Goal: Task Accomplishment & Management: Complete application form

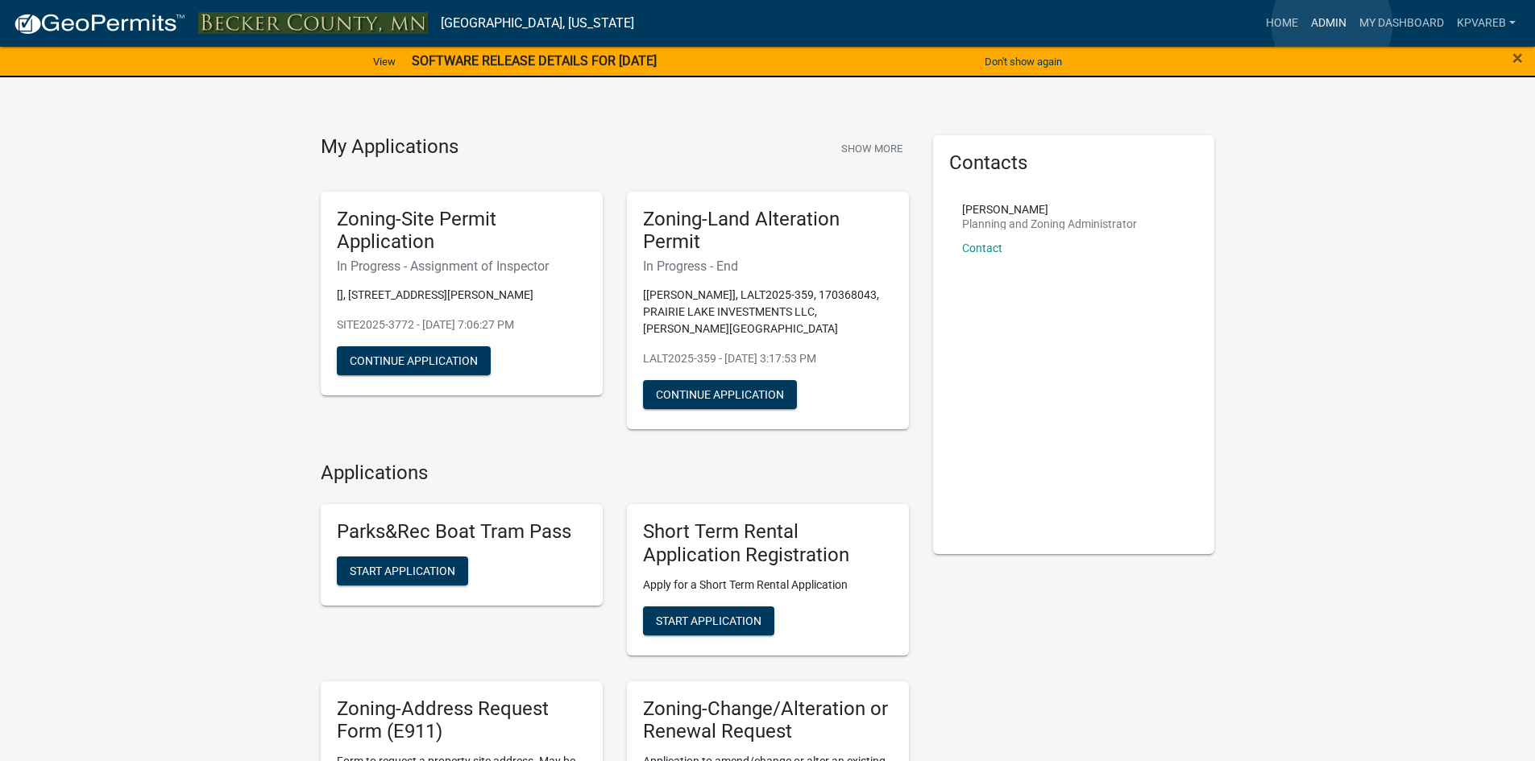
click at [1332, 24] on link "Admin" at bounding box center [1328, 23] width 48 height 31
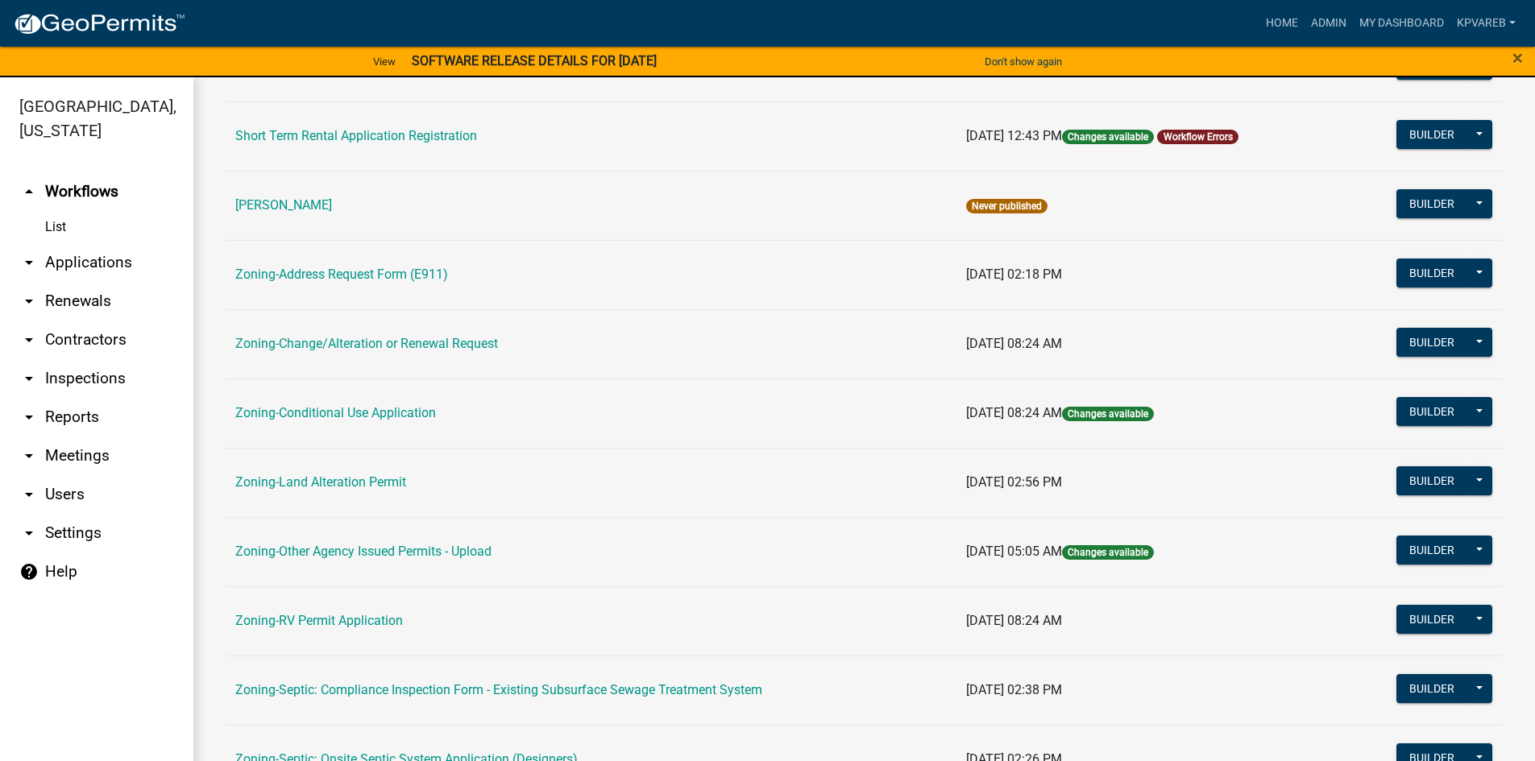
scroll to position [475, 0]
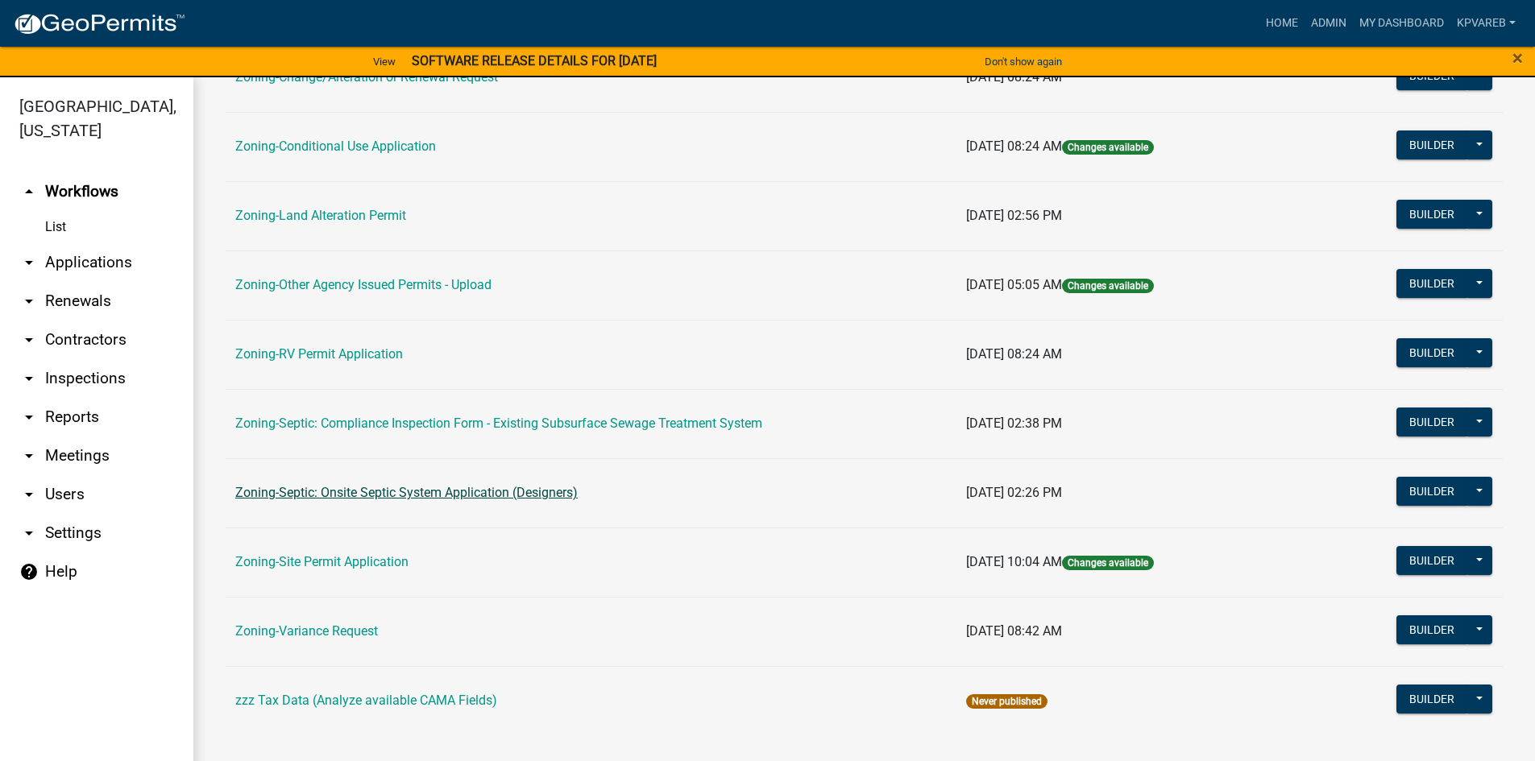
click at [500, 495] on link "Zoning-Septic: Onsite Septic System Application (Designers)" at bounding box center [406, 492] width 342 height 15
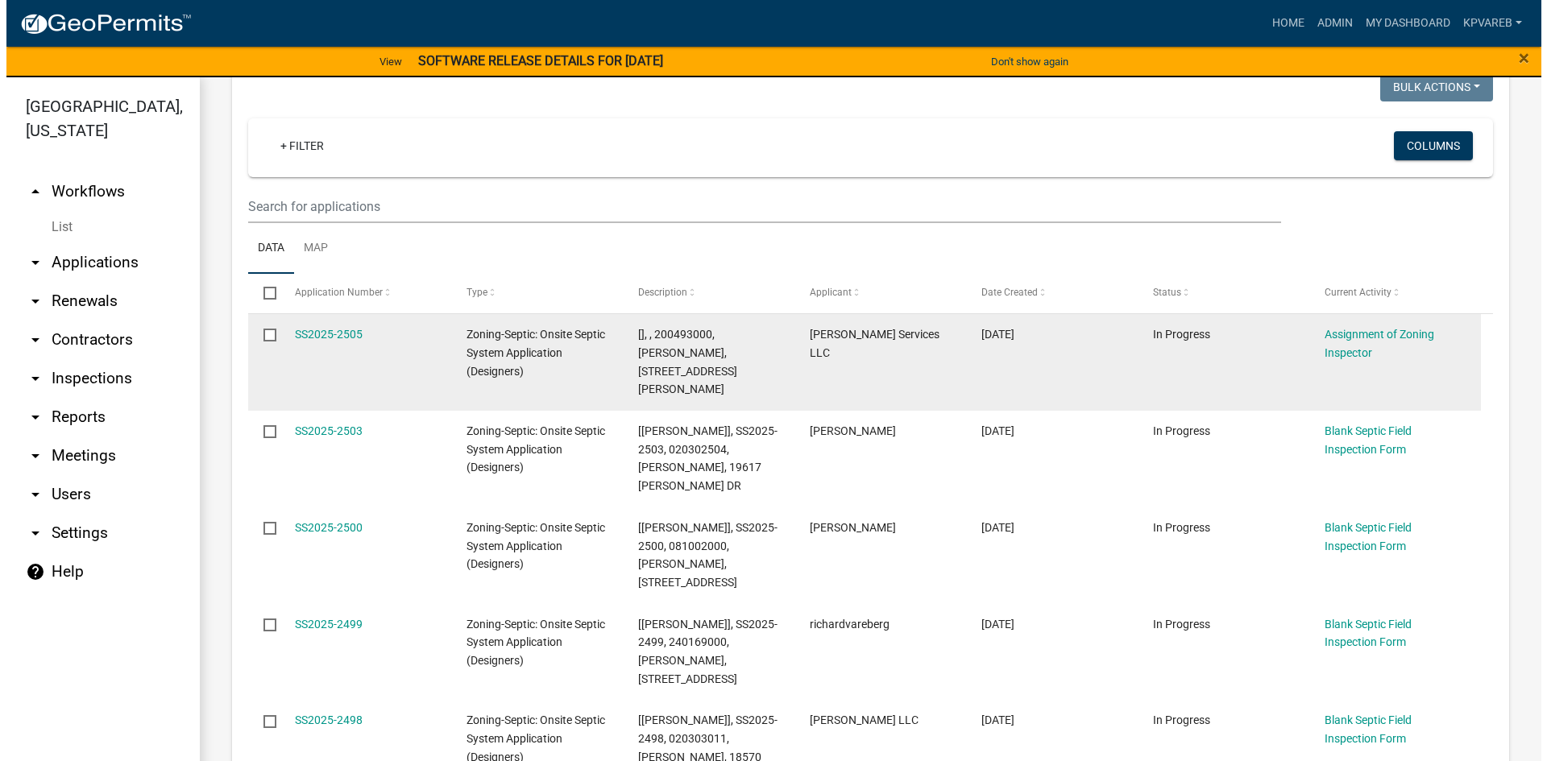
scroll to position [161, 0]
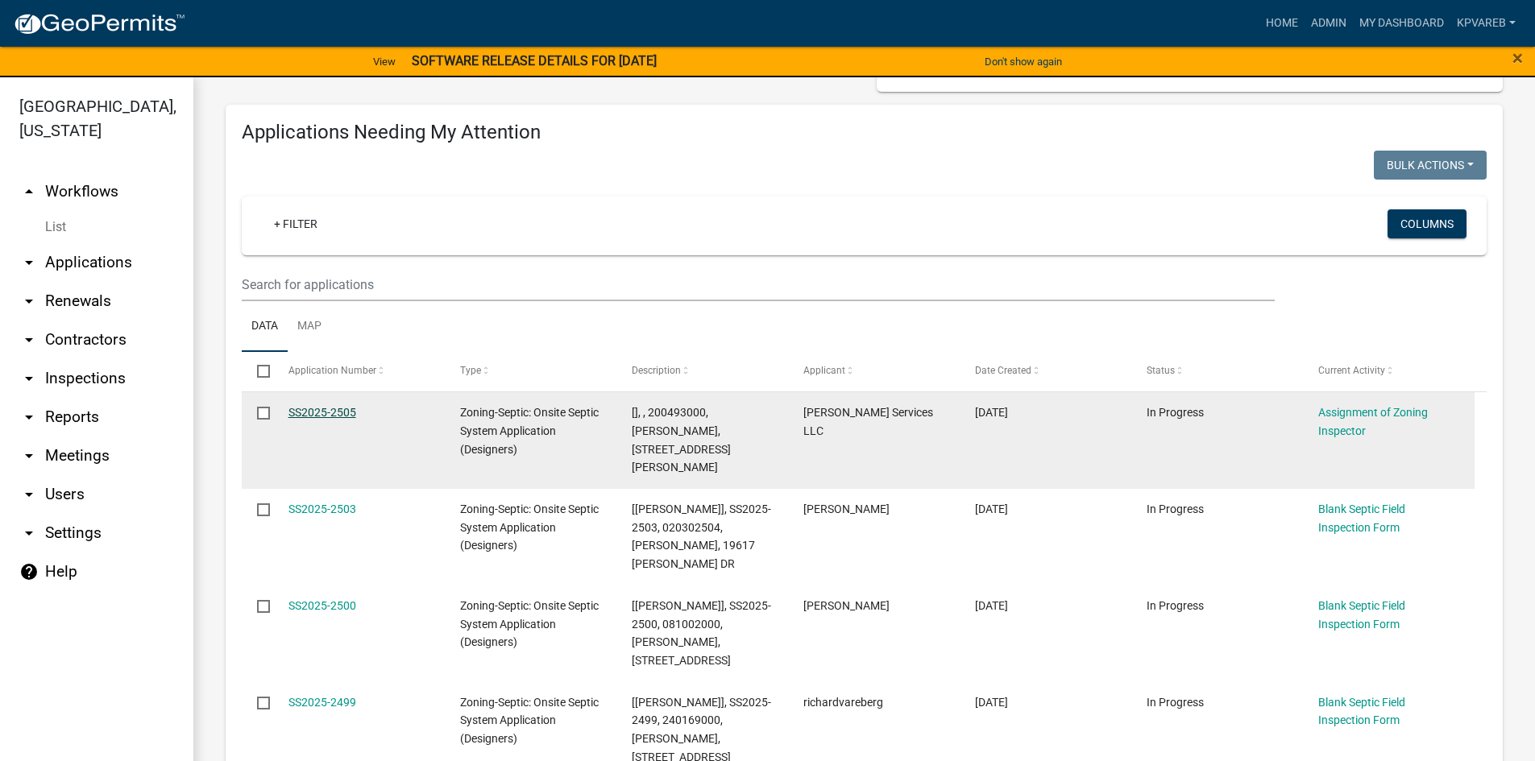
click at [334, 408] on link "SS2025-2505" at bounding box center [322, 412] width 68 height 13
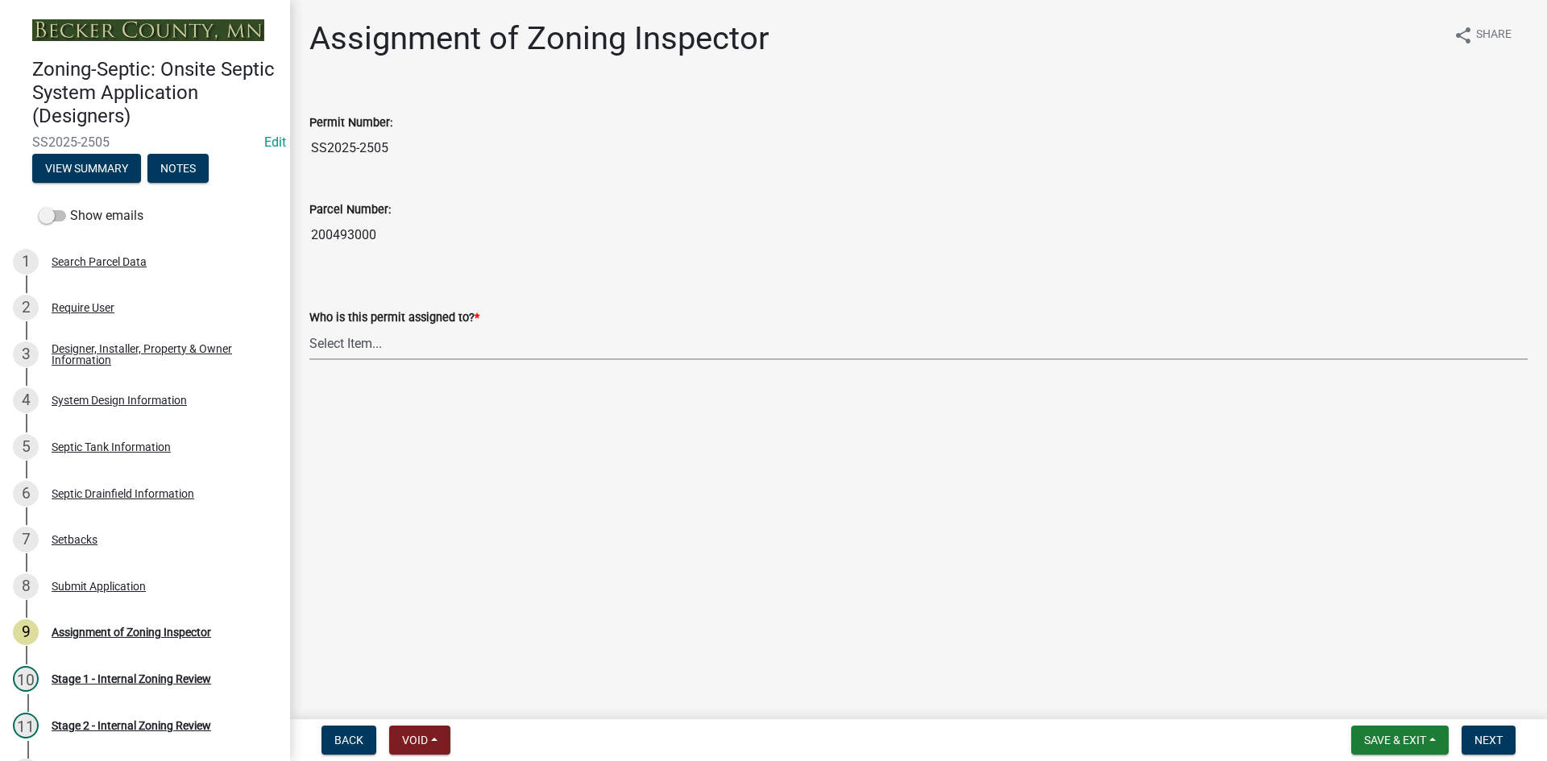
click at [366, 340] on select "Select Item... [PERSON_NAME] [PERSON_NAME] [PERSON_NAME] [PERSON_NAME] [PERSON_…" at bounding box center [918, 343] width 1218 height 33
click at [309, 327] on select "Select Item... [PERSON_NAME] [PERSON_NAME] [PERSON_NAME] [PERSON_NAME] [PERSON_…" at bounding box center [918, 343] width 1218 height 33
select select "7bfe52ba-73b7-4ac1-9bde-d3bb601555ca"
click at [1492, 744] on span "Next" at bounding box center [1488, 740] width 28 height 13
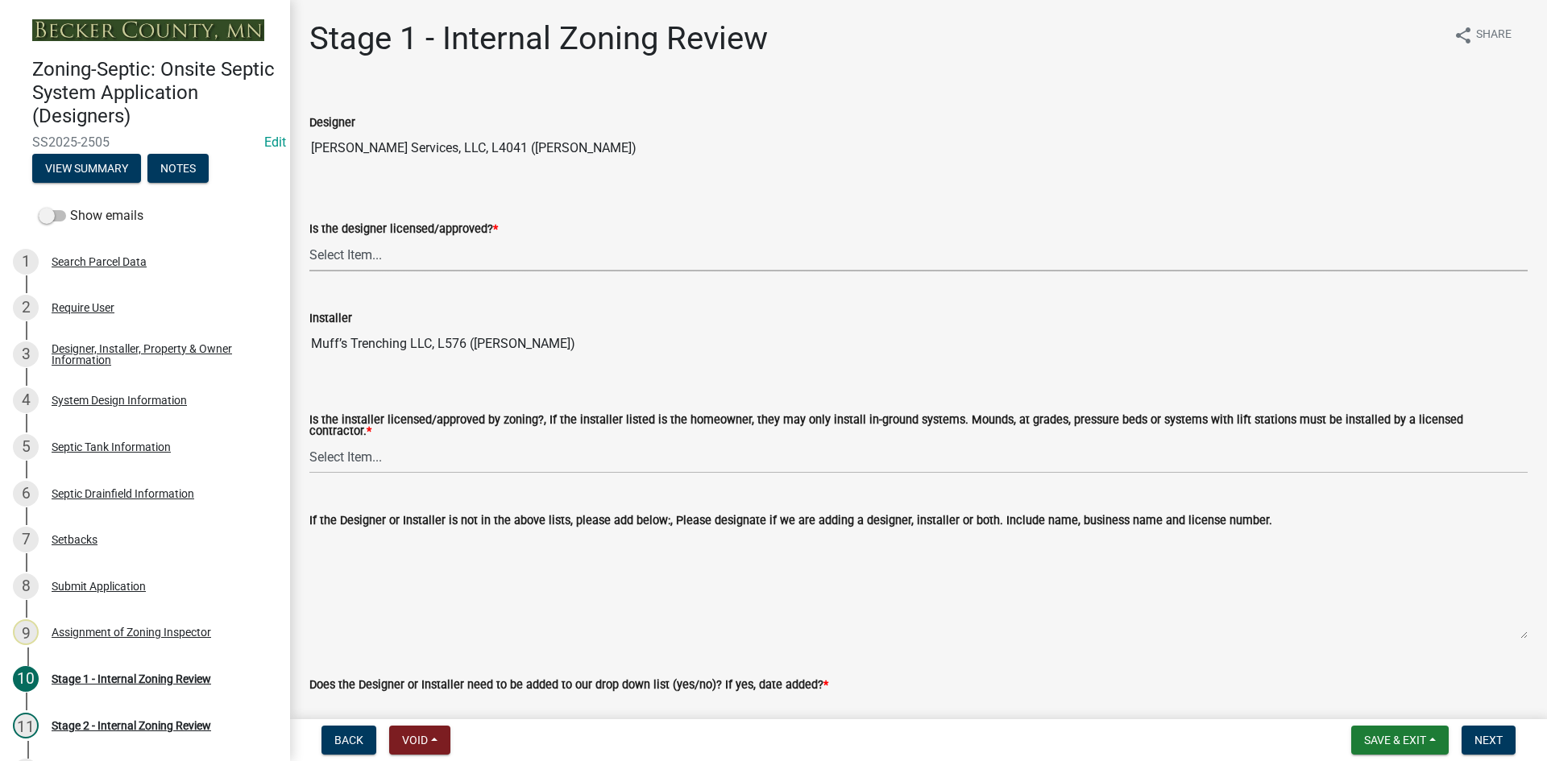
click at [383, 249] on select "Select Item... Yes No" at bounding box center [918, 254] width 1218 height 33
click at [309, 238] on select "Select Item... Yes No" at bounding box center [918, 254] width 1218 height 33
select select "49e49f1e-3b32-4342-8c2e-9cbd4919fe4d"
click at [354, 451] on select "Select Item... Yes No" at bounding box center [918, 457] width 1218 height 33
click at [309, 441] on select "Select Item... Yes No" at bounding box center [918, 457] width 1218 height 33
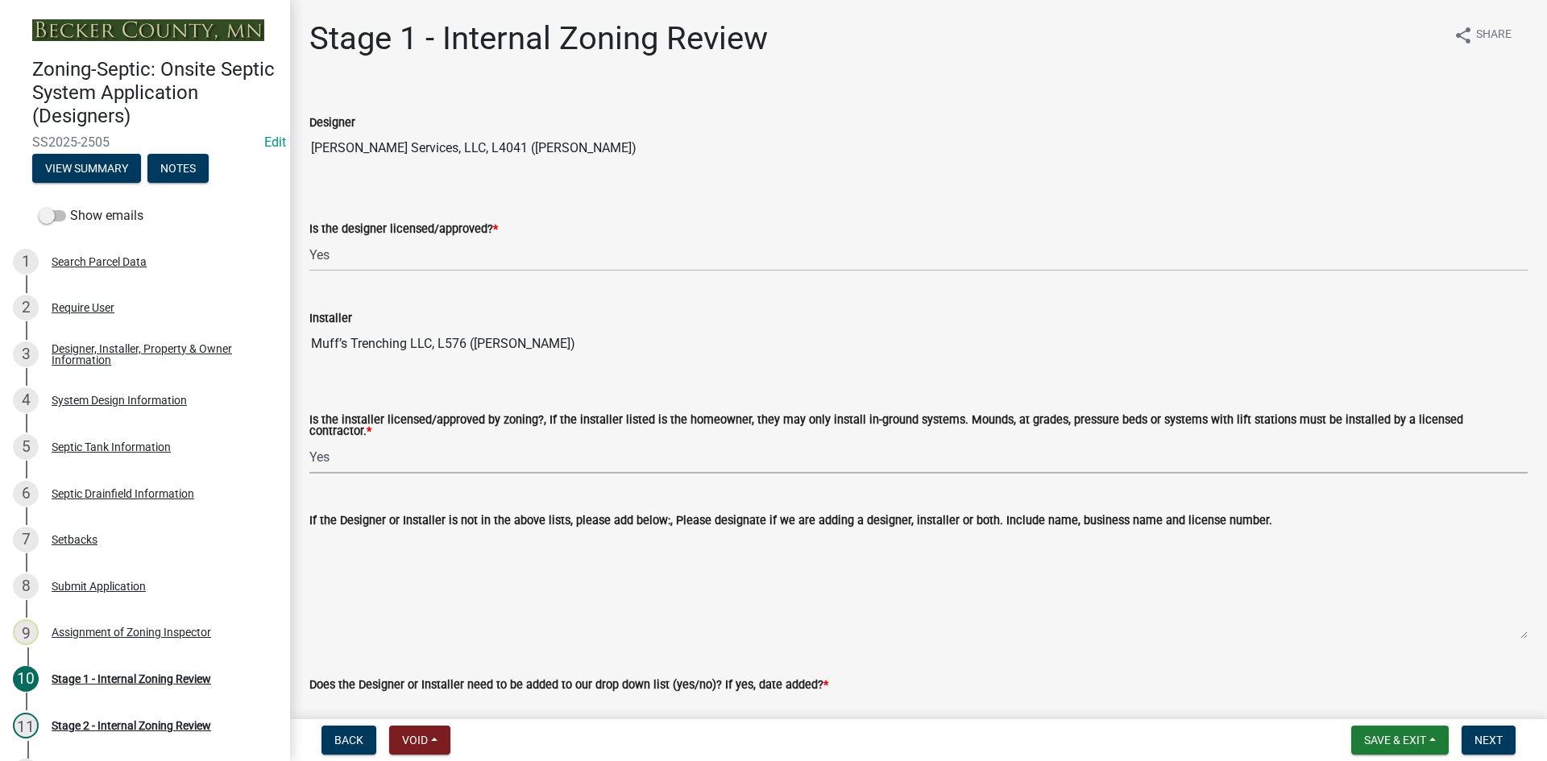
select select "ca07ae0a-7638-46ff-ada2-c67ca3524324"
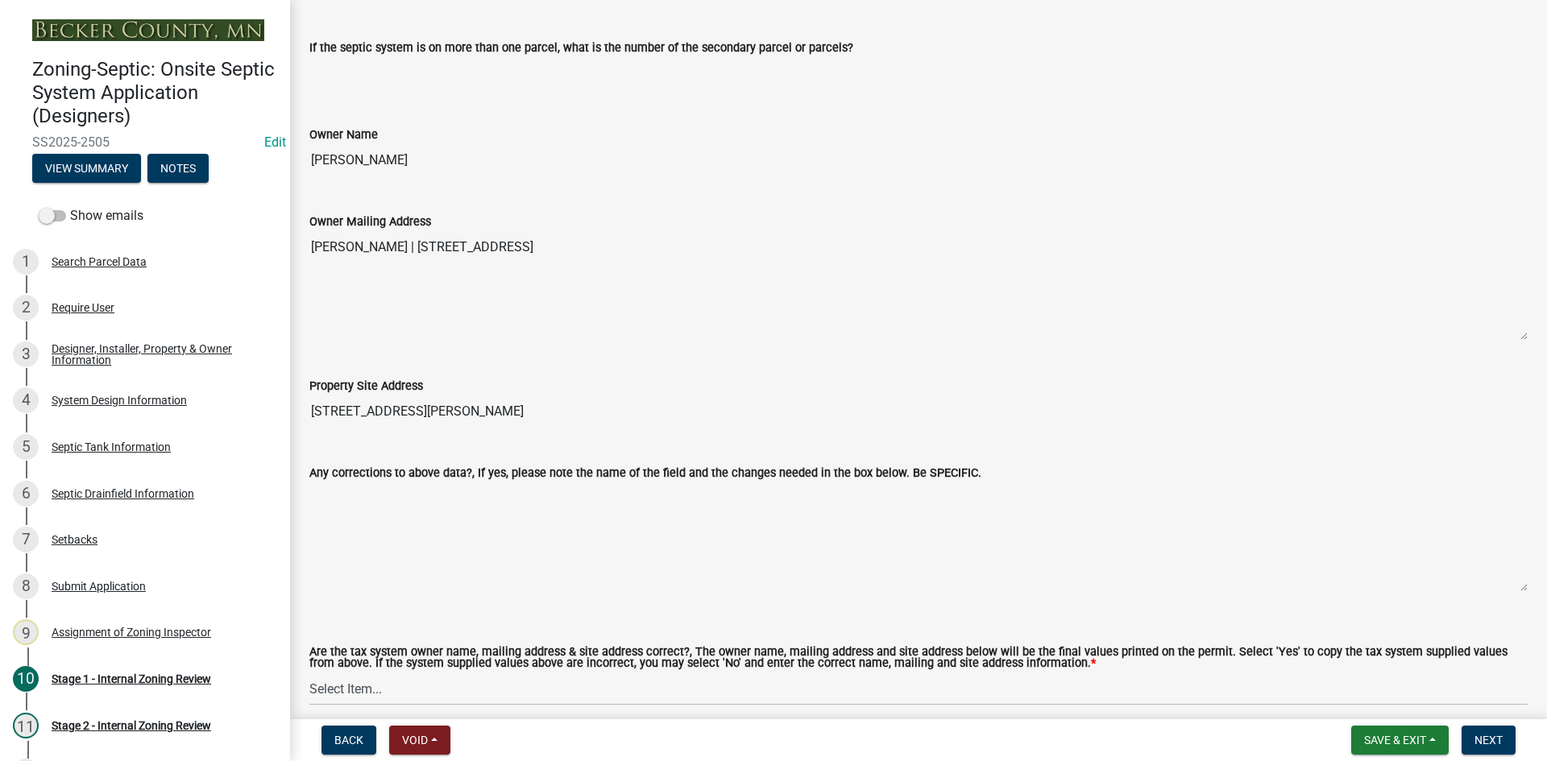
scroll to position [1208, 0]
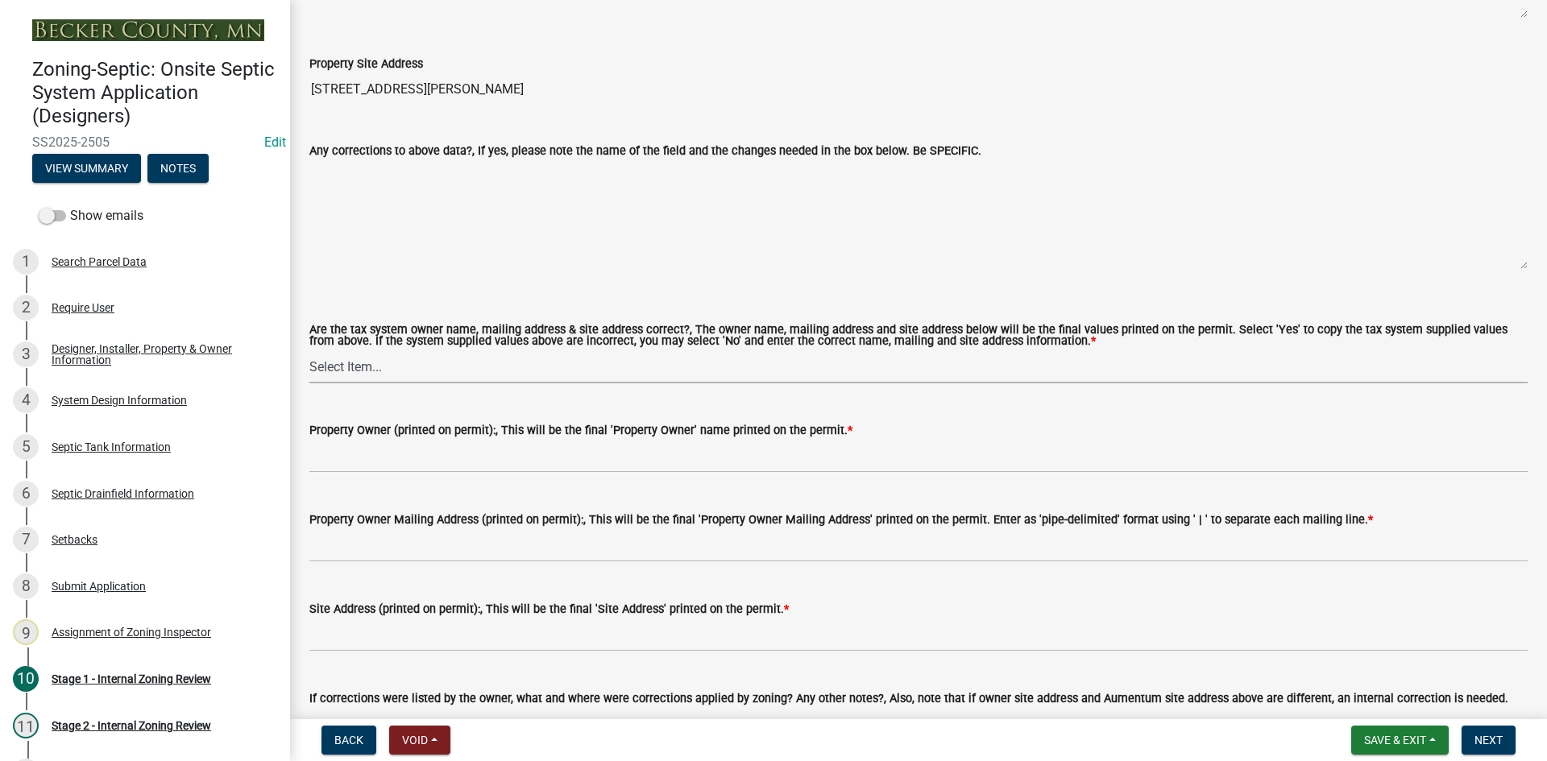
click at [373, 370] on select "Select Item... Yes No" at bounding box center [918, 366] width 1218 height 33
click at [309, 350] on select "Select Item... Yes No" at bounding box center [918, 366] width 1218 height 33
select select "ec75a761-93b4-47c5-8535-fea253c32937"
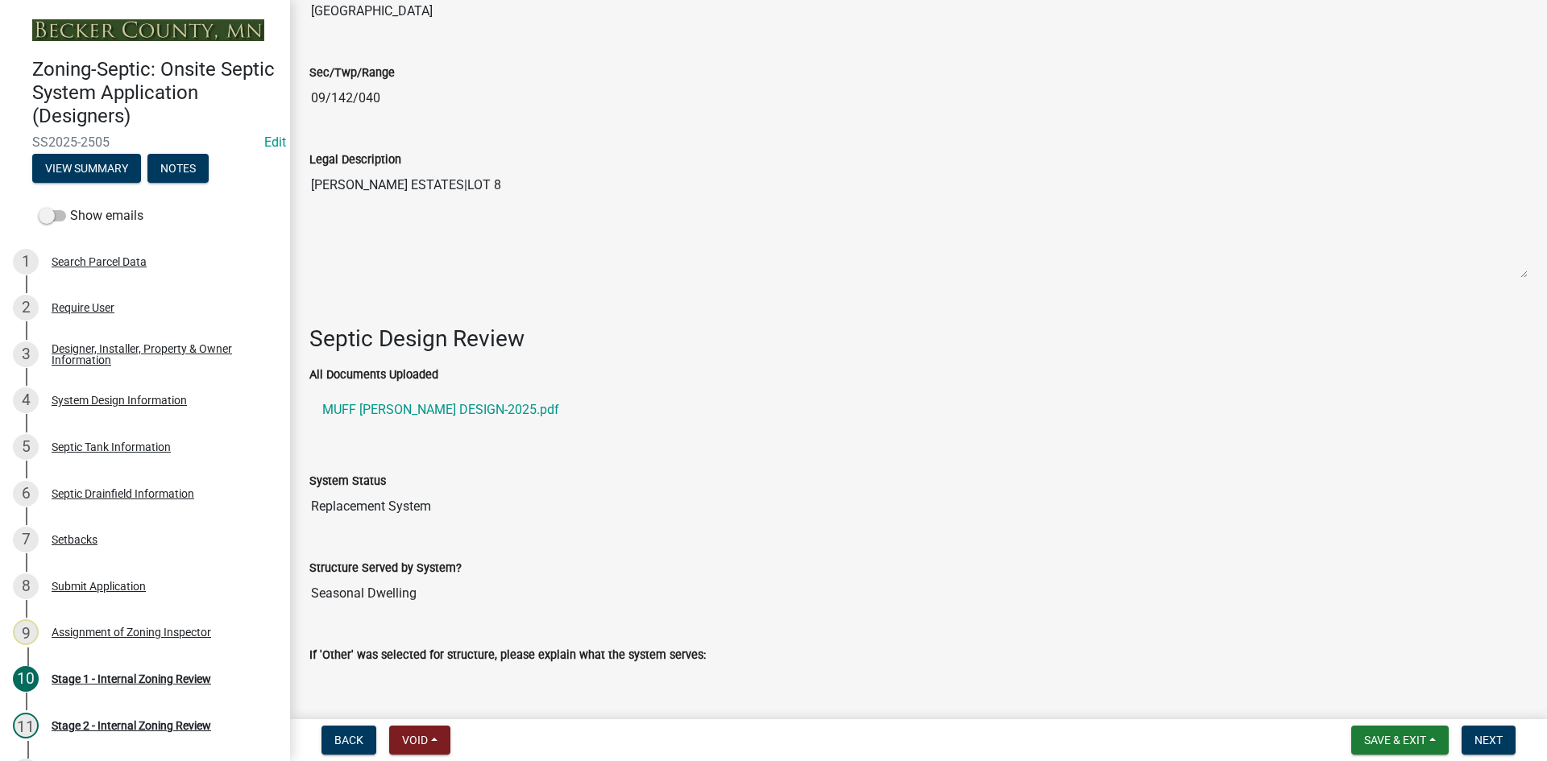
scroll to position [2256, 0]
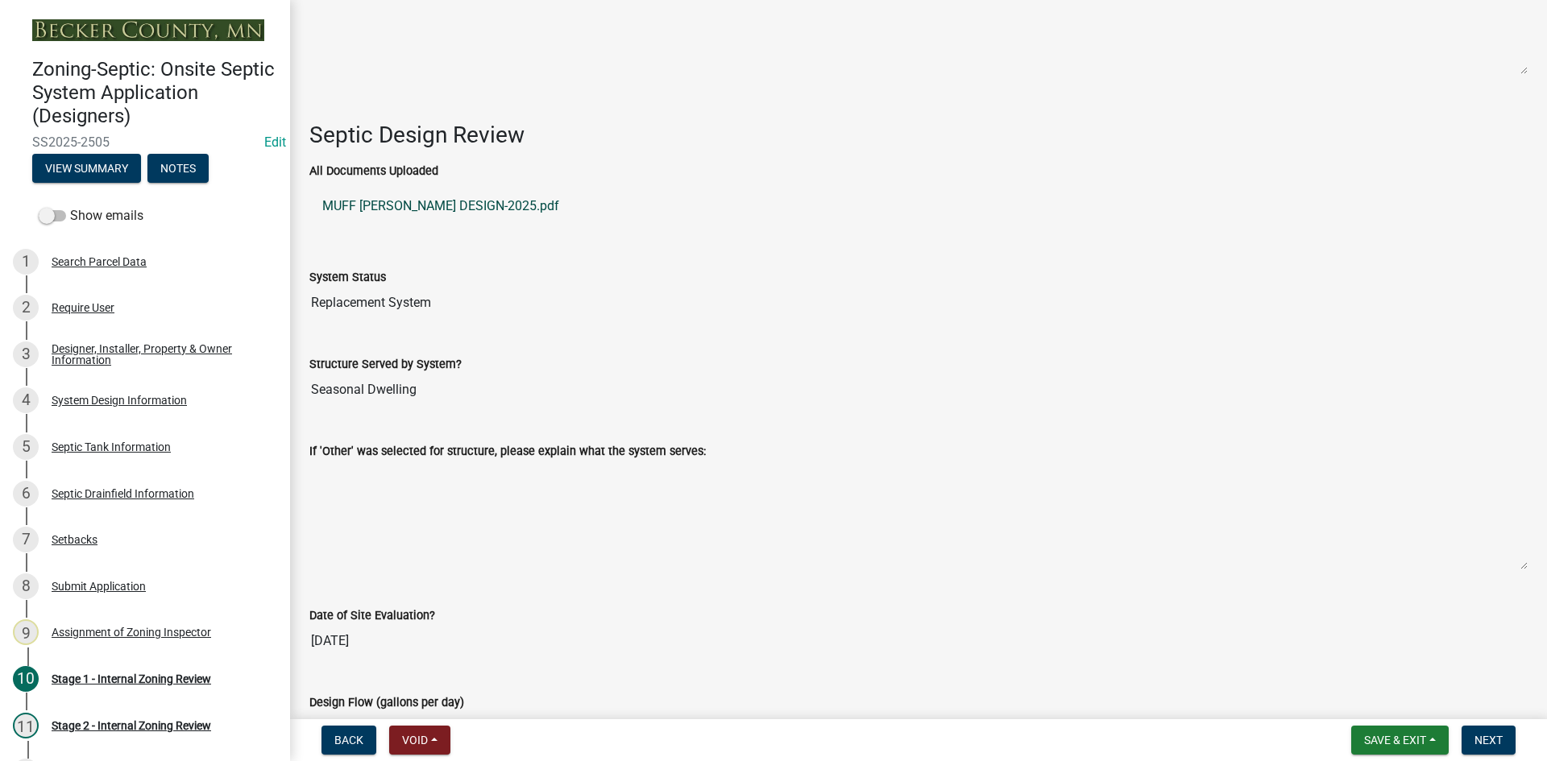
click at [467, 199] on link "MUFF [PERSON_NAME] DESIGN-2025.pdf" at bounding box center [918, 206] width 1218 height 39
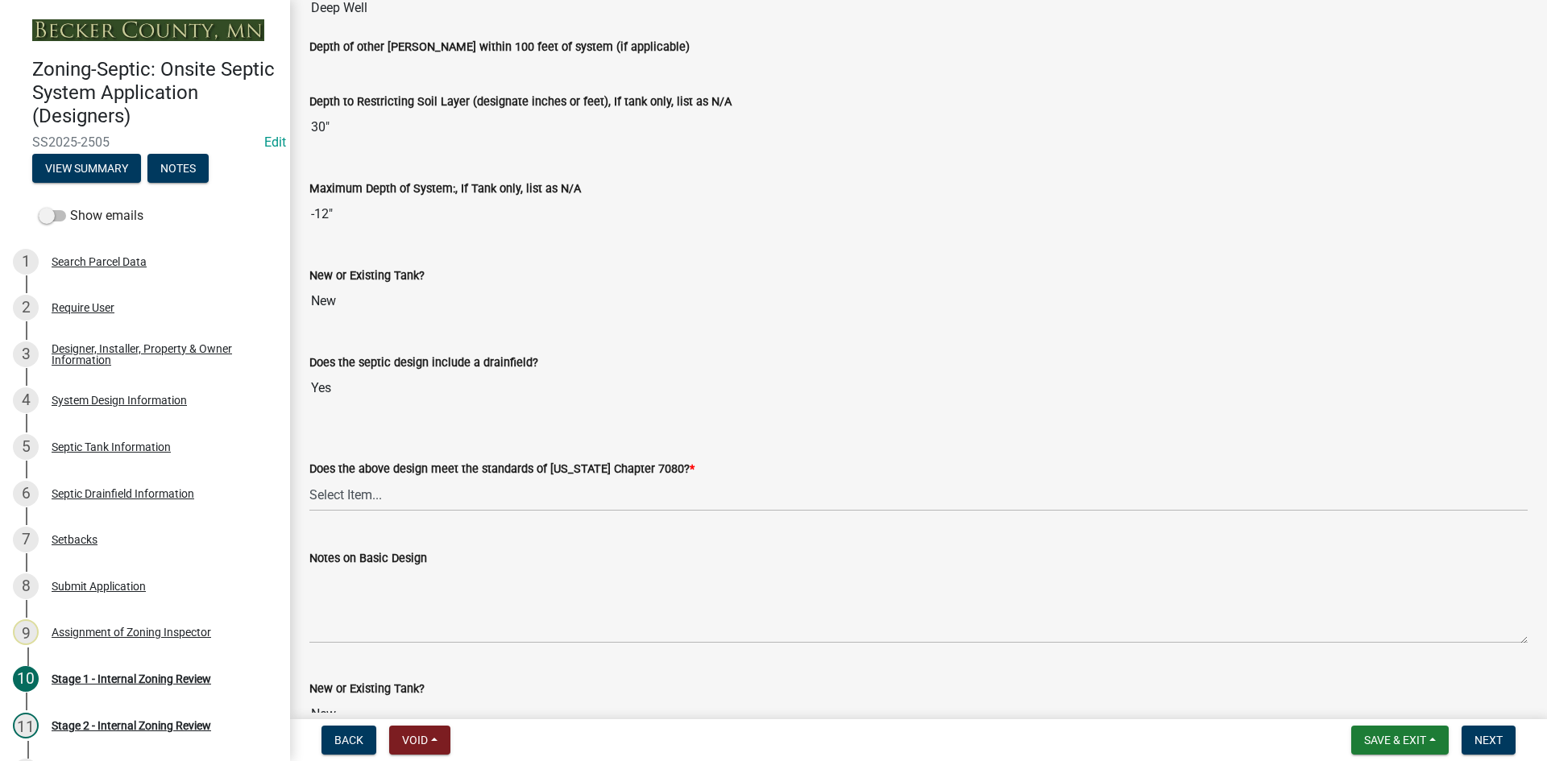
scroll to position [3303, 0]
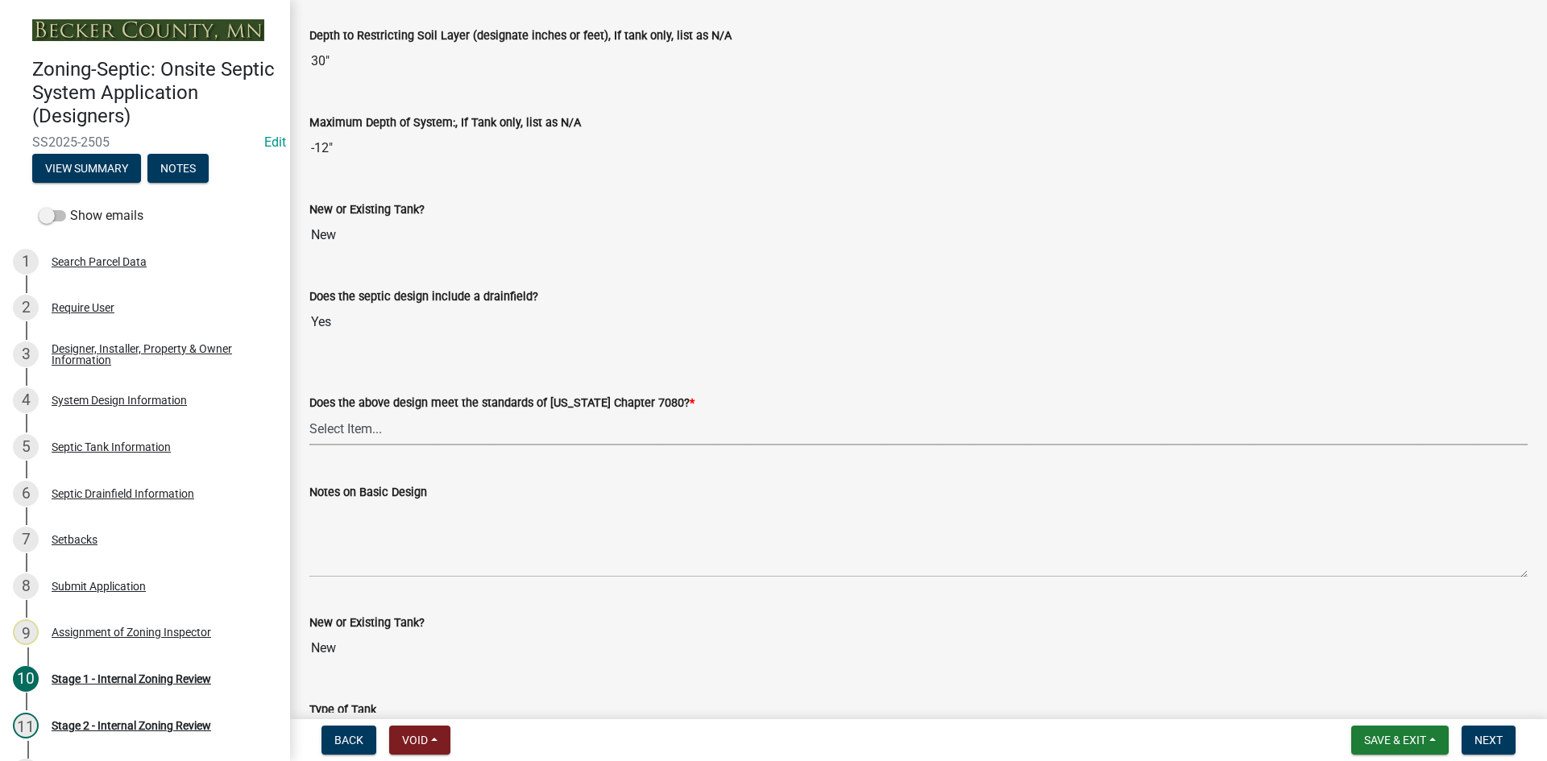
drag, startPoint x: 360, startPoint y: 424, endPoint x: 363, endPoint y: 437, distance: 13.9
click at [359, 424] on select "Select Item... Yes No" at bounding box center [918, 428] width 1218 height 33
click at [309, 412] on select "Select Item... Yes No" at bounding box center [918, 428] width 1218 height 33
select select "bcbb982e-a48c-4b4a-a83b-ed1363446a86"
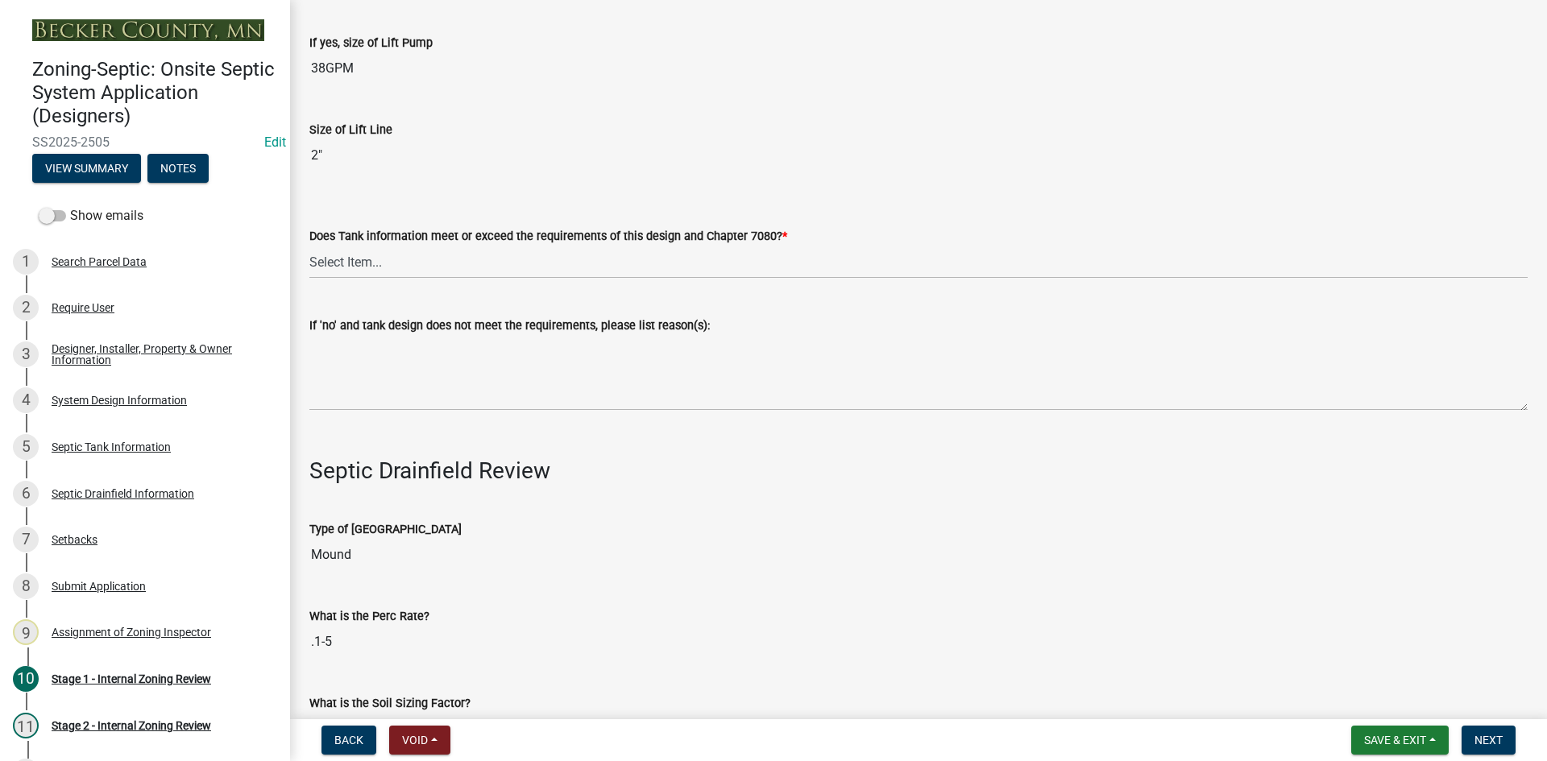
scroll to position [4673, 0]
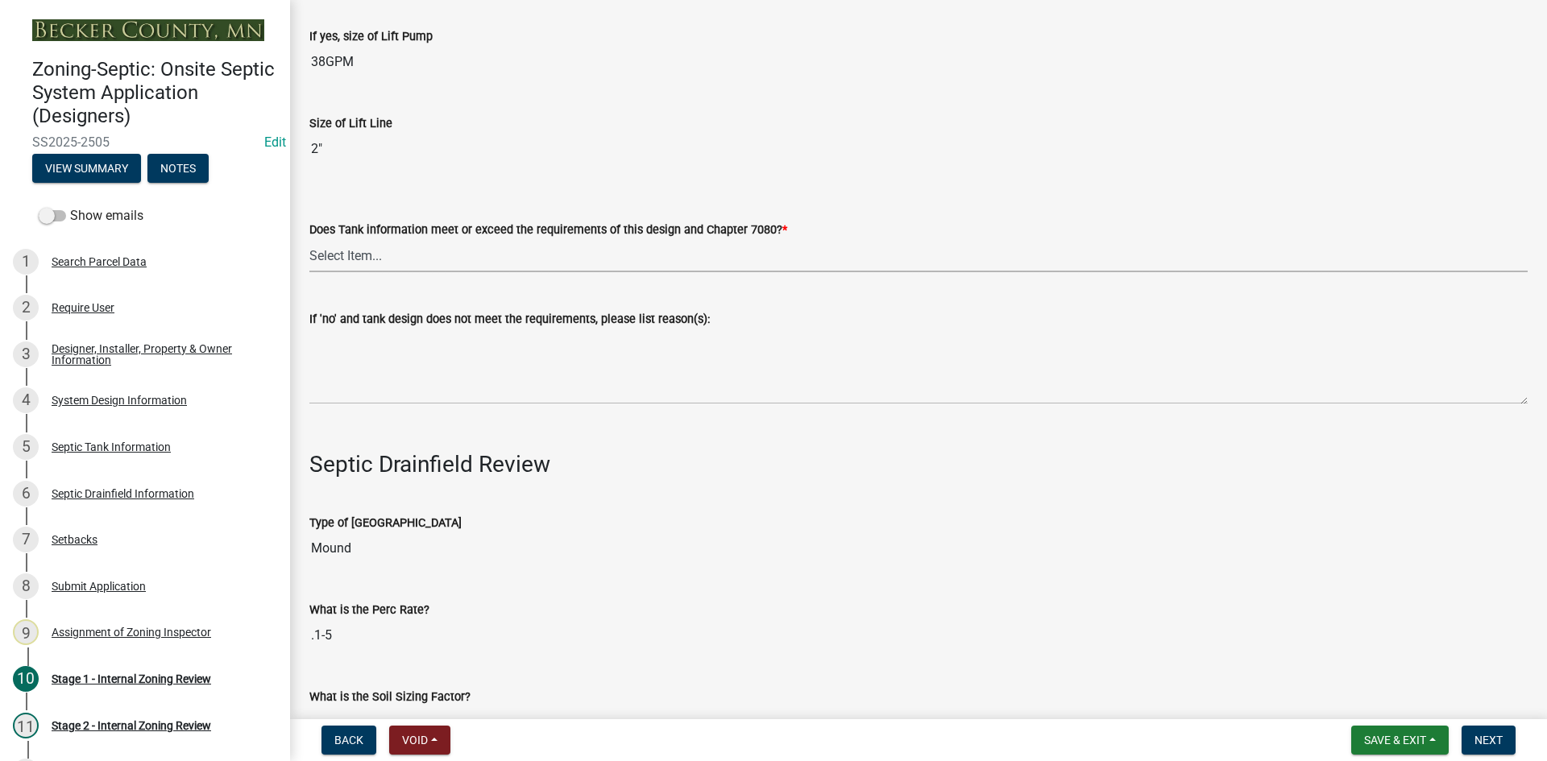
click at [346, 257] on select "Select Item... Yes No" at bounding box center [918, 255] width 1218 height 33
click at [309, 239] on select "Select Item... Yes No" at bounding box center [918, 255] width 1218 height 33
select select "47a2a5dd-5977-4941-8e6f-09ff03cdfb75"
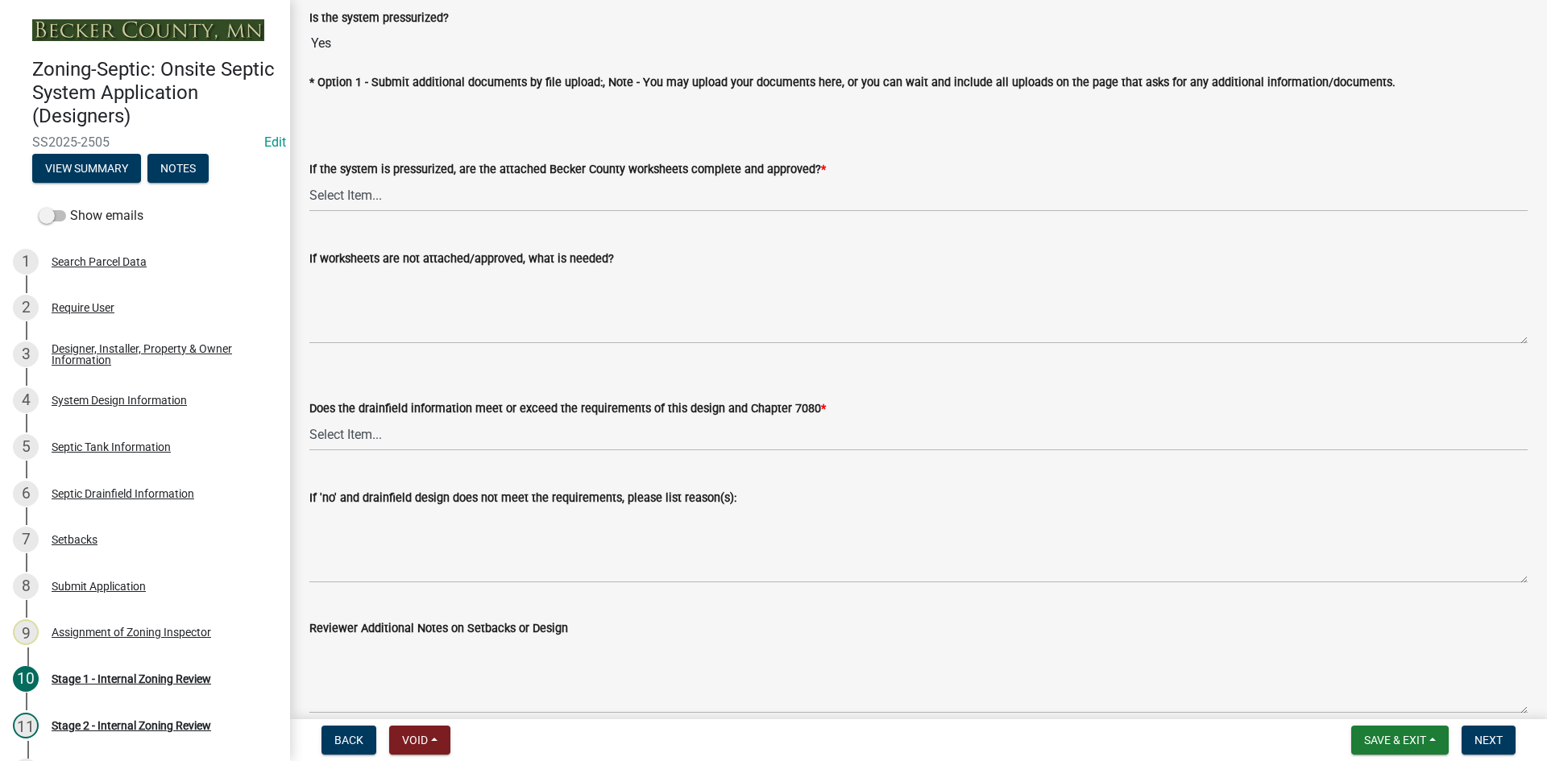
scroll to position [5881, 0]
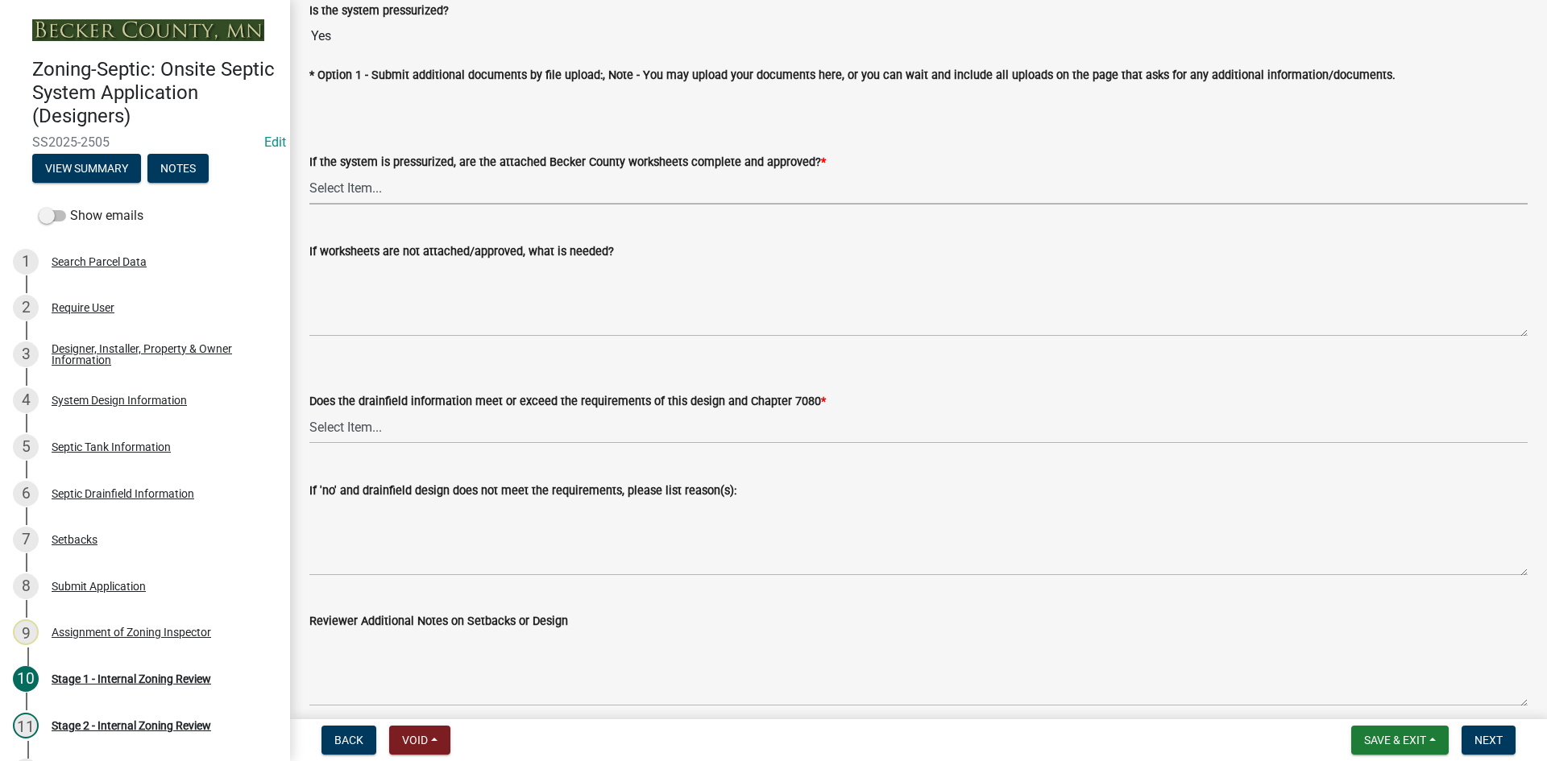
click at [351, 188] on select "Select Item... Yes No NA" at bounding box center [918, 188] width 1218 height 33
click at [309, 172] on select "Select Item... Yes No NA" at bounding box center [918, 188] width 1218 height 33
select select "3f5b086d-5a4c-4236-93bc-fa7bf4d11838"
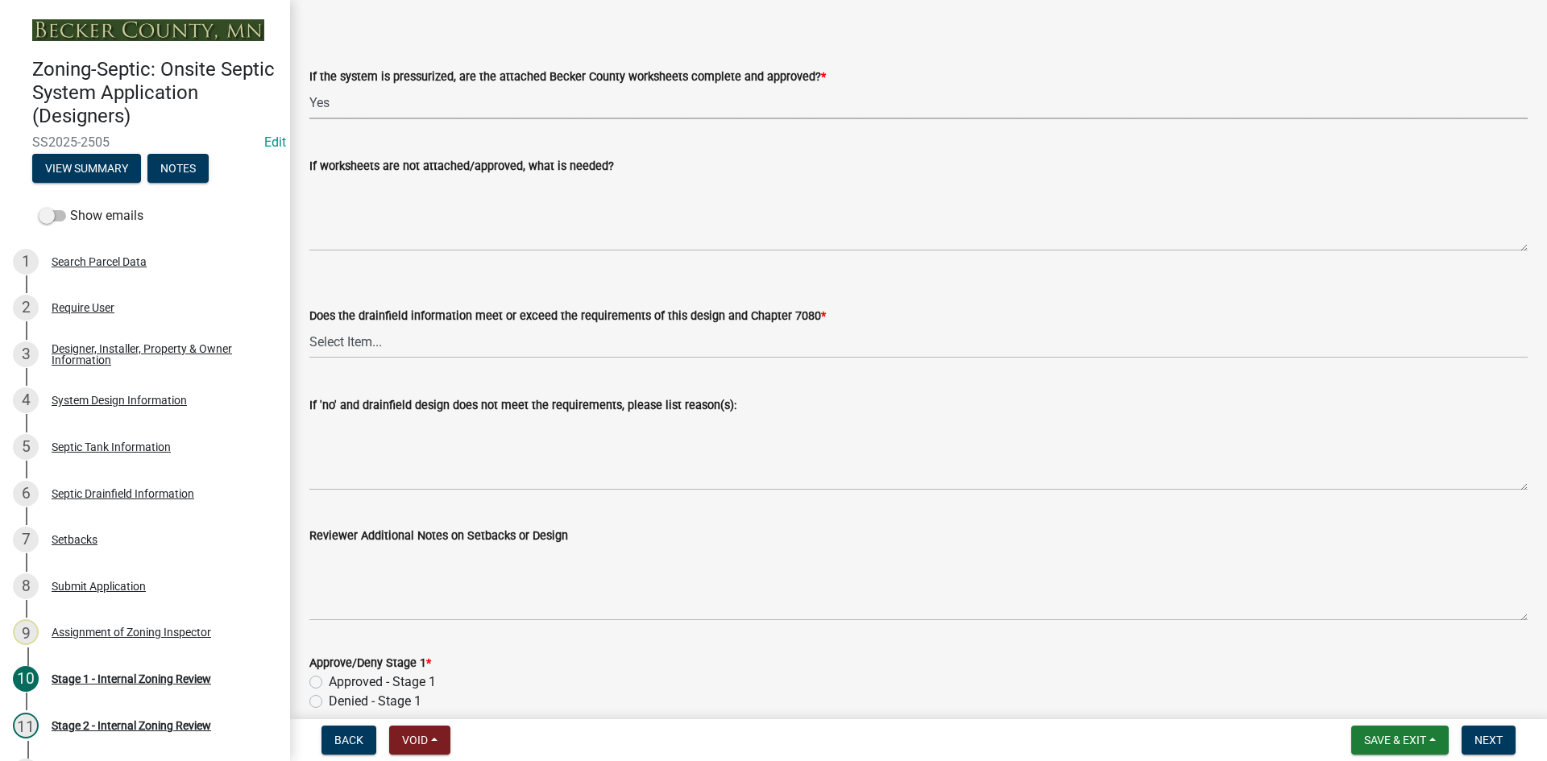
scroll to position [6037, 0]
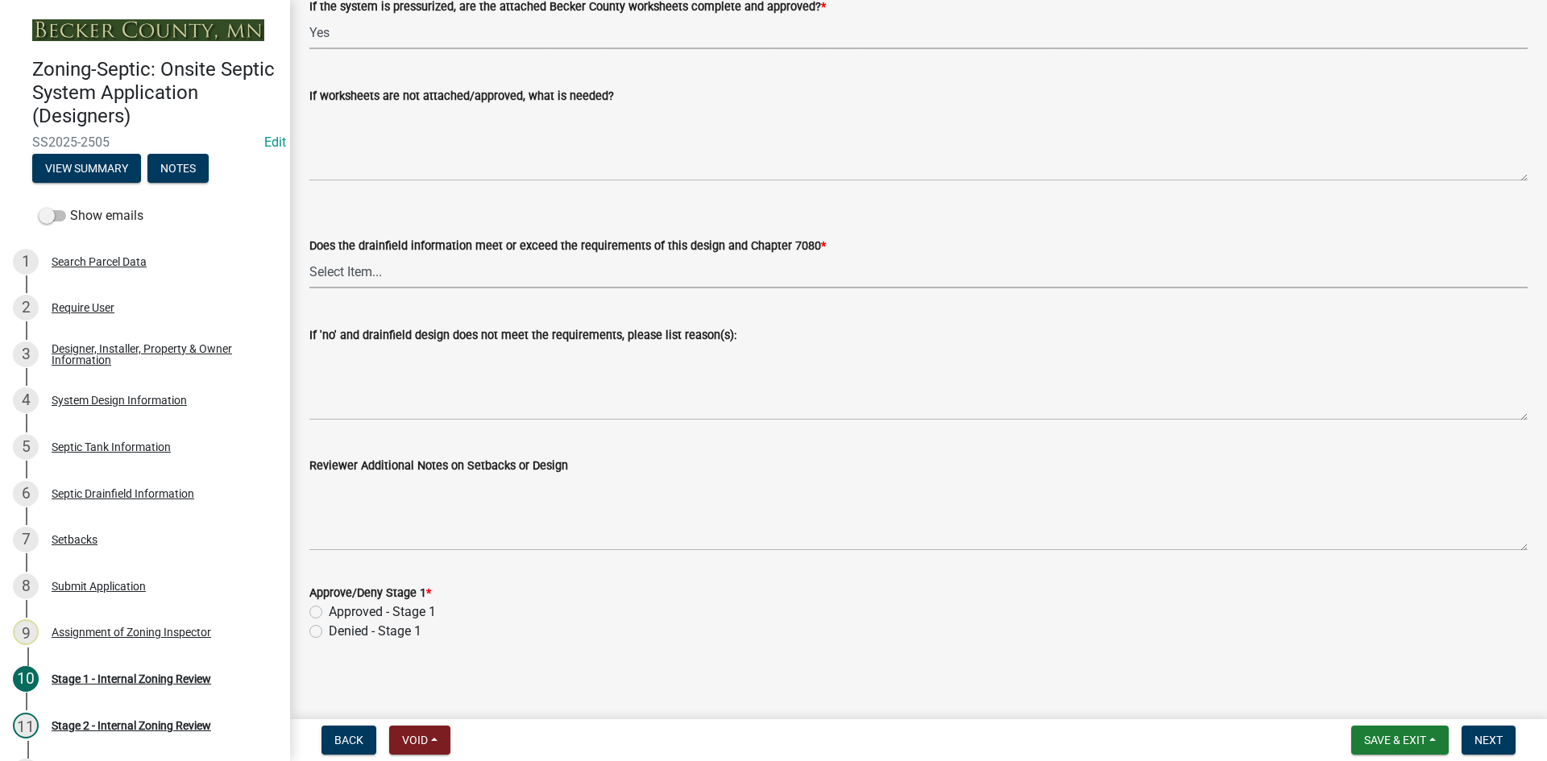
drag, startPoint x: 330, startPoint y: 267, endPoint x: 344, endPoint y: 280, distance: 18.8
click at [330, 267] on select "Select Item... Yes No" at bounding box center [918, 271] width 1218 height 33
click at [309, 255] on select "Select Item... Yes No" at bounding box center [918, 271] width 1218 height 33
select select "888a8260-2be6-47f2-a4de-b9f453a4d3bc"
click at [329, 612] on label "Approved - Stage 1" at bounding box center [382, 612] width 107 height 19
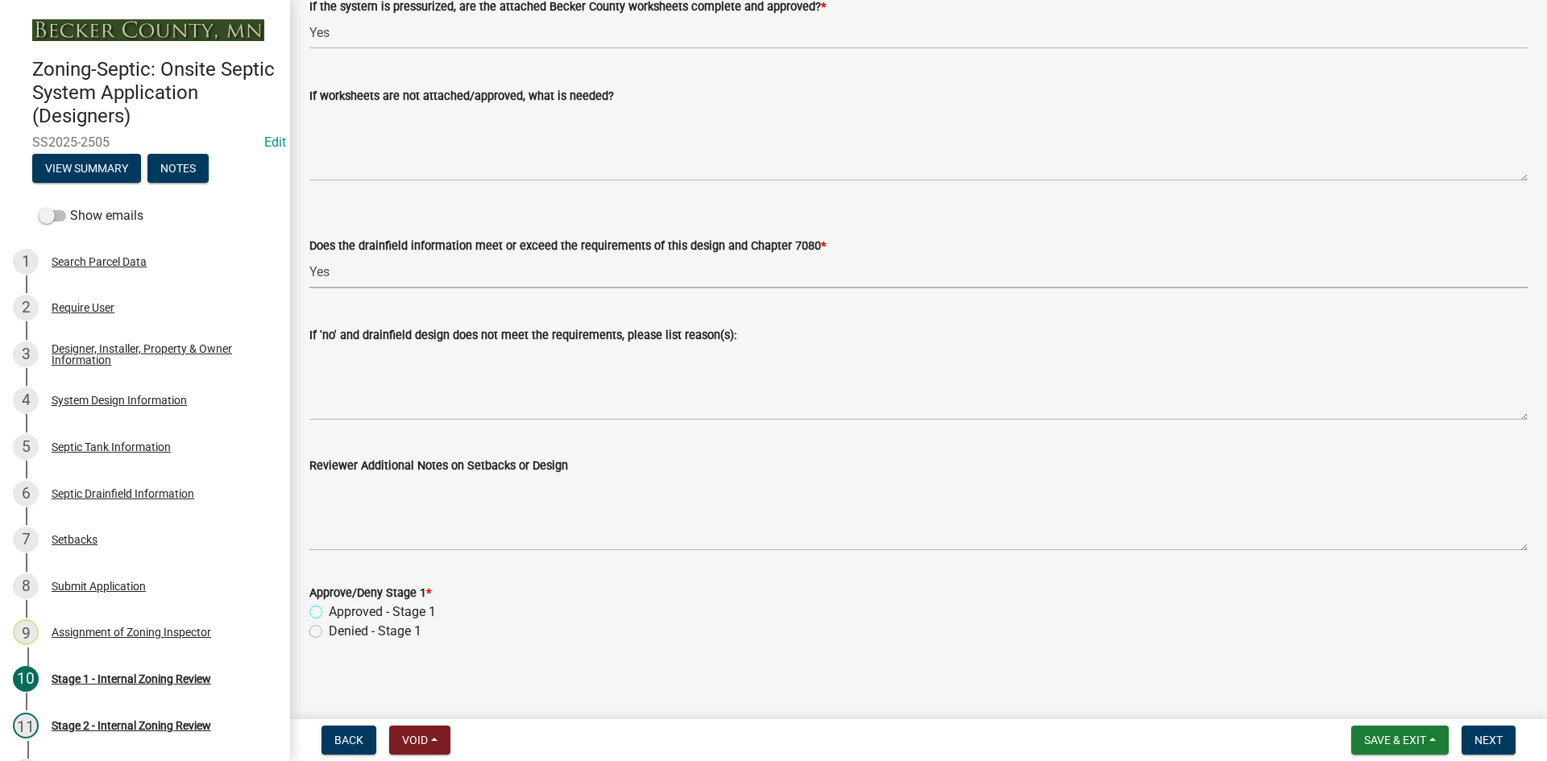
click at [329, 612] on input "Approved - Stage 1" at bounding box center [334, 608] width 10 height 10
radio input "true"
click at [1494, 740] on span "Next" at bounding box center [1488, 740] width 28 height 13
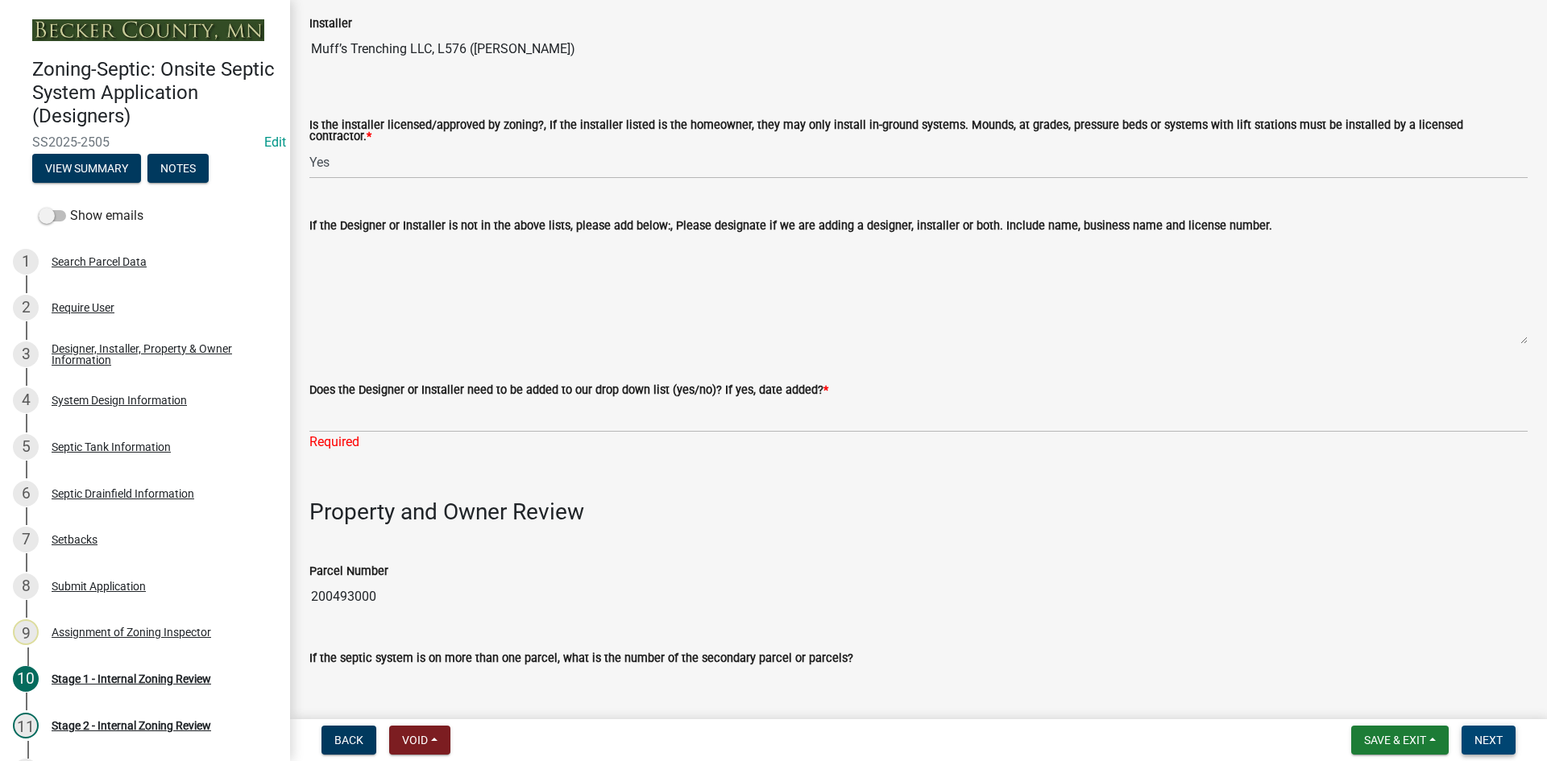
scroll to position [255, 0]
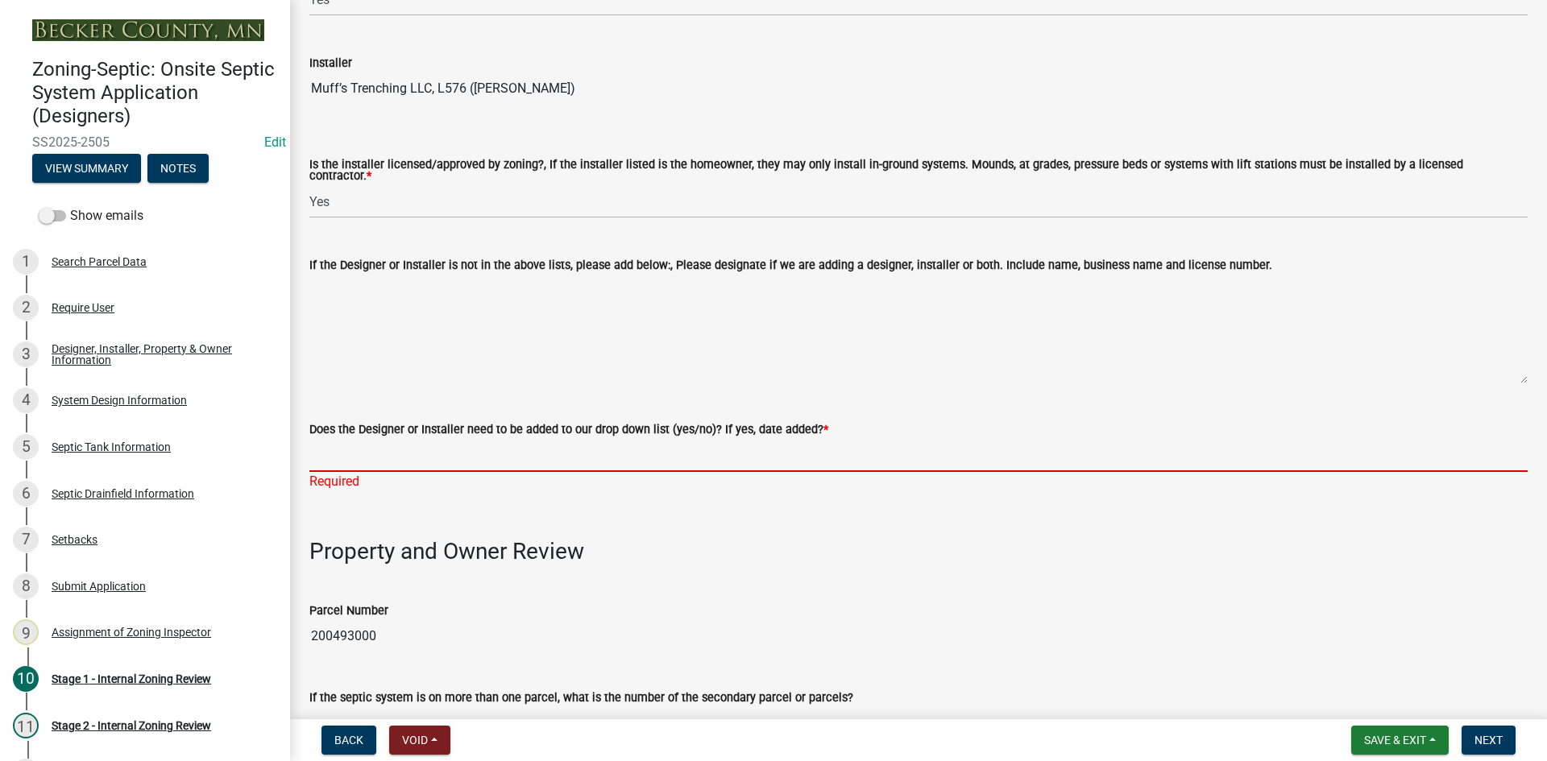
click at [330, 460] on input "Does the Designer or Installer need to be added to our drop down list (yes/no)?…" at bounding box center [918, 455] width 1218 height 33
type input "NO"
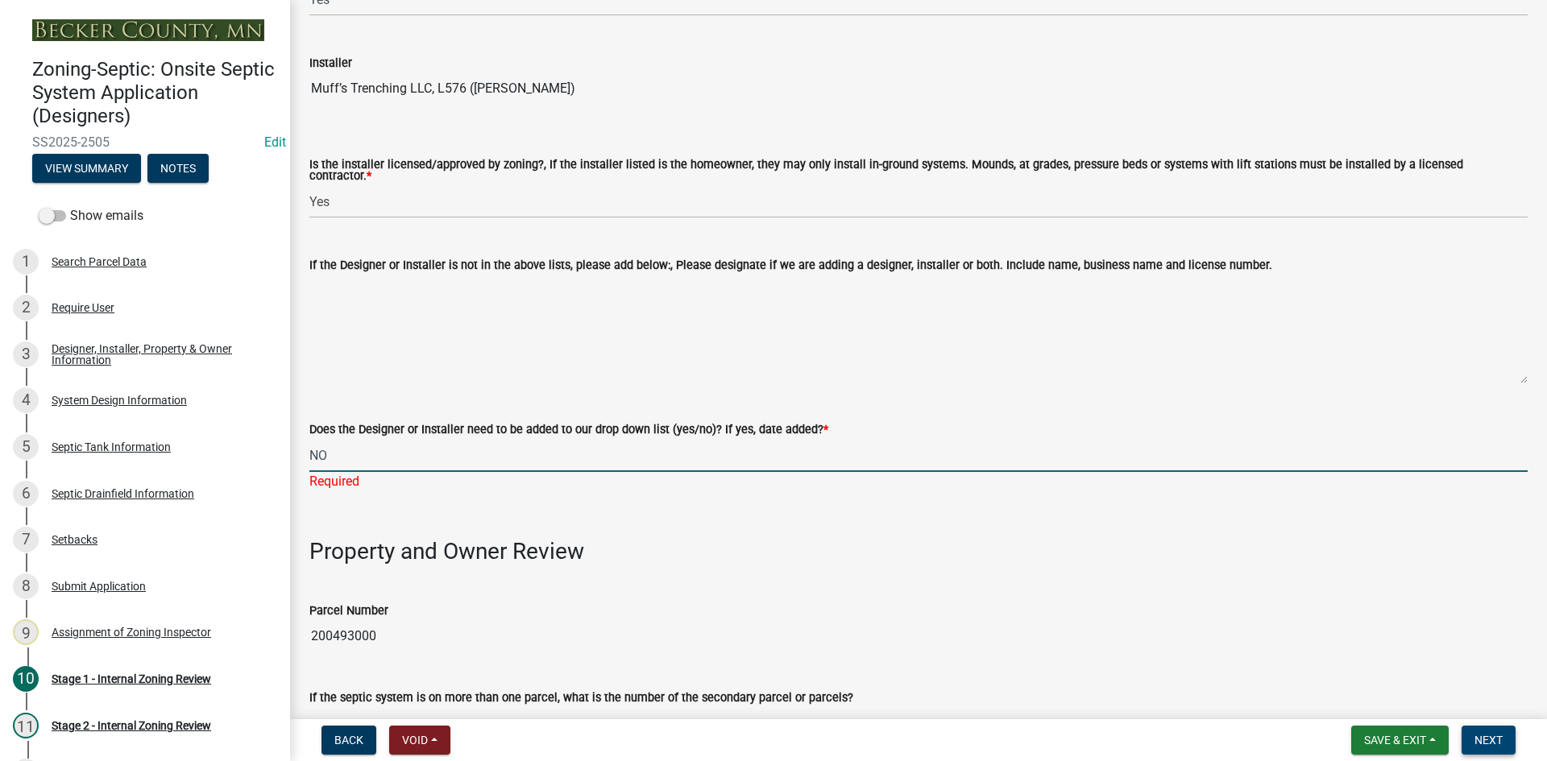
click at [1495, 748] on button "Next" at bounding box center [1488, 740] width 54 height 29
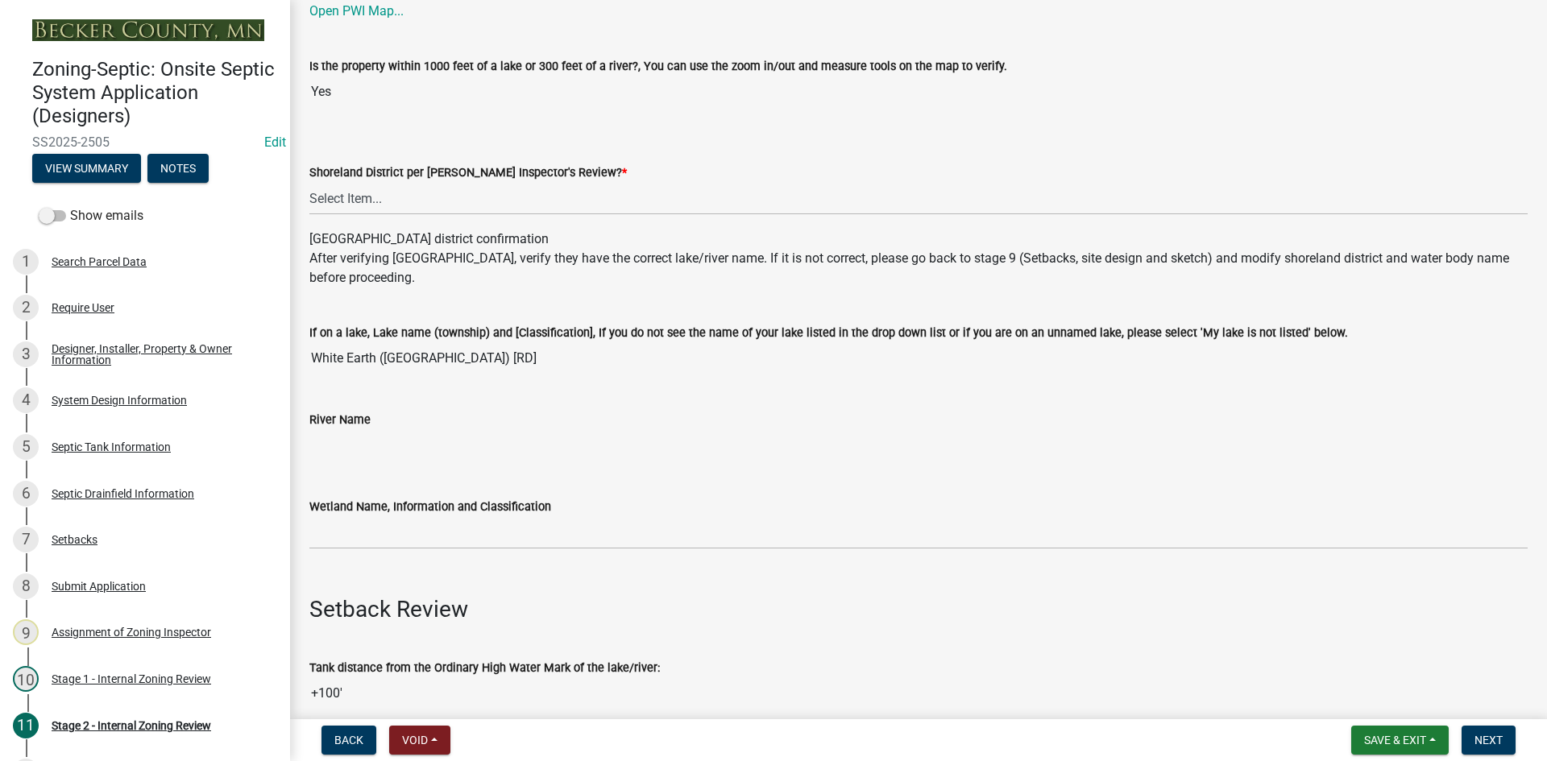
scroll to position [242, 0]
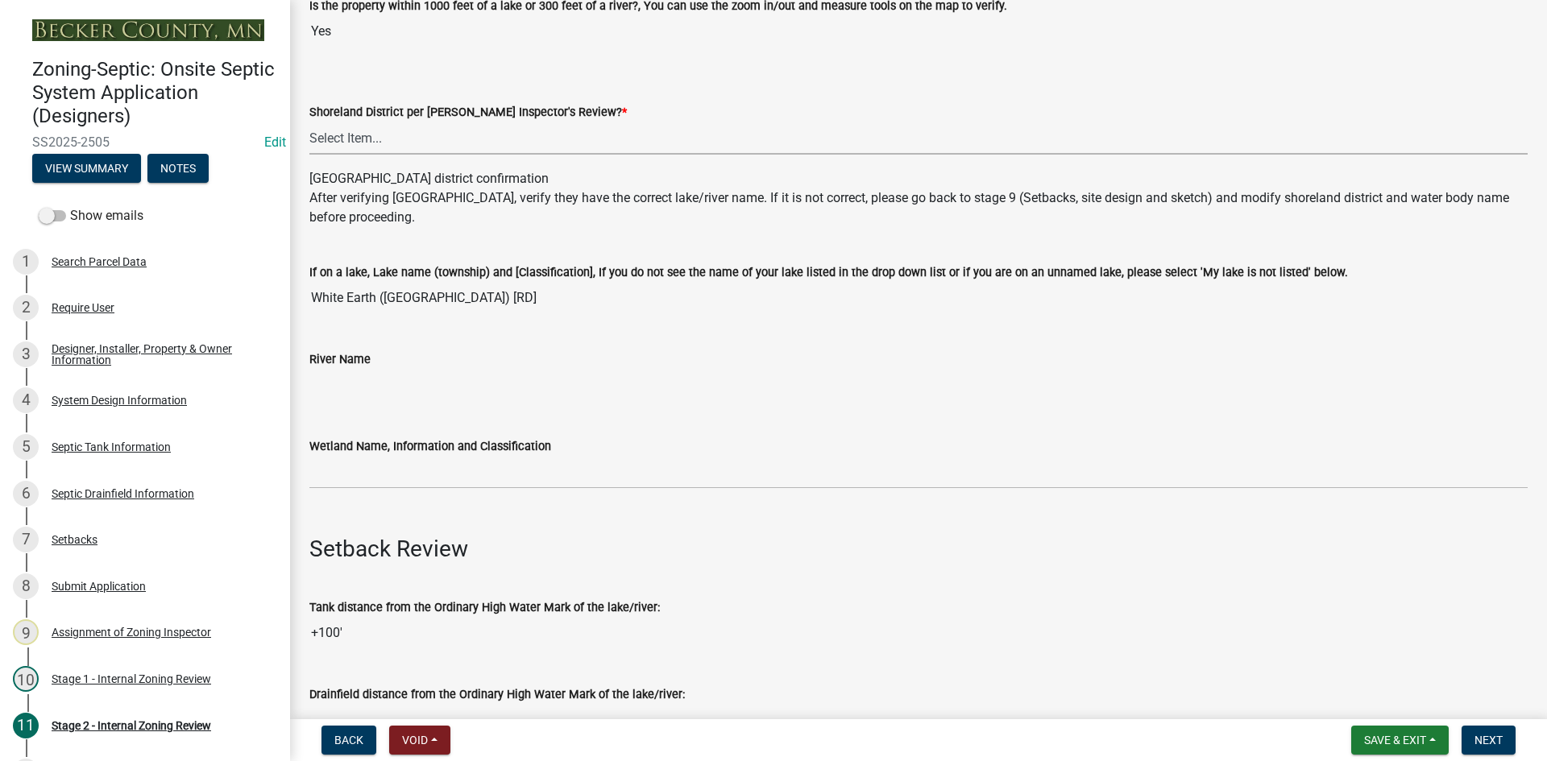
click at [346, 134] on select "Select Item... Yes No" at bounding box center [918, 138] width 1218 height 33
click at [309, 122] on select "Select Item... Yes No" at bounding box center [918, 138] width 1218 height 33
select select "69d592bb-9906-4277-a6fb-df8686255161"
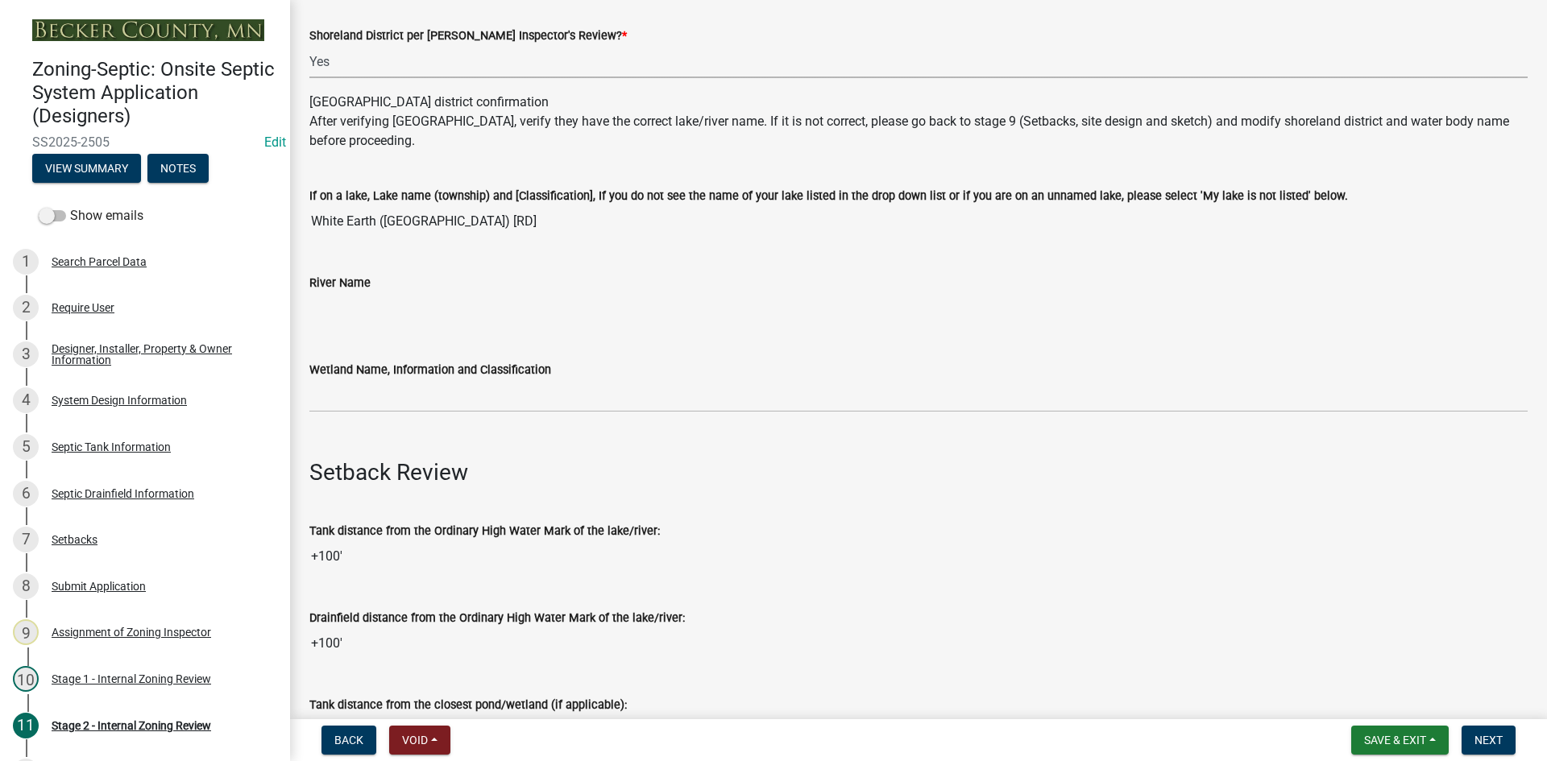
scroll to position [403, 0]
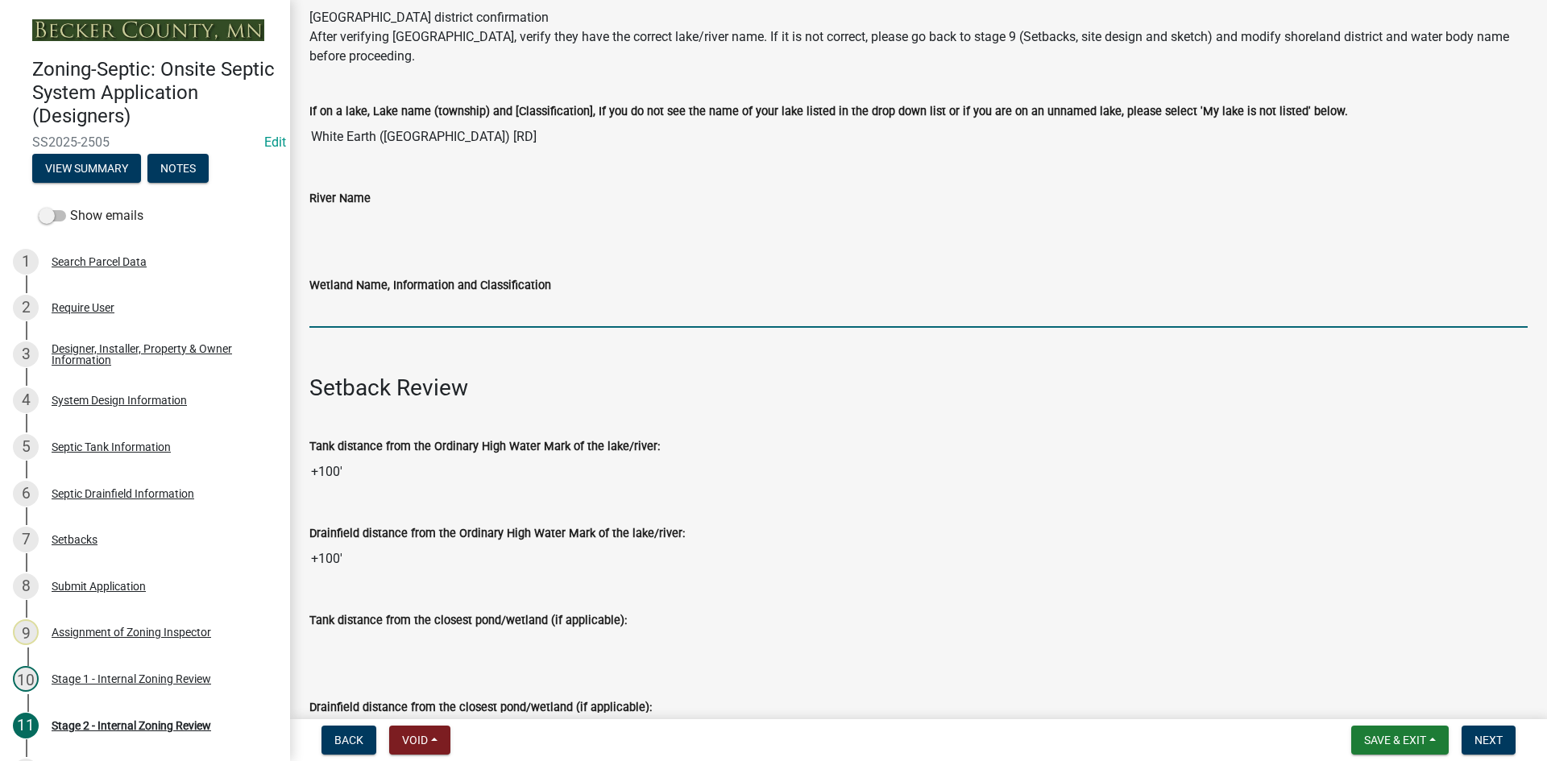
click at [404, 321] on input "Wetland Name, Information and Classification" at bounding box center [918, 311] width 1218 height 33
type input "rd100"
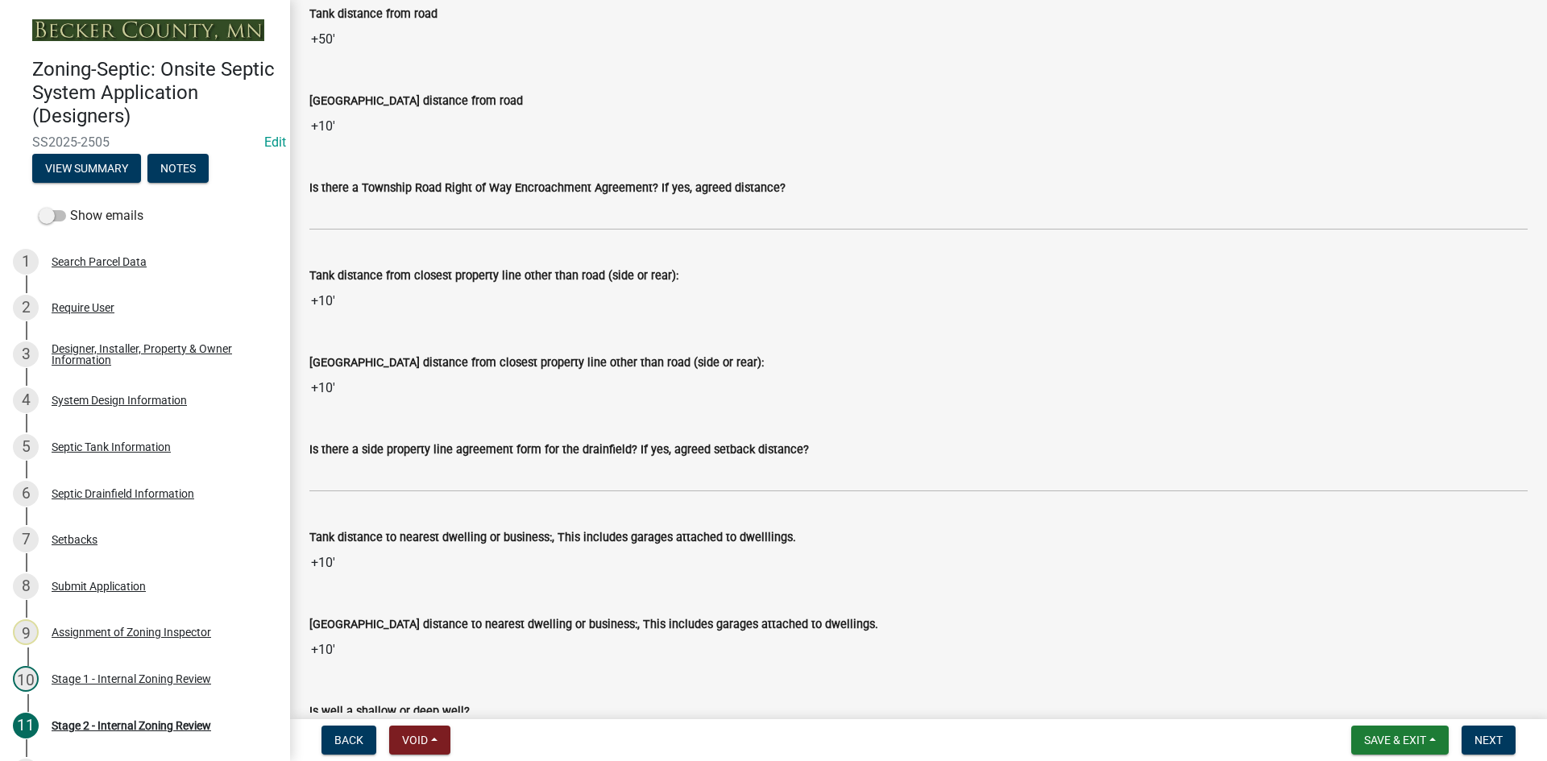
scroll to position [1370, 0]
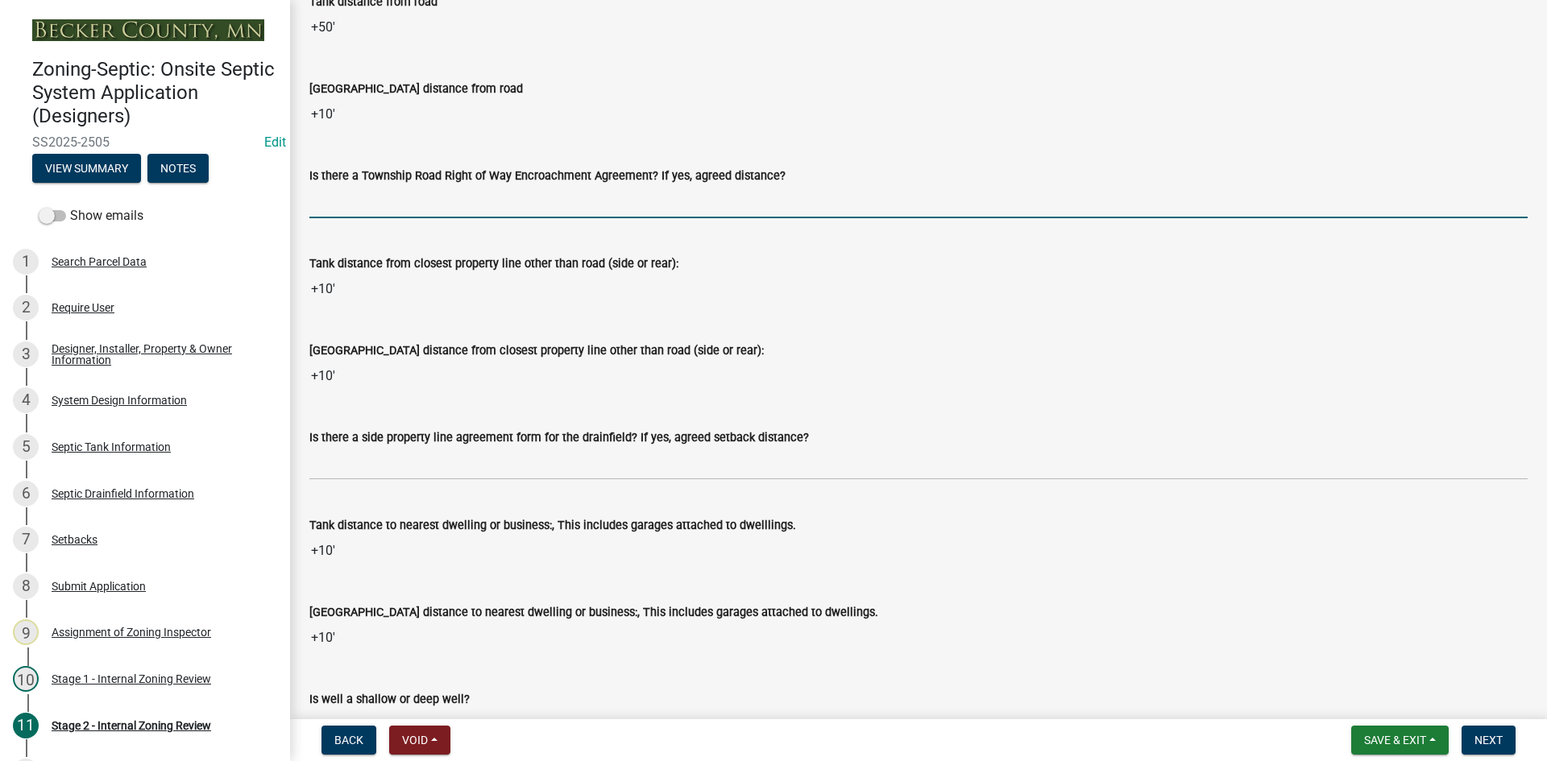
click at [383, 197] on input "Is there a Township Road Right of Way Encroachment Agreement? If yes, agreed di…" at bounding box center [918, 201] width 1218 height 33
type input "na"
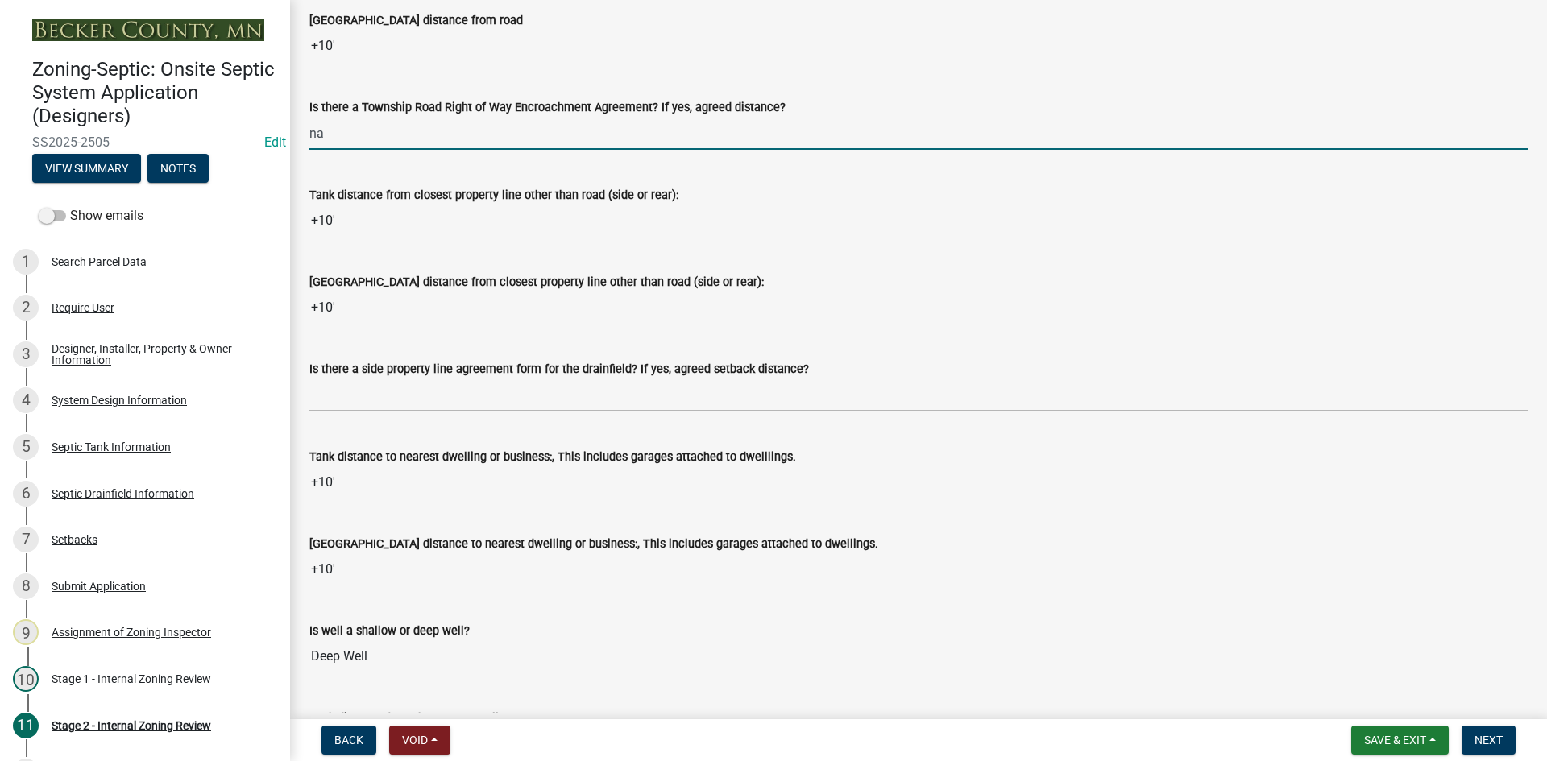
scroll to position [1531, 0]
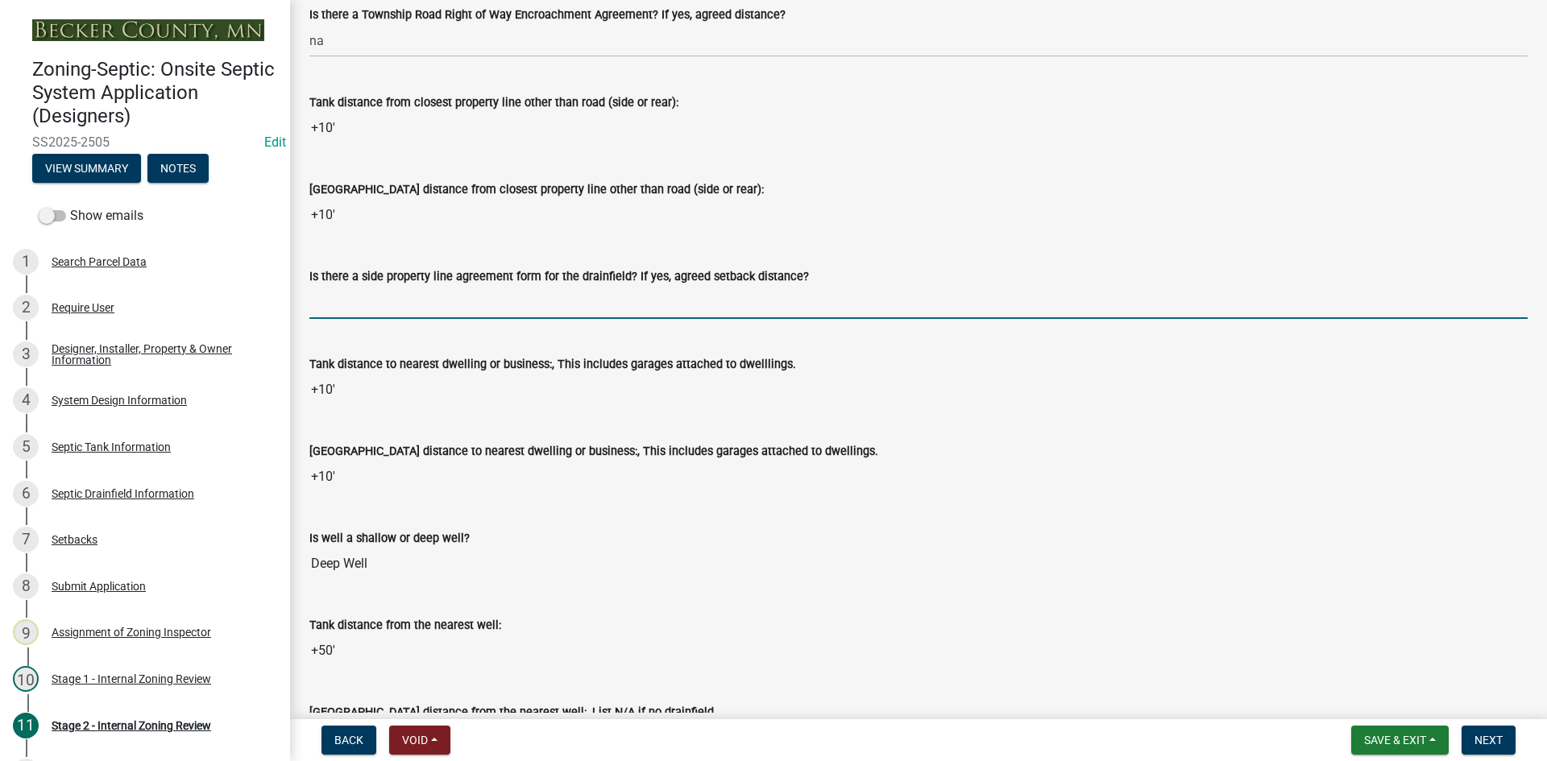
drag, startPoint x: 347, startPoint y: 296, endPoint x: 358, endPoint y: 292, distance: 11.0
click at [347, 295] on input "Is there a side property line agreement form for the drainfield? If yes, agreed…" at bounding box center [918, 302] width 1218 height 33
type input "na"
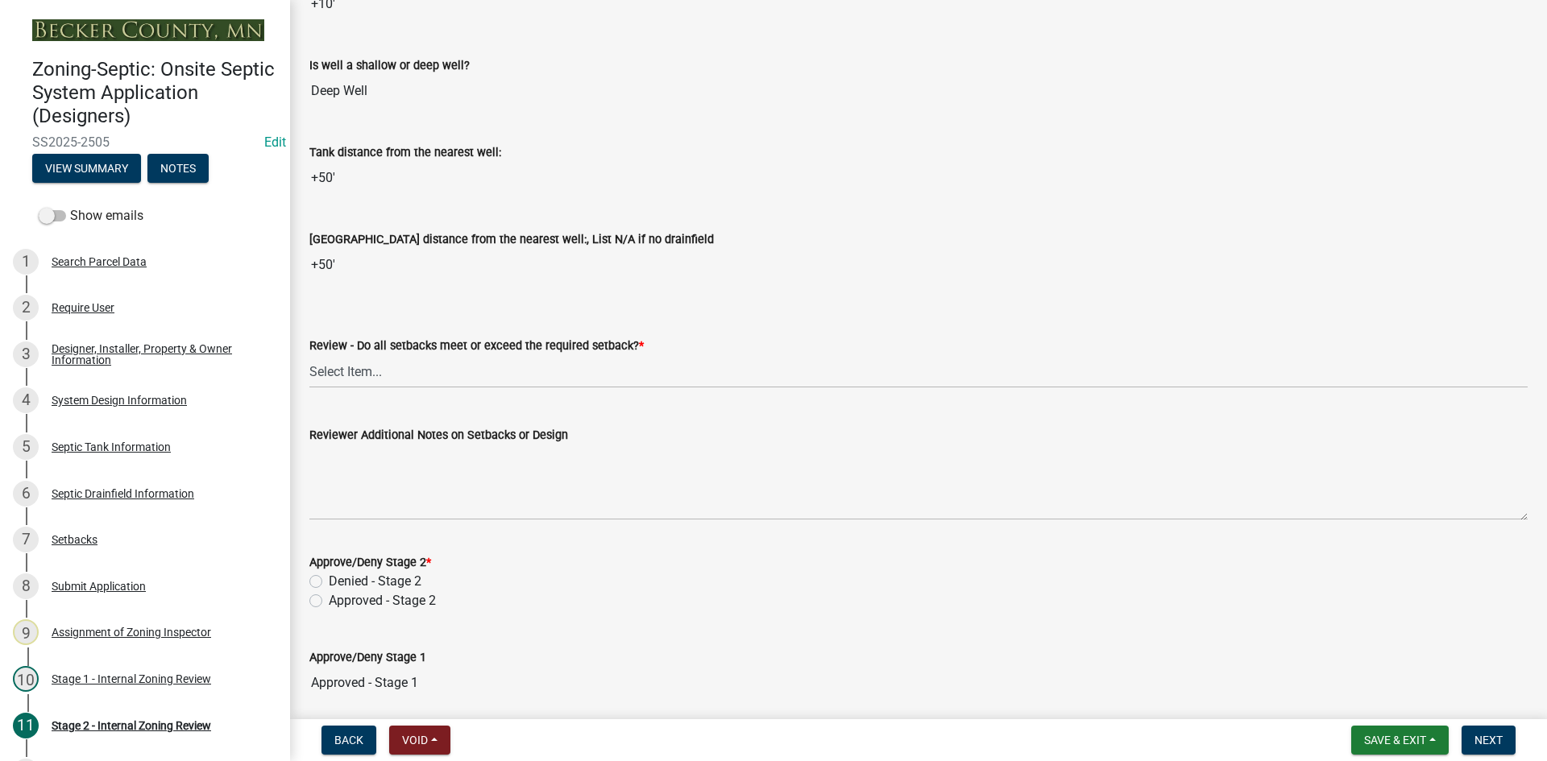
scroll to position [2014, 0]
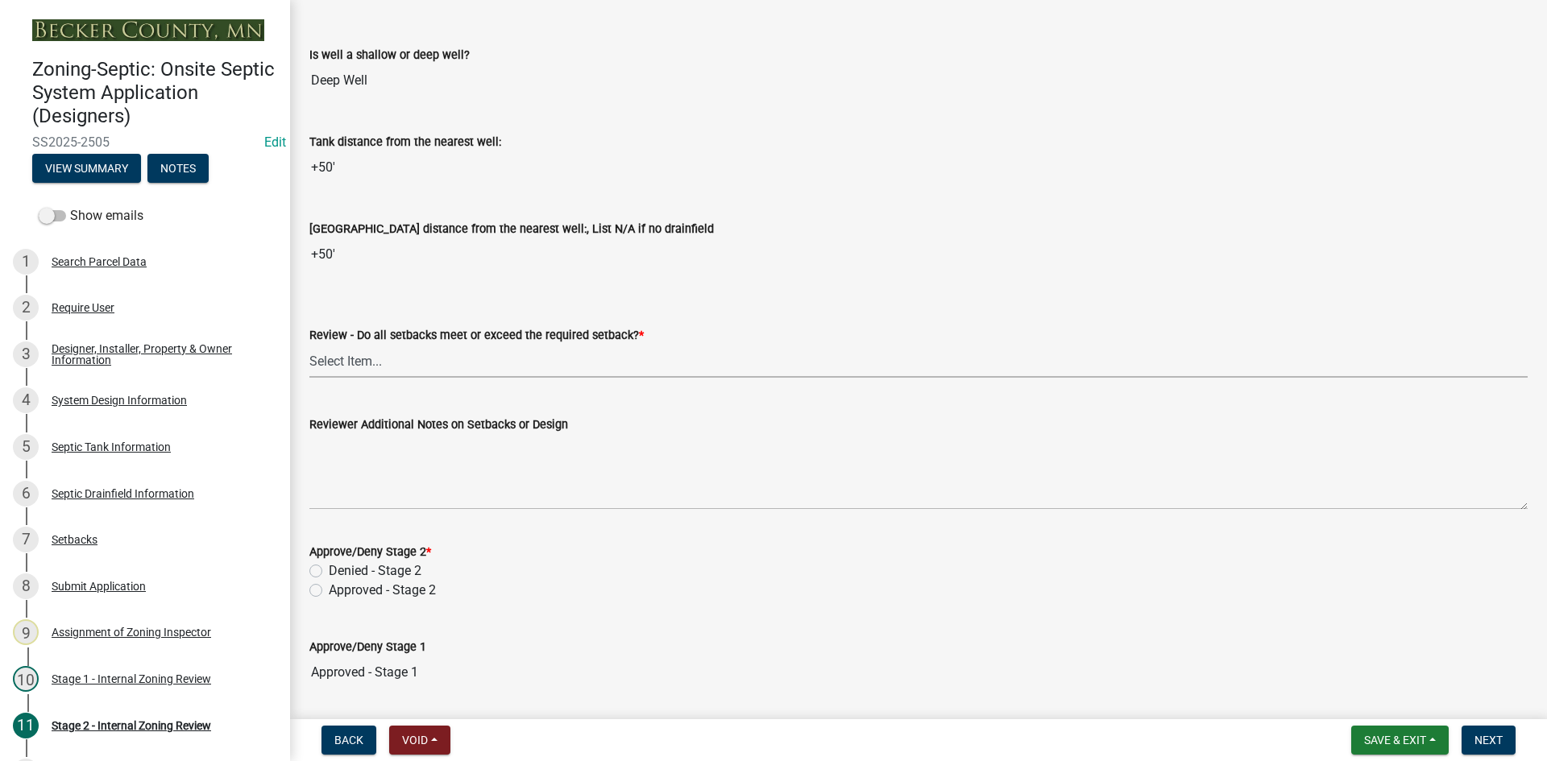
drag, startPoint x: 374, startPoint y: 355, endPoint x: 382, endPoint y: 377, distance: 23.2
click at [374, 355] on select "Select Item... Yes No N/A" at bounding box center [918, 361] width 1218 height 33
click at [309, 345] on select "Select Item... Yes No N/A" at bounding box center [918, 361] width 1218 height 33
select select "1ad81be4-5d59-46bf-8b7b-d7c0f20ad891"
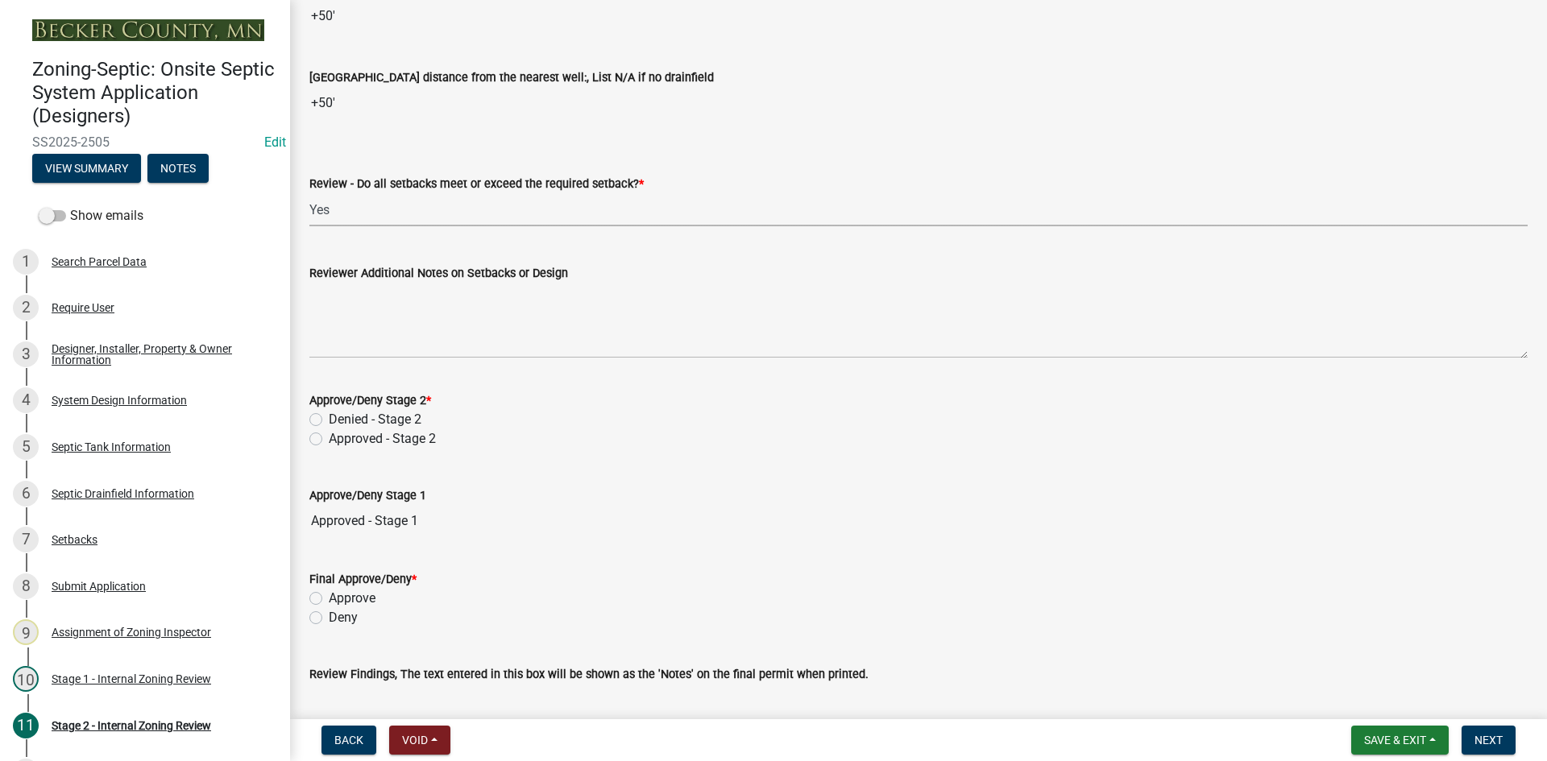
scroll to position [2175, 0]
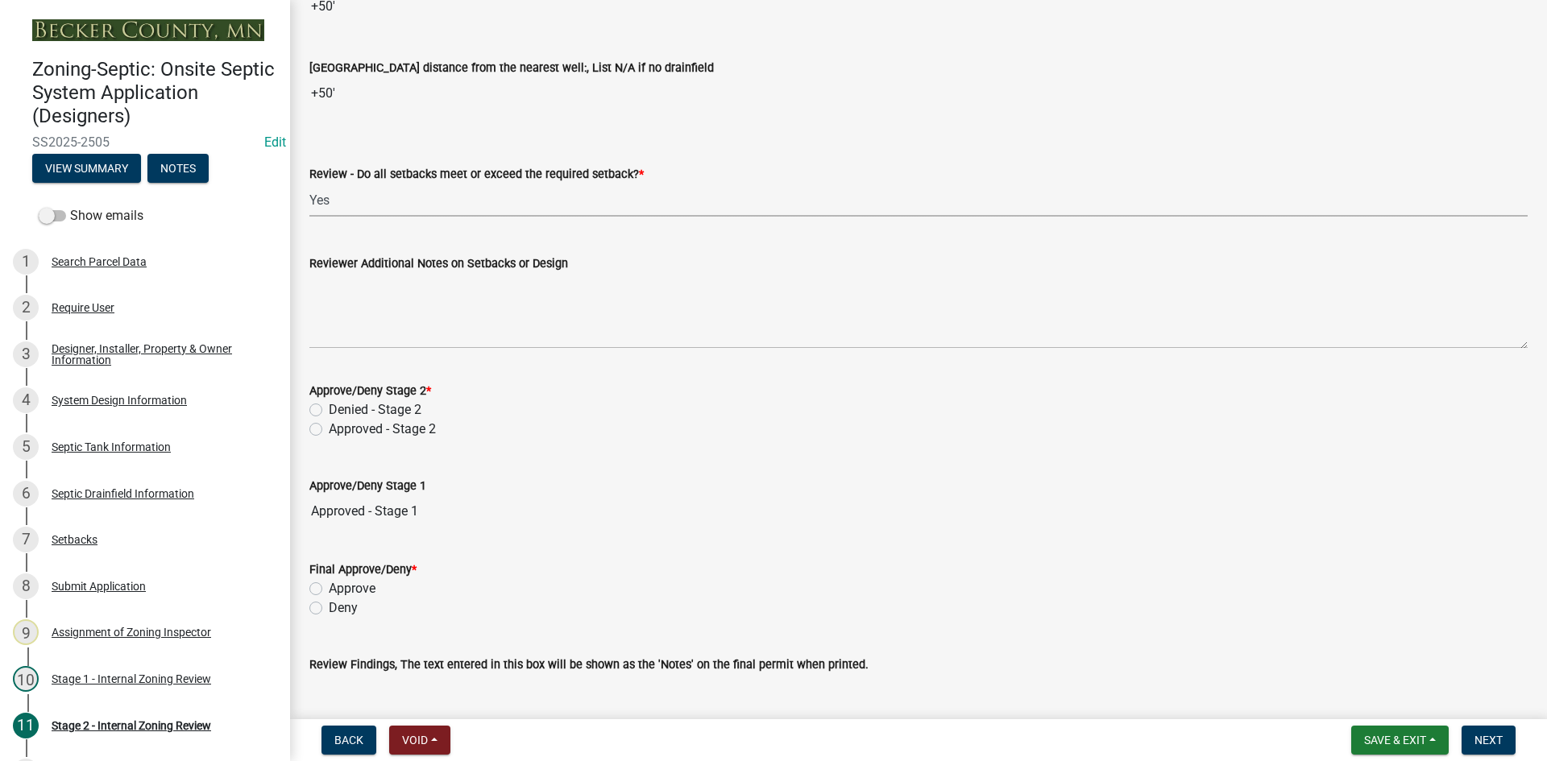
click at [329, 427] on label "Approved - Stage 2" at bounding box center [382, 429] width 107 height 19
click at [329, 427] on input "Approved - Stage 2" at bounding box center [334, 425] width 10 height 10
radio input "true"
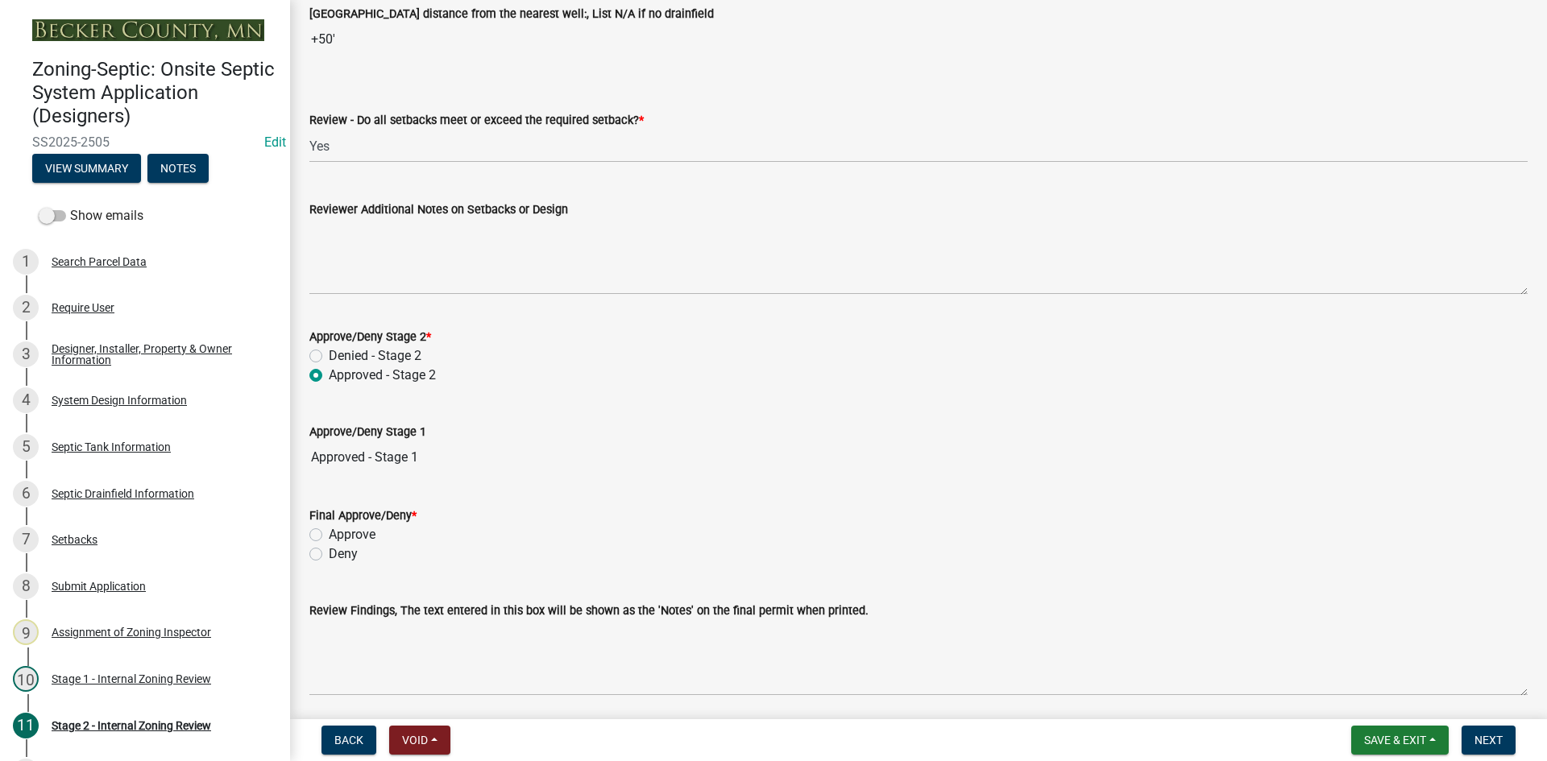
scroll to position [2288, 0]
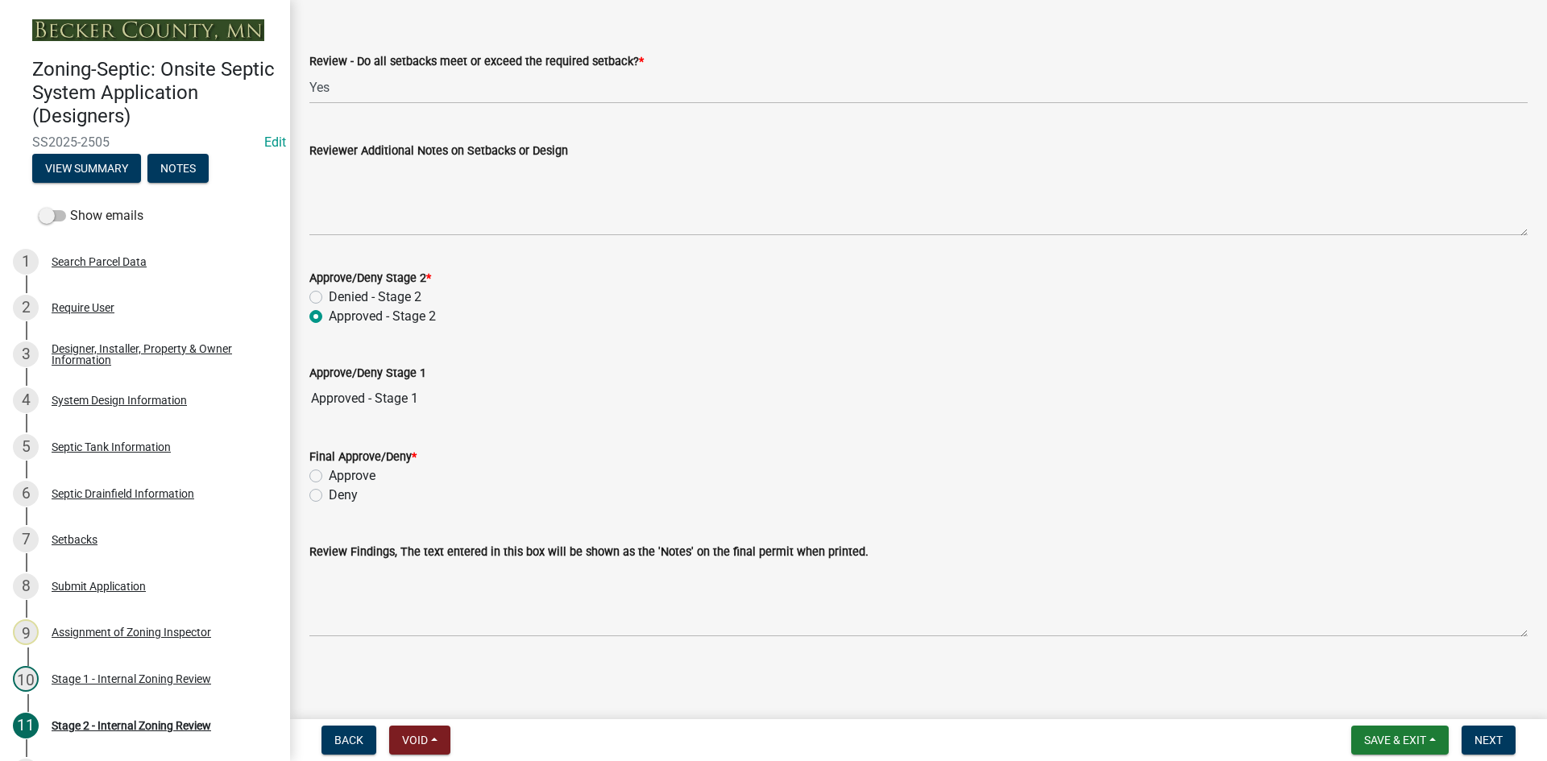
click at [329, 477] on label "Approve" at bounding box center [352, 475] width 47 height 19
click at [329, 477] on input "Approve" at bounding box center [334, 471] width 10 height 10
radio input "true"
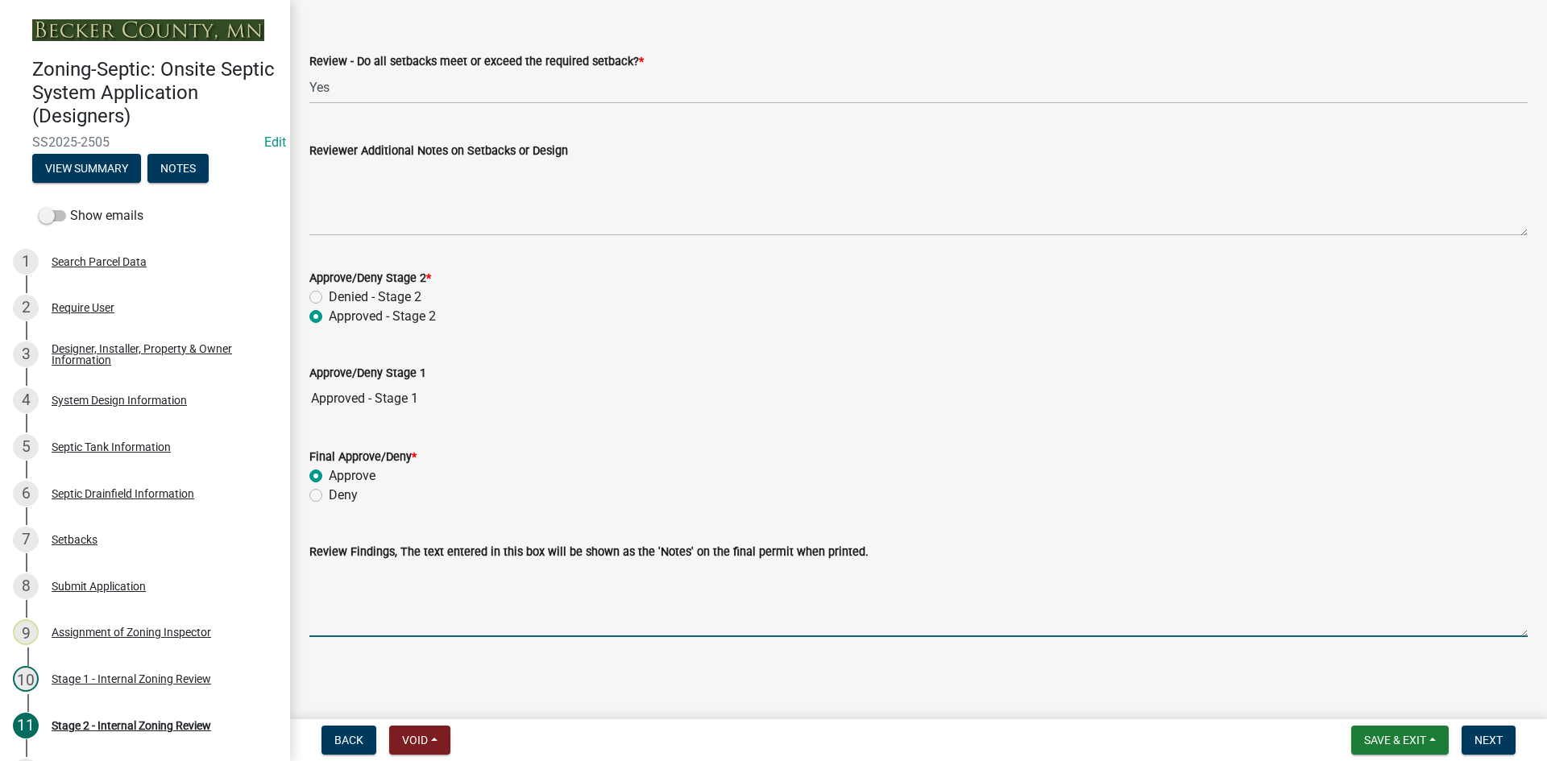
click at [411, 611] on textarea "Review Findings, The text entered in this box will be shown as the 'Notes' on t…" at bounding box center [918, 600] width 1218 height 76
click at [610, 574] on textarea "property lines to be marked 10x50 rock bed 1500/2 1000 pump tank" at bounding box center [918, 600] width 1218 height 76
click at [733, 584] on textarea "property lines to be marked 10x50 rock bed 1500/2 /1000 pump tank" at bounding box center [918, 600] width 1218 height 76
drag, startPoint x: 469, startPoint y: 574, endPoint x: 481, endPoint y: 574, distance: 12.1
click at [471, 573] on textarea "property lines to be marked 10x50 rock bed 1500/2 /1000 pump tank" at bounding box center [918, 600] width 1218 height 76
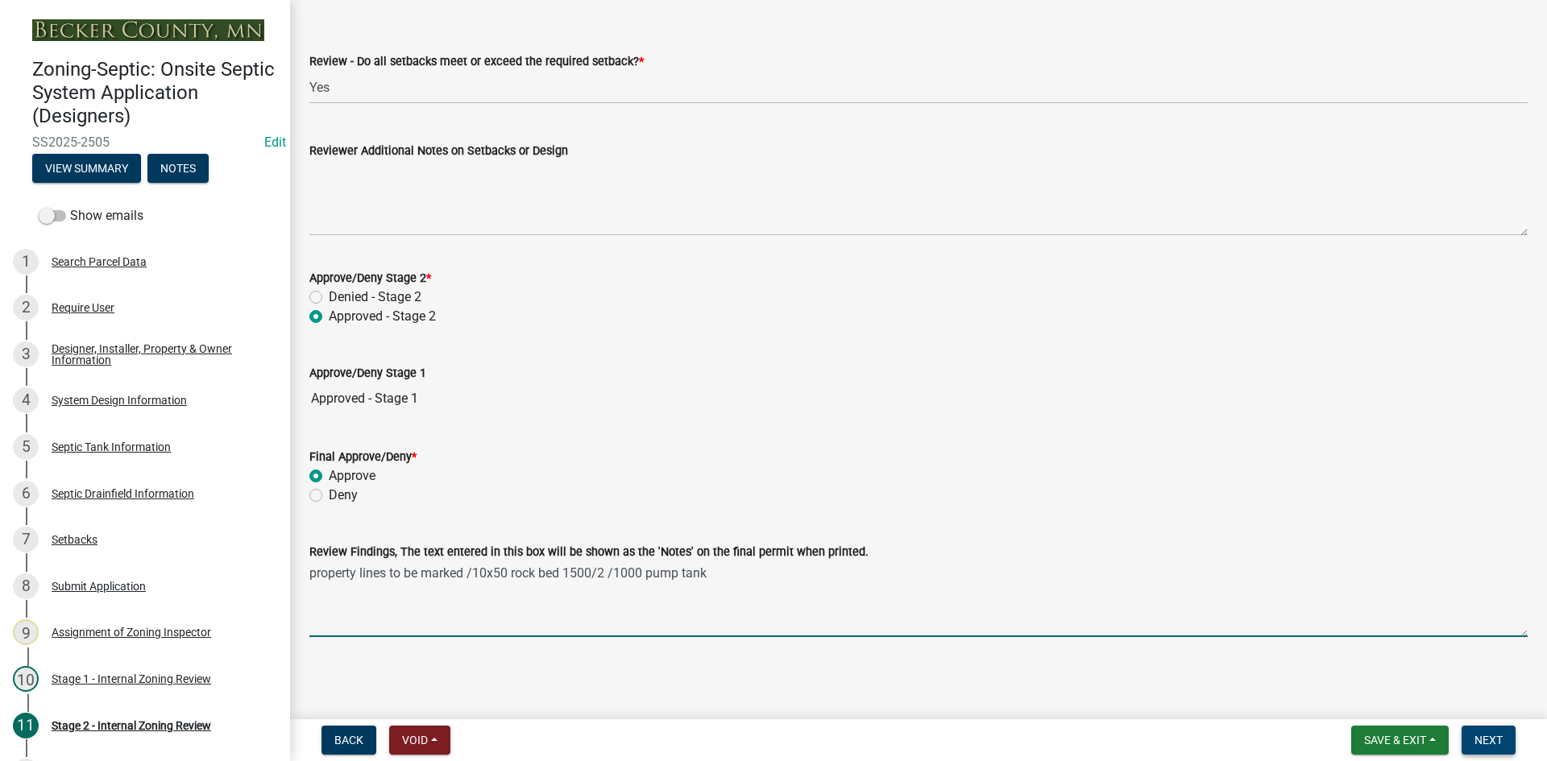
type textarea "property lines to be marked /10x50 rock bed 1500/2 /1000 pump tank"
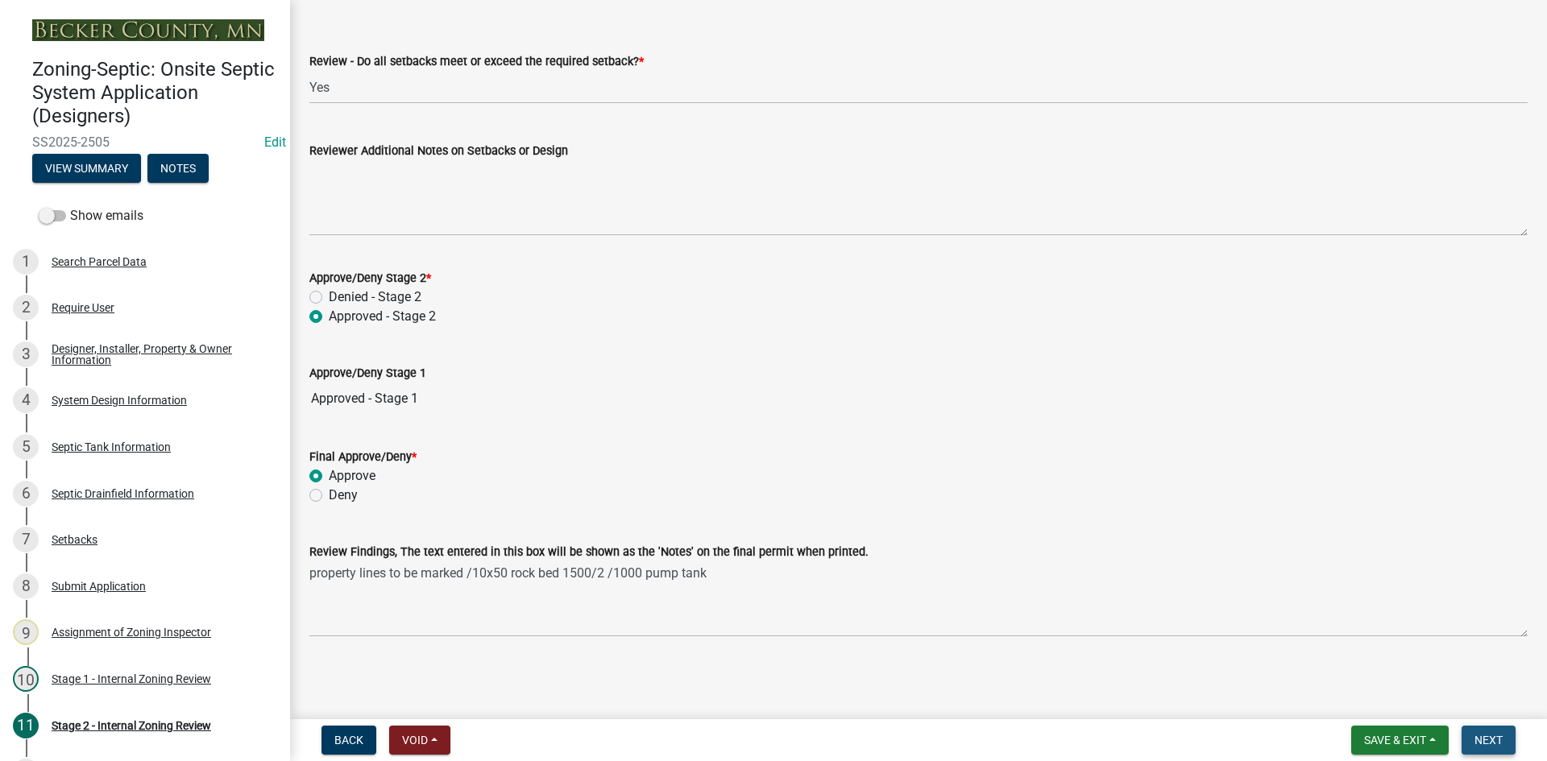
click at [1483, 743] on span "Next" at bounding box center [1488, 740] width 28 height 13
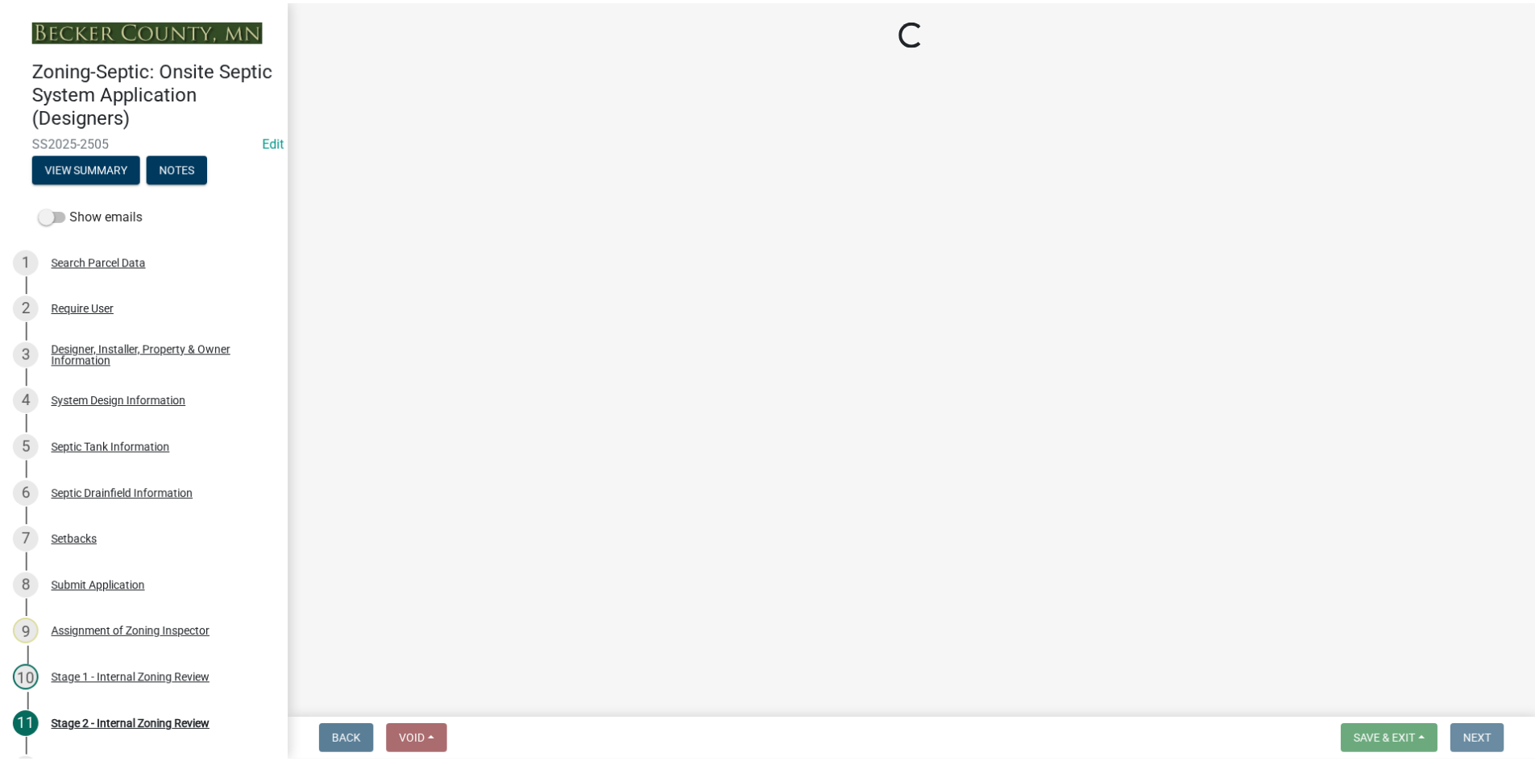
scroll to position [0, 0]
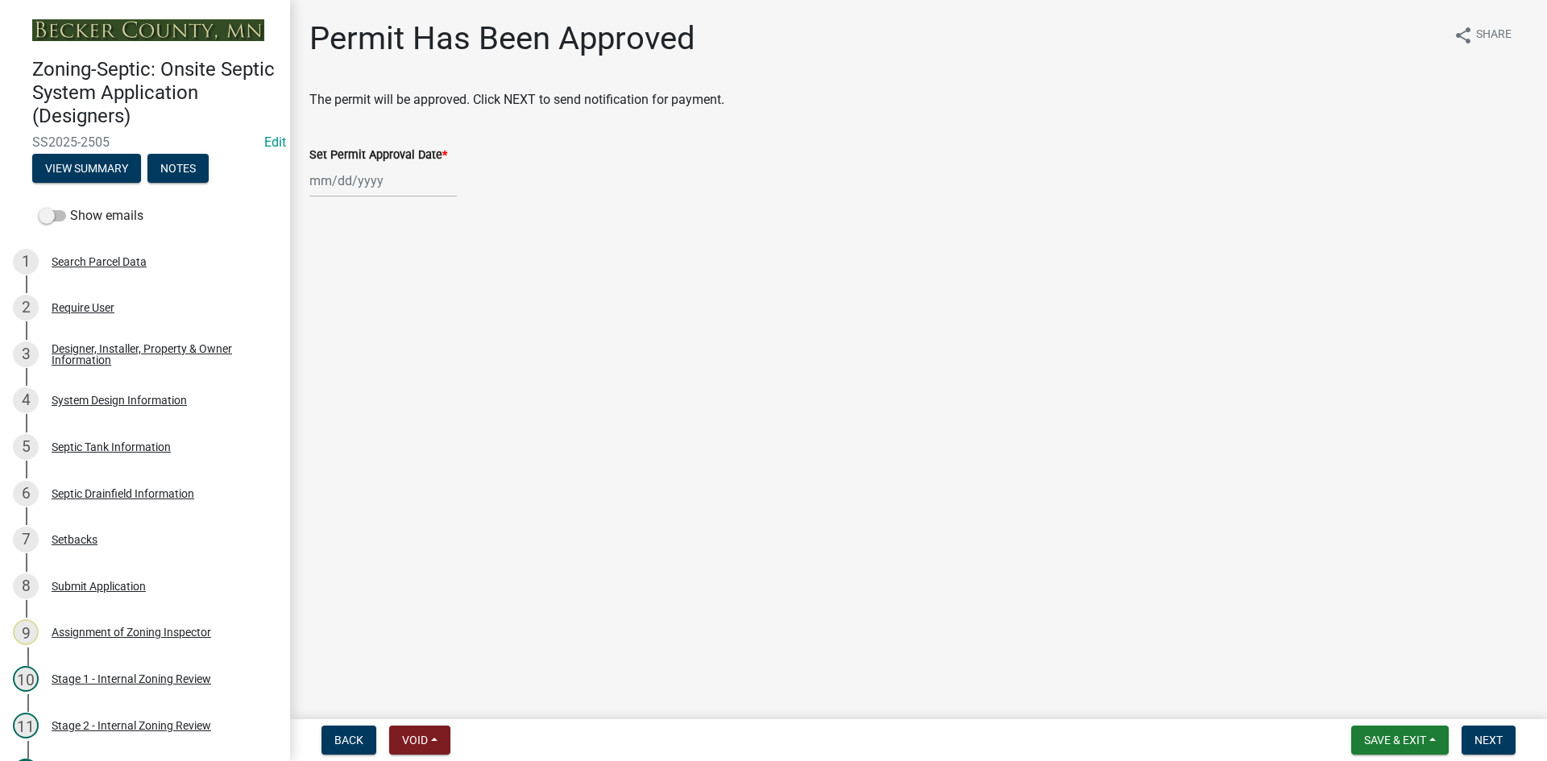
click at [406, 191] on div at bounding box center [382, 180] width 147 height 33
select select "9"
select select "2025"
click at [333, 288] on div "8" at bounding box center [326, 293] width 26 height 26
type input "[DATE]"
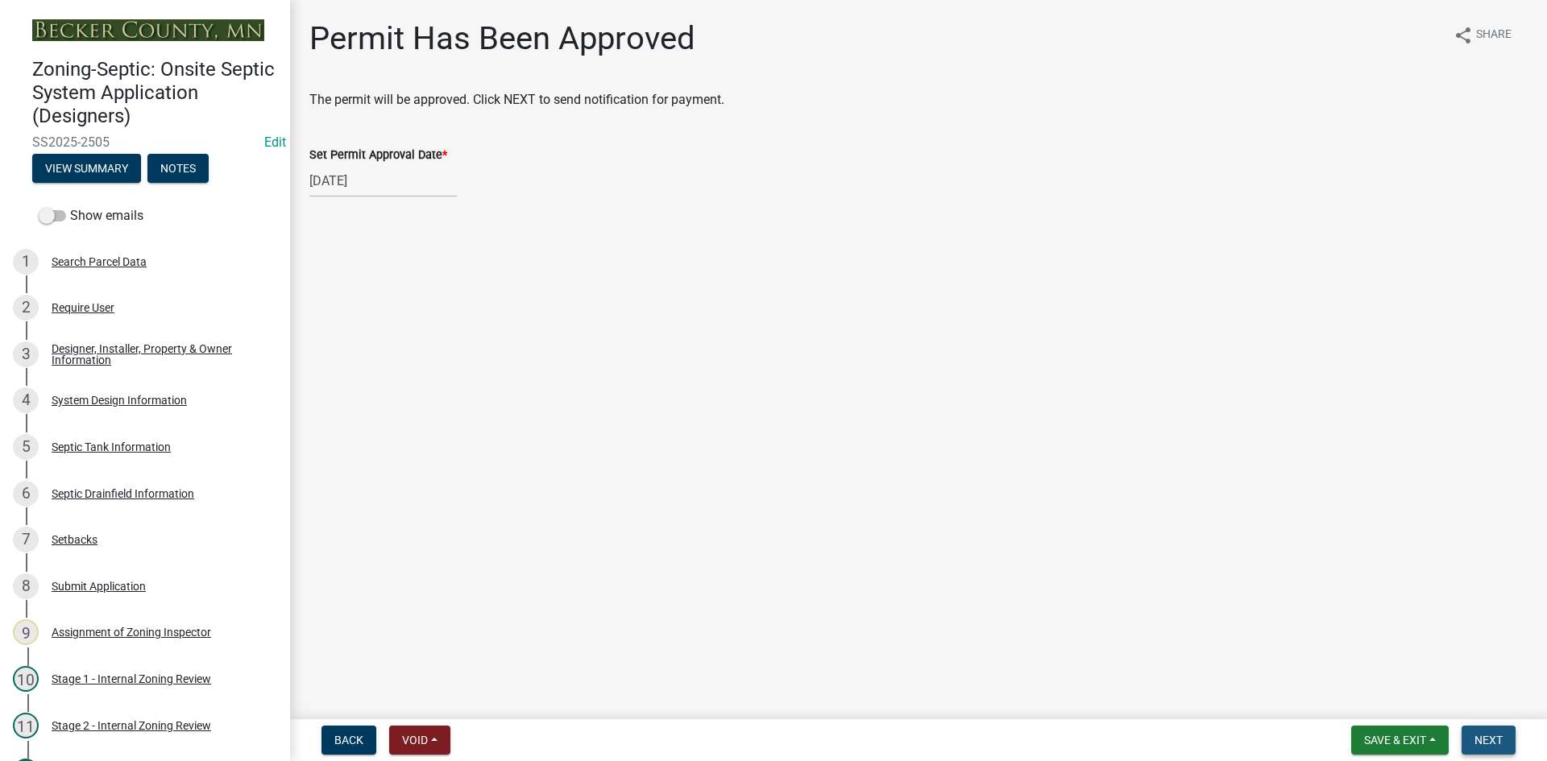
click at [1490, 744] on span "Next" at bounding box center [1488, 740] width 28 height 13
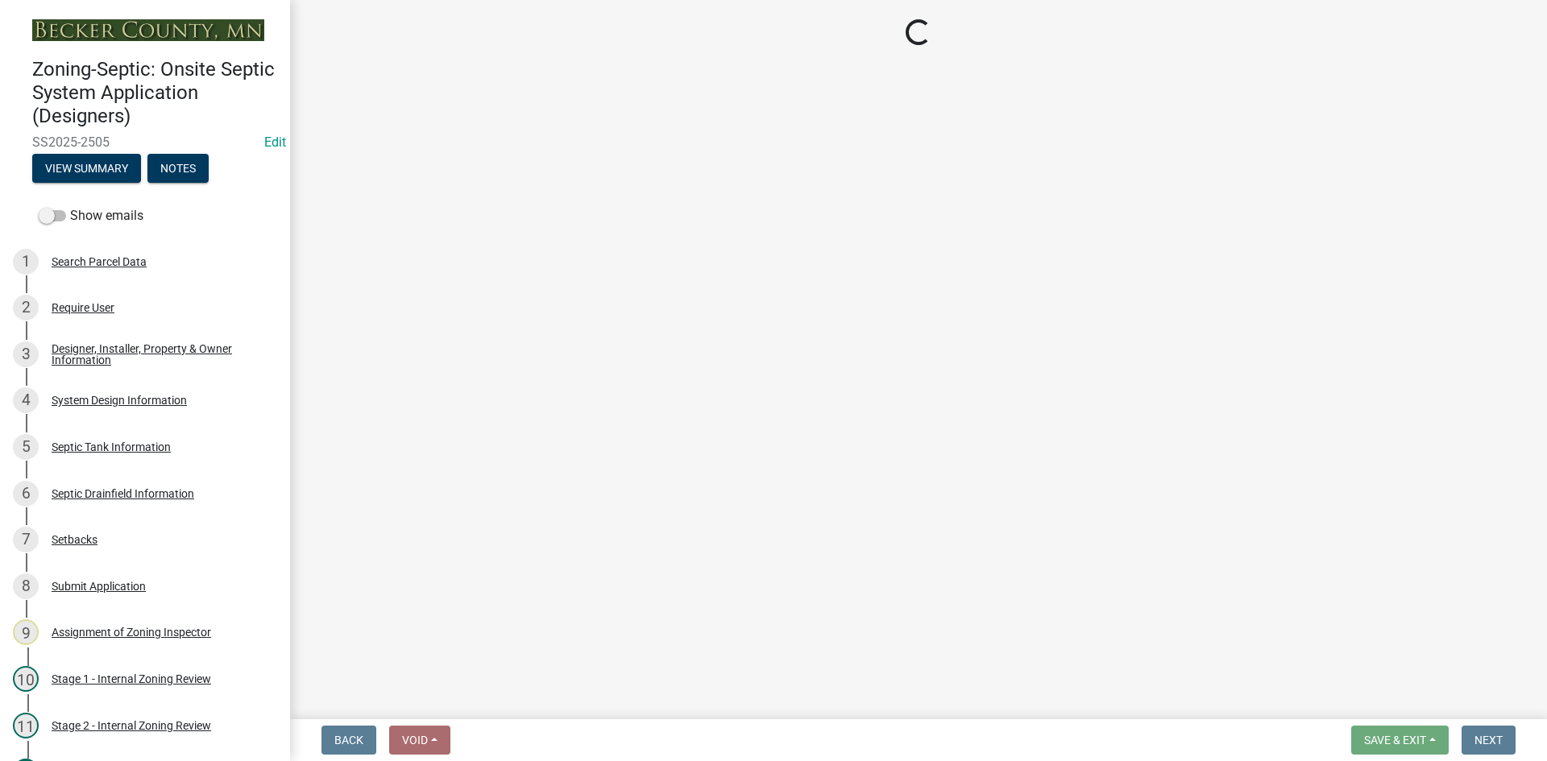
select select "3: 3"
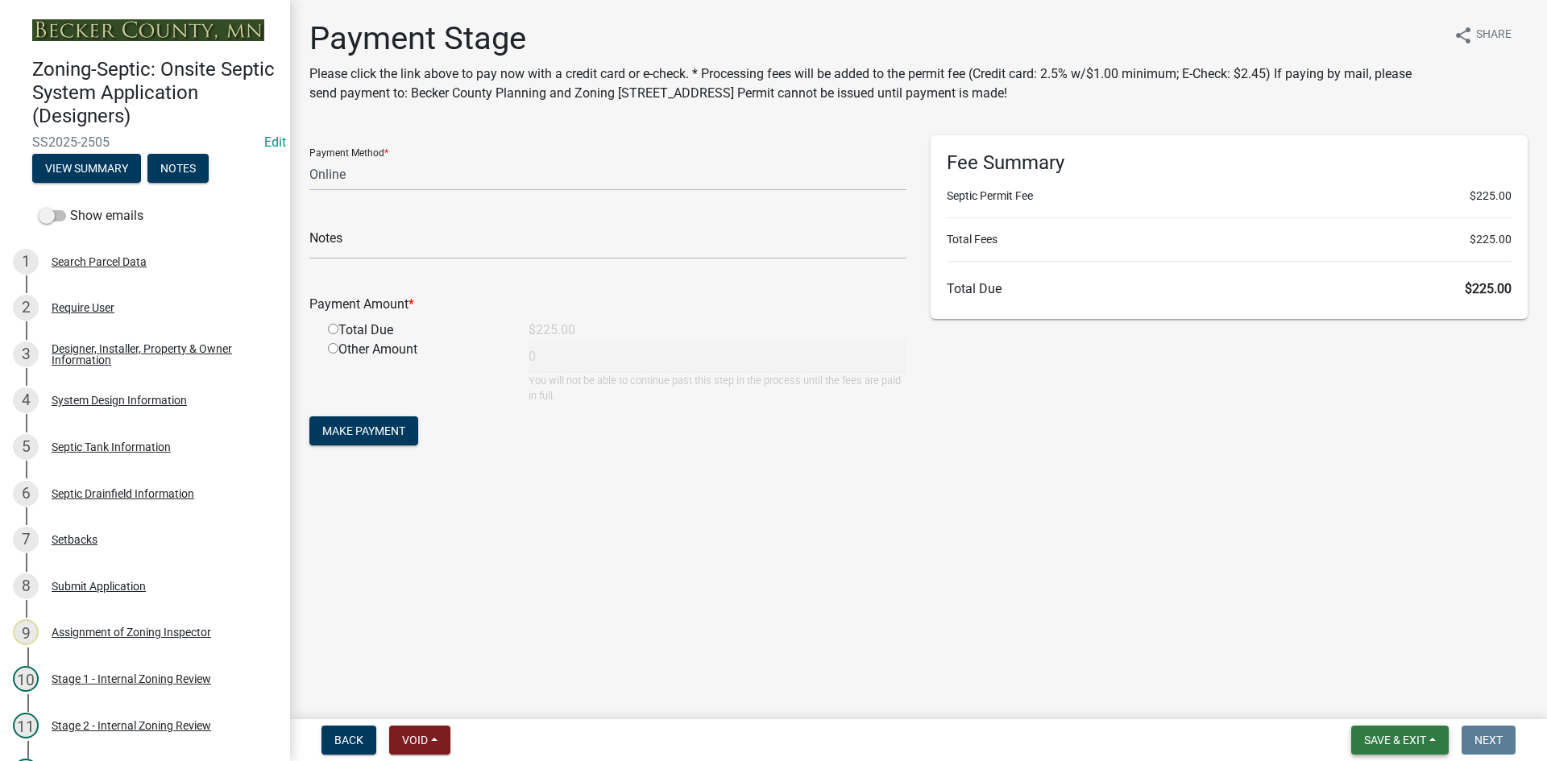
click at [1377, 735] on span "Save & Exit" at bounding box center [1395, 740] width 62 height 13
click at [1396, 709] on button "Save & Exit" at bounding box center [1384, 698] width 129 height 39
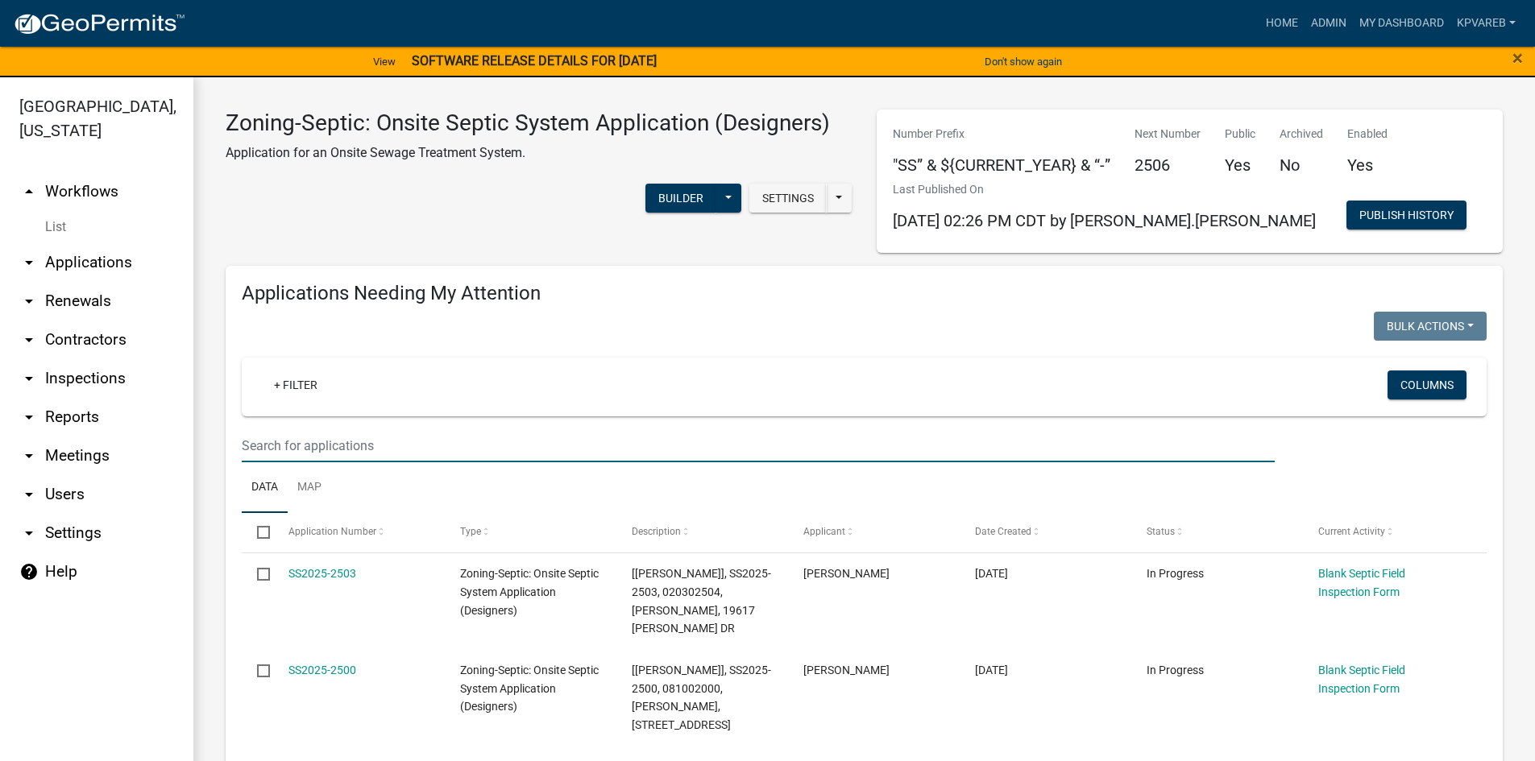
click at [242, 461] on input "text" at bounding box center [758, 445] width 1033 height 33
click at [279, 437] on input "text" at bounding box center [758, 445] width 1033 height 33
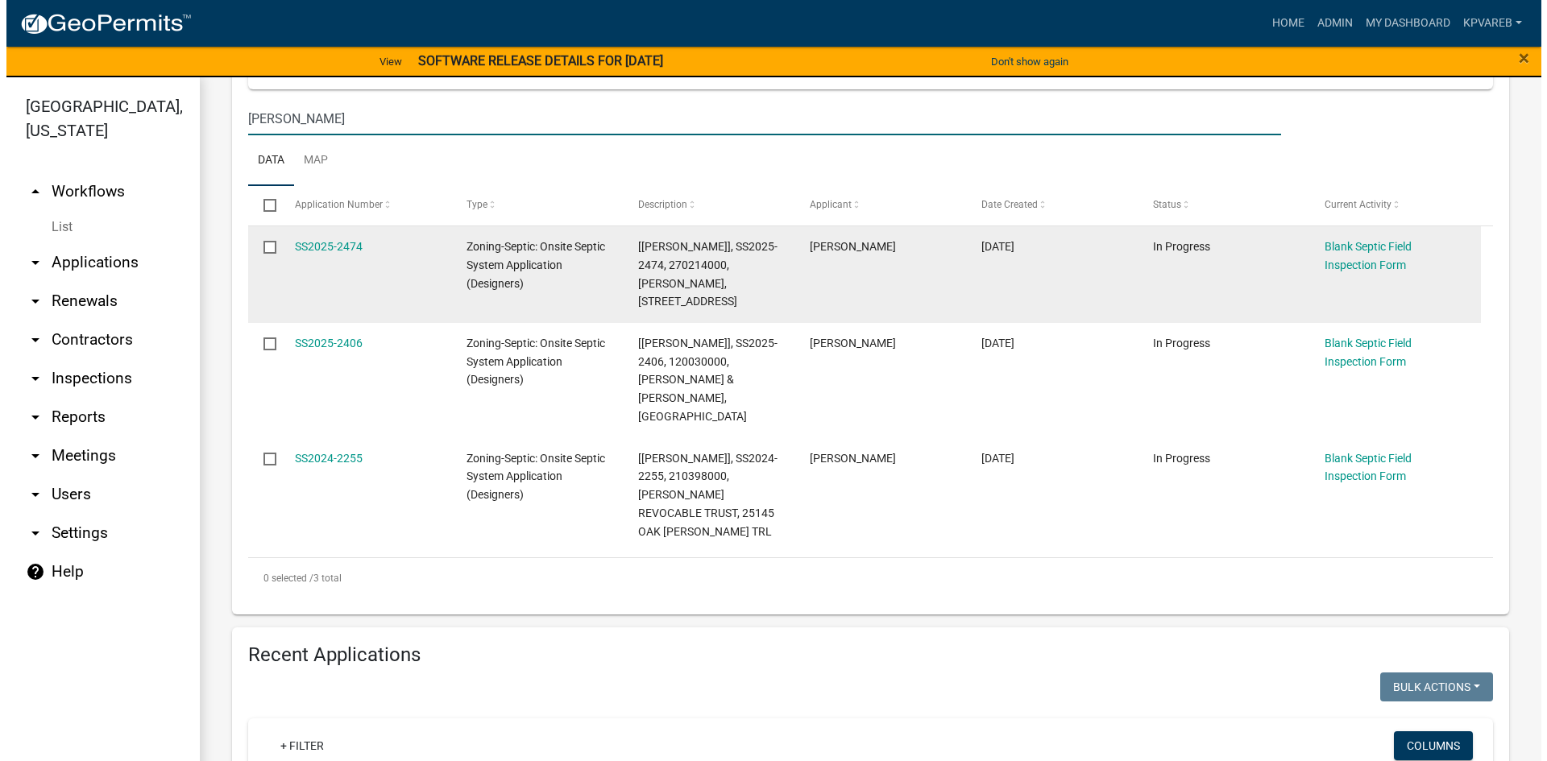
scroll to position [242, 0]
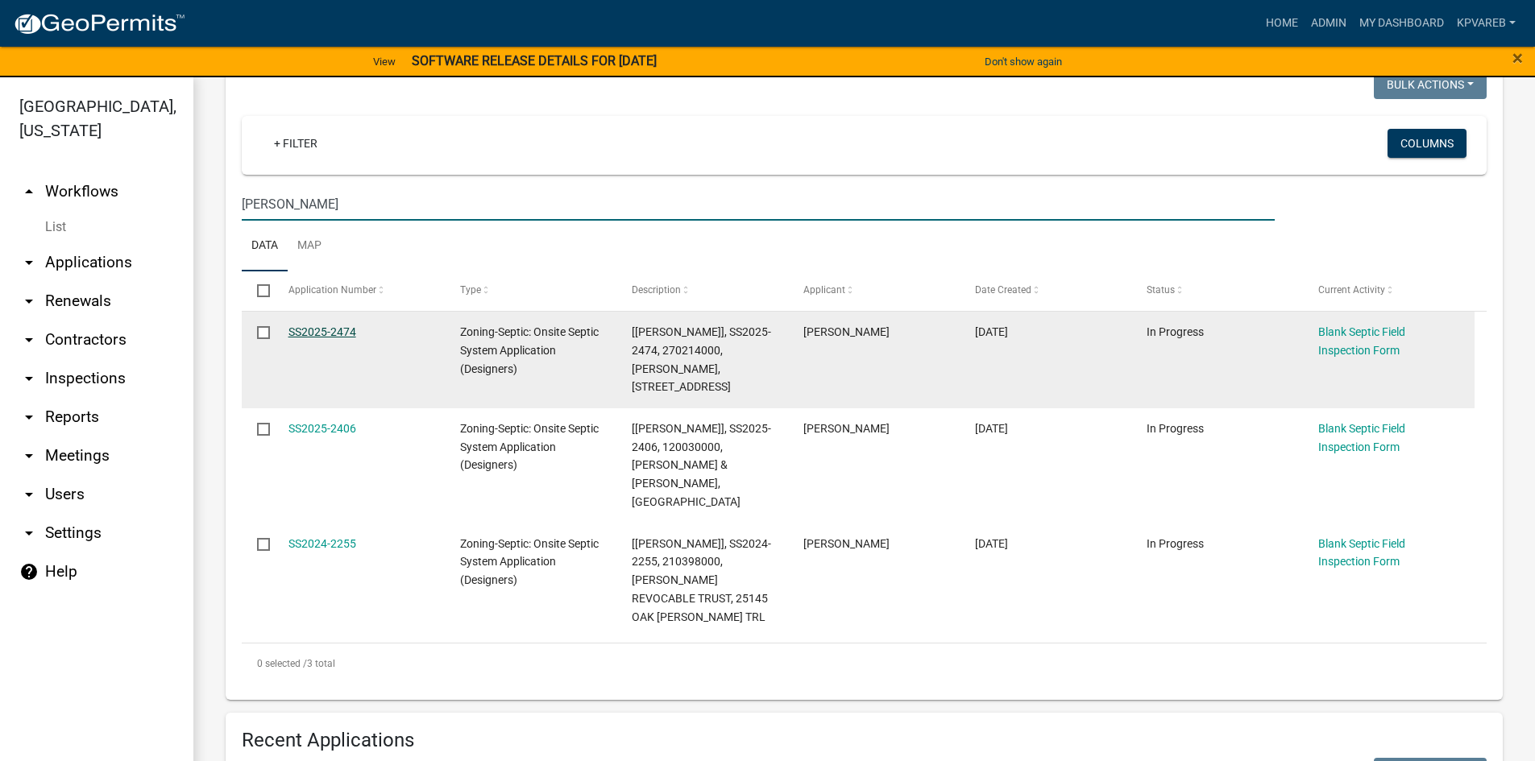
type input "[PERSON_NAME]"
click at [322, 328] on link "SS2025-2474" at bounding box center [322, 331] width 68 height 13
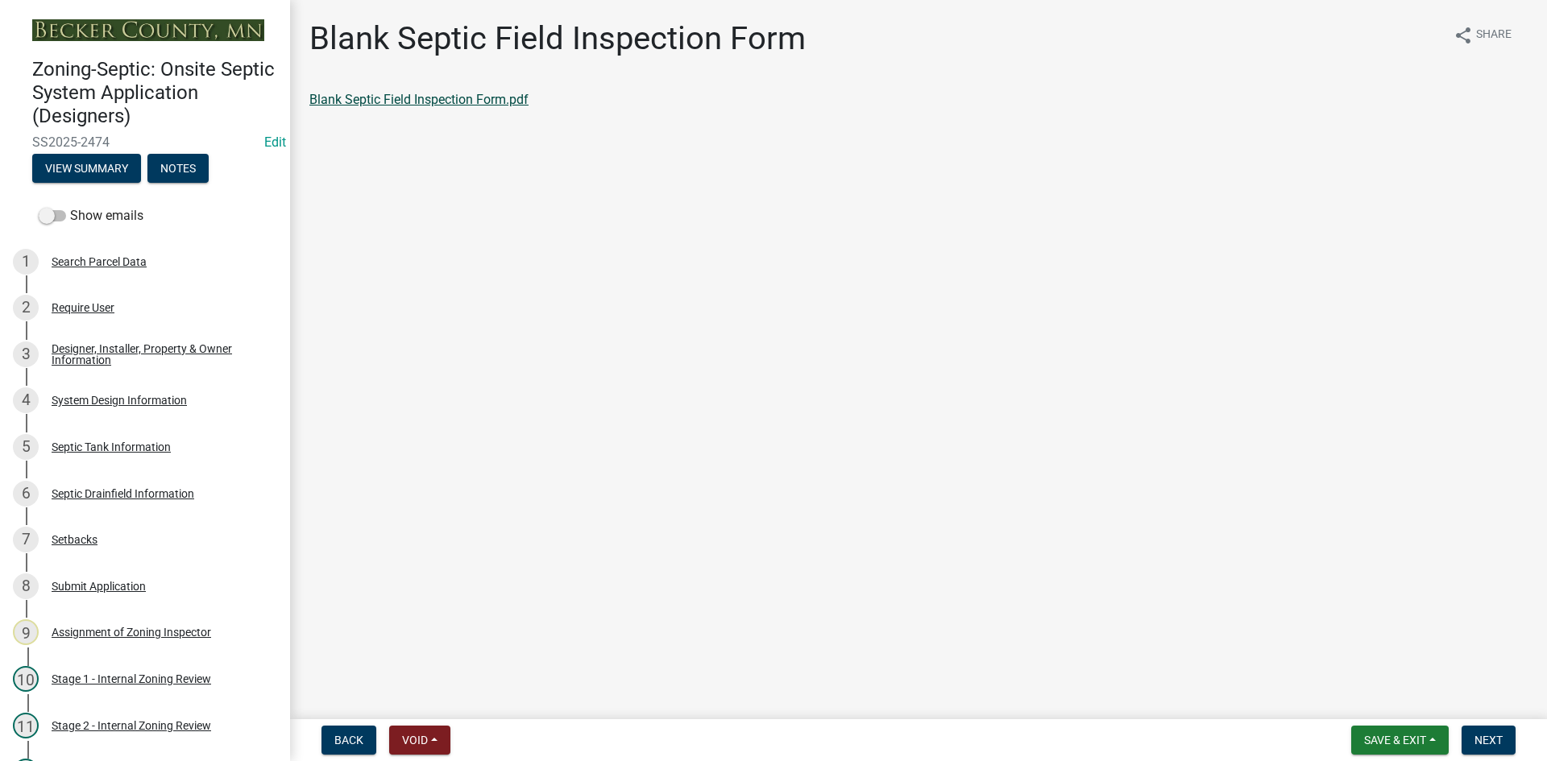
click at [459, 102] on link "Blank Septic Field Inspection Form.pdf" at bounding box center [418, 99] width 219 height 15
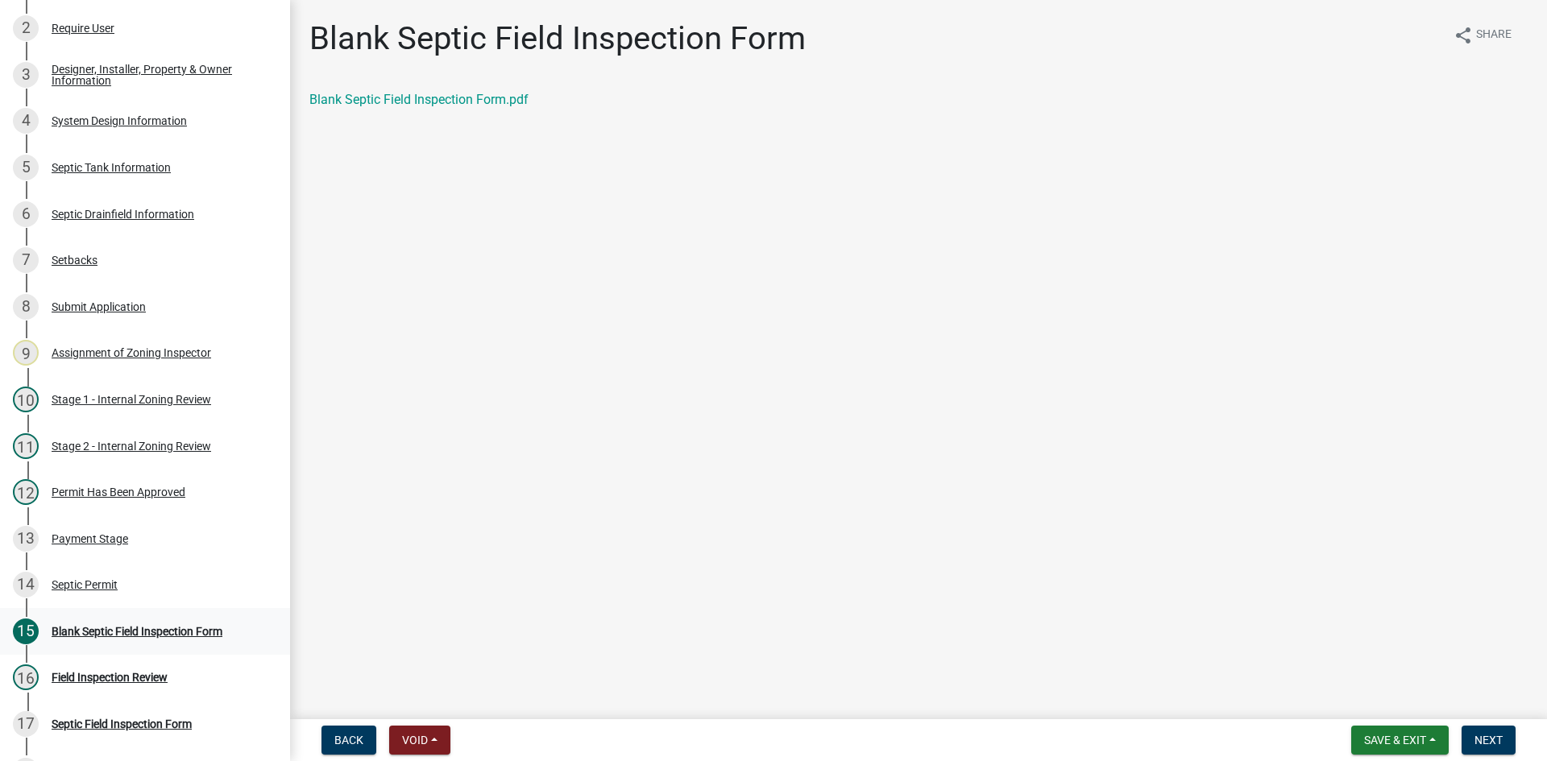
scroll to position [316, 0]
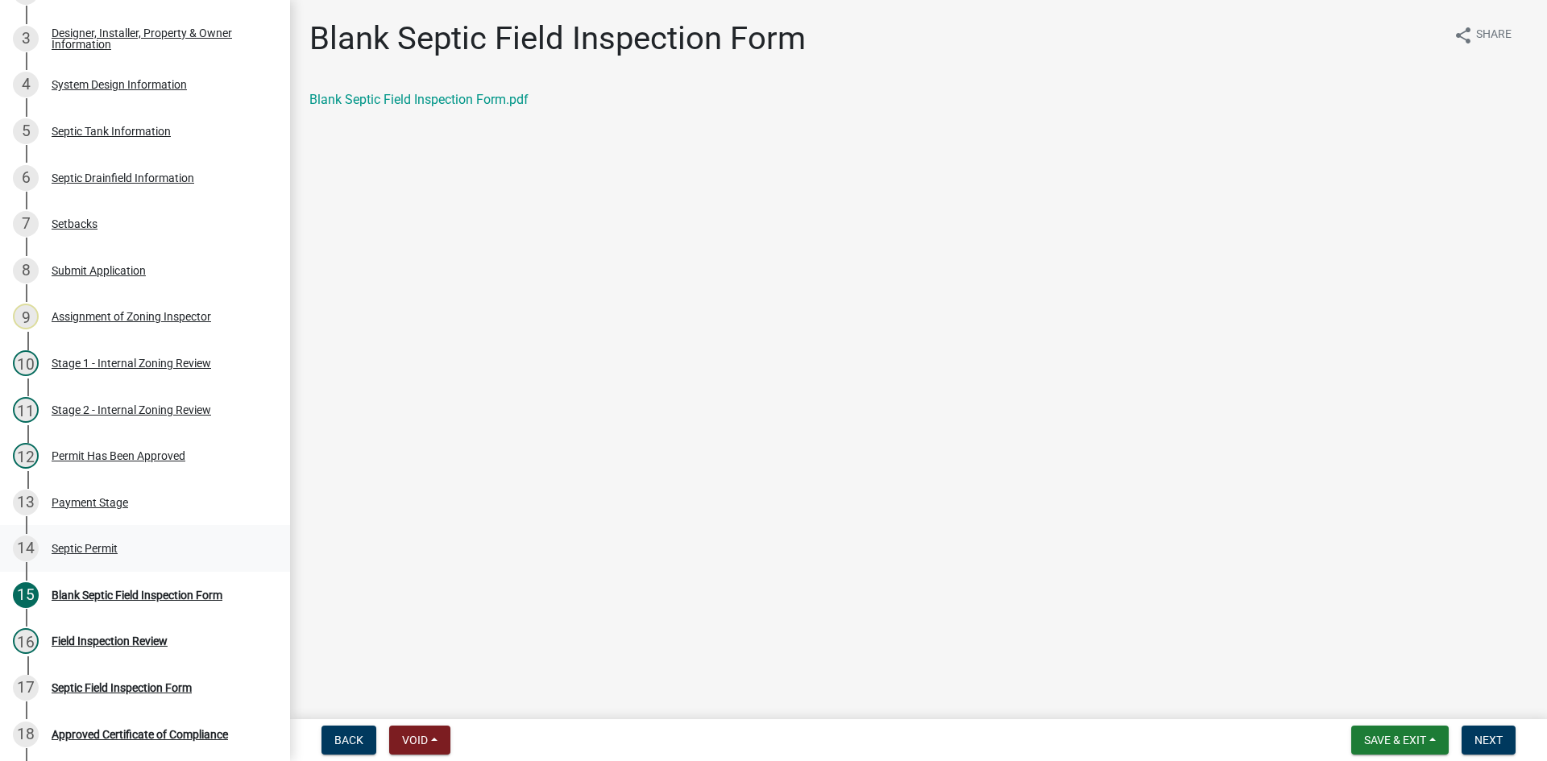
click at [99, 543] on div "Septic Permit" at bounding box center [85, 548] width 66 height 11
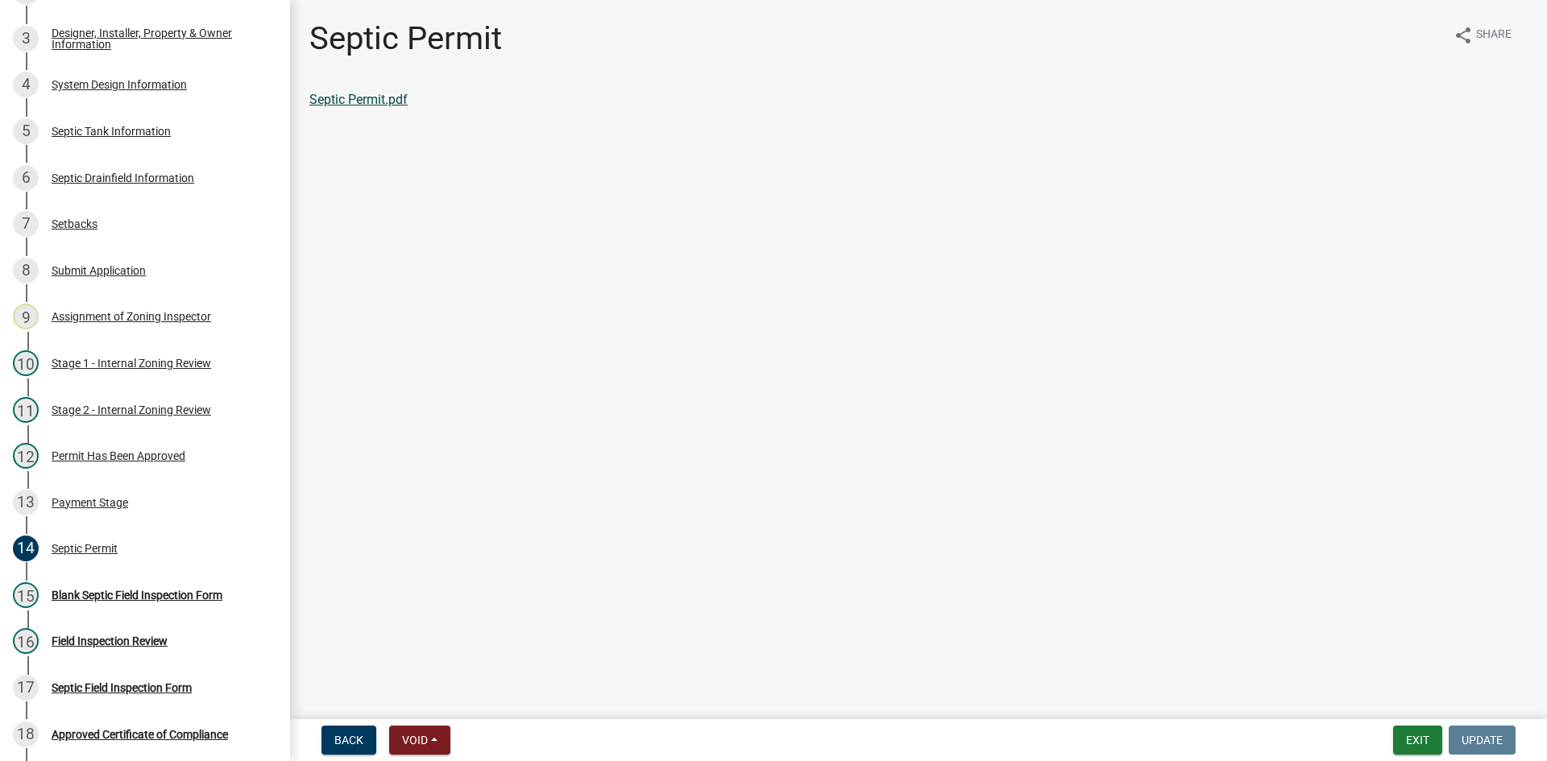
click at [398, 106] on link "Septic Permit.pdf" at bounding box center [358, 99] width 98 height 15
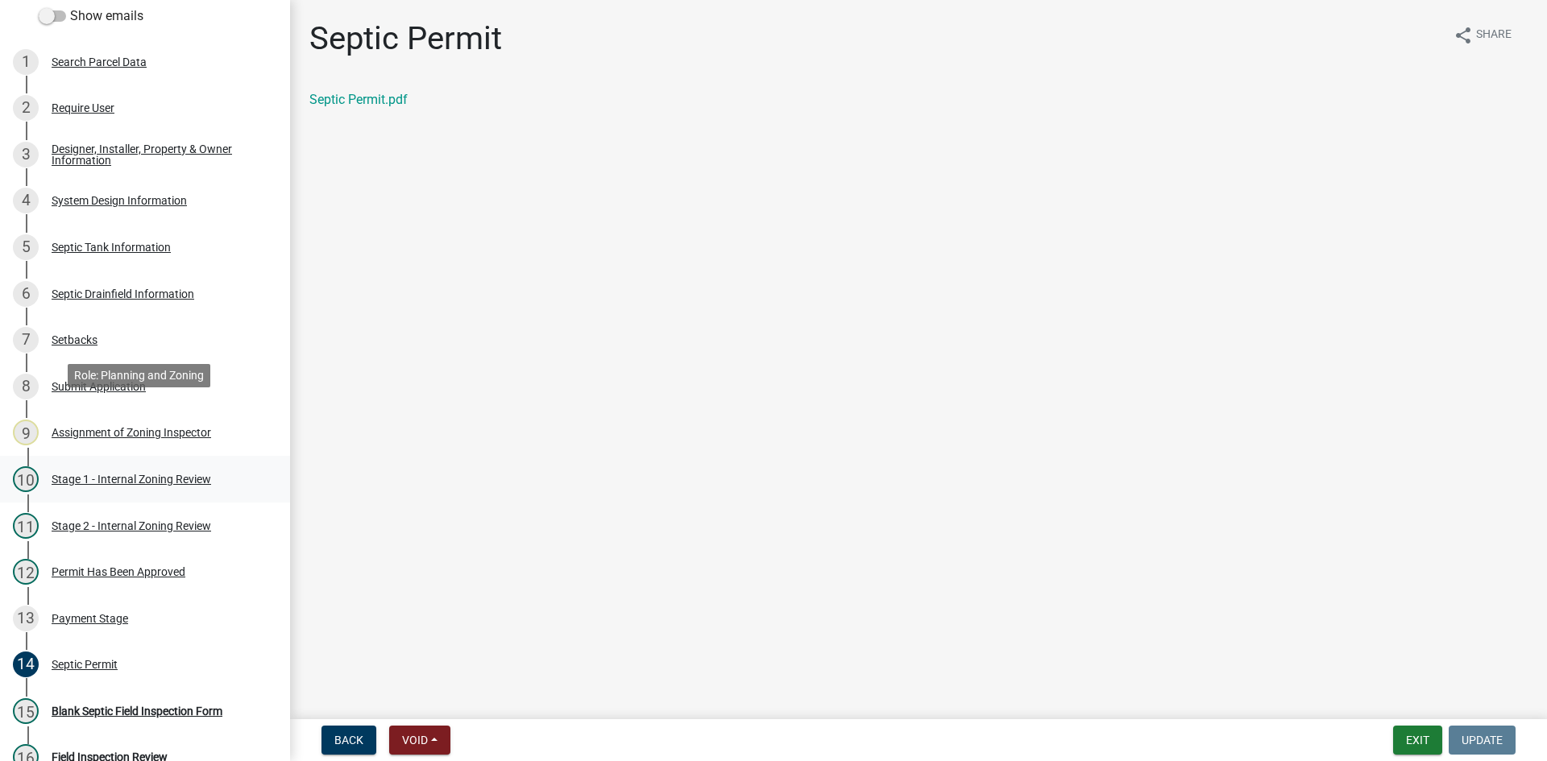
scroll to position [193, 0]
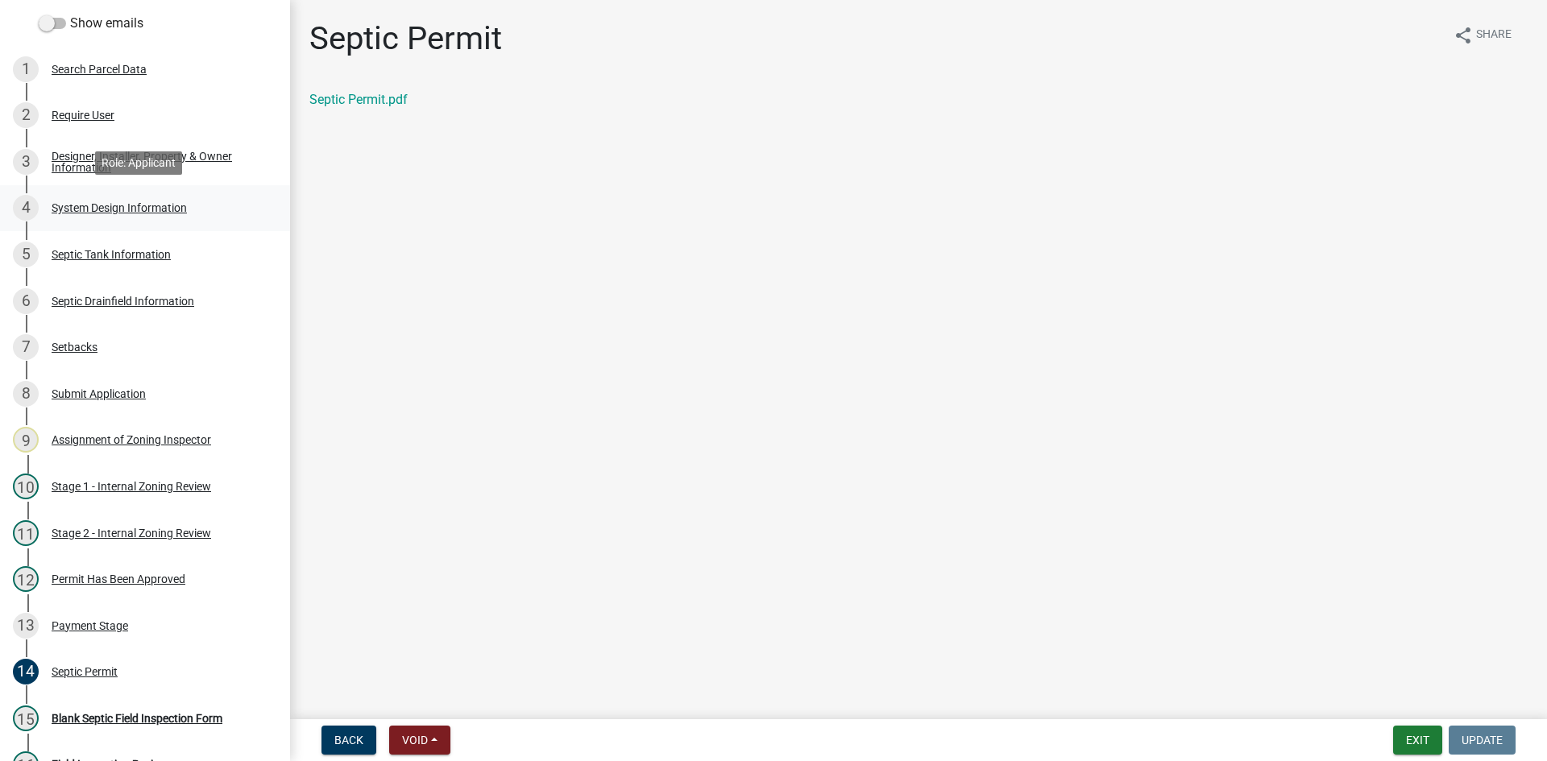
click at [169, 214] on div "4 System Design Information" at bounding box center [138, 208] width 251 height 26
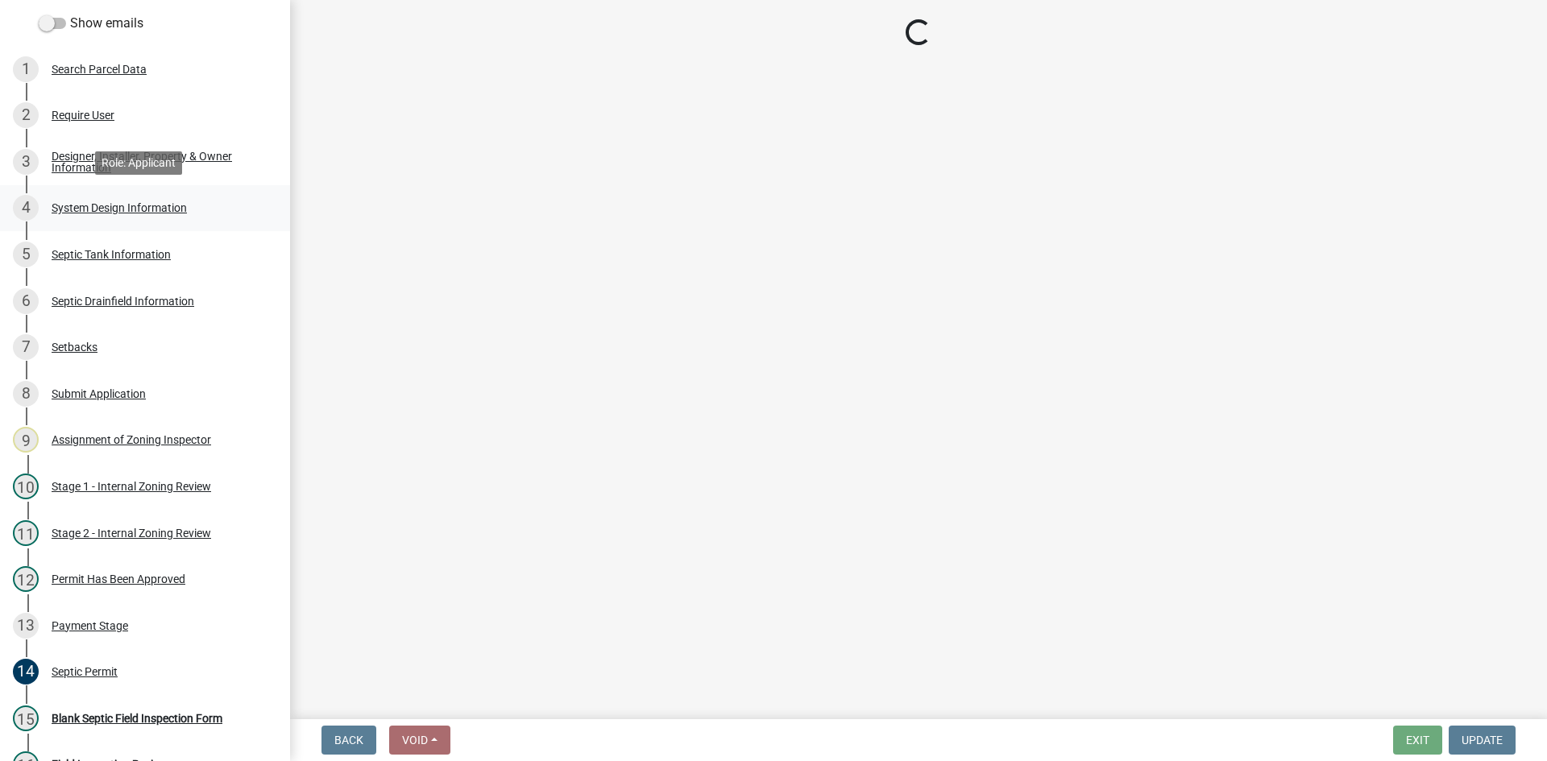
select select "55497d75-c43f-4635-a730-e0737ce05d56"
select select "25258e87-3ef9-4f1c-a5f1-75a1d463abfb"
select select "011fbff4-a41d-4a75-9bd8-71c7e6c69e0d"
select select "85fdfef2-2683-4311-b5d5-5505f6411127"
select select "ba735beb-519e-40f0-ae20-62d65fc4c46b"
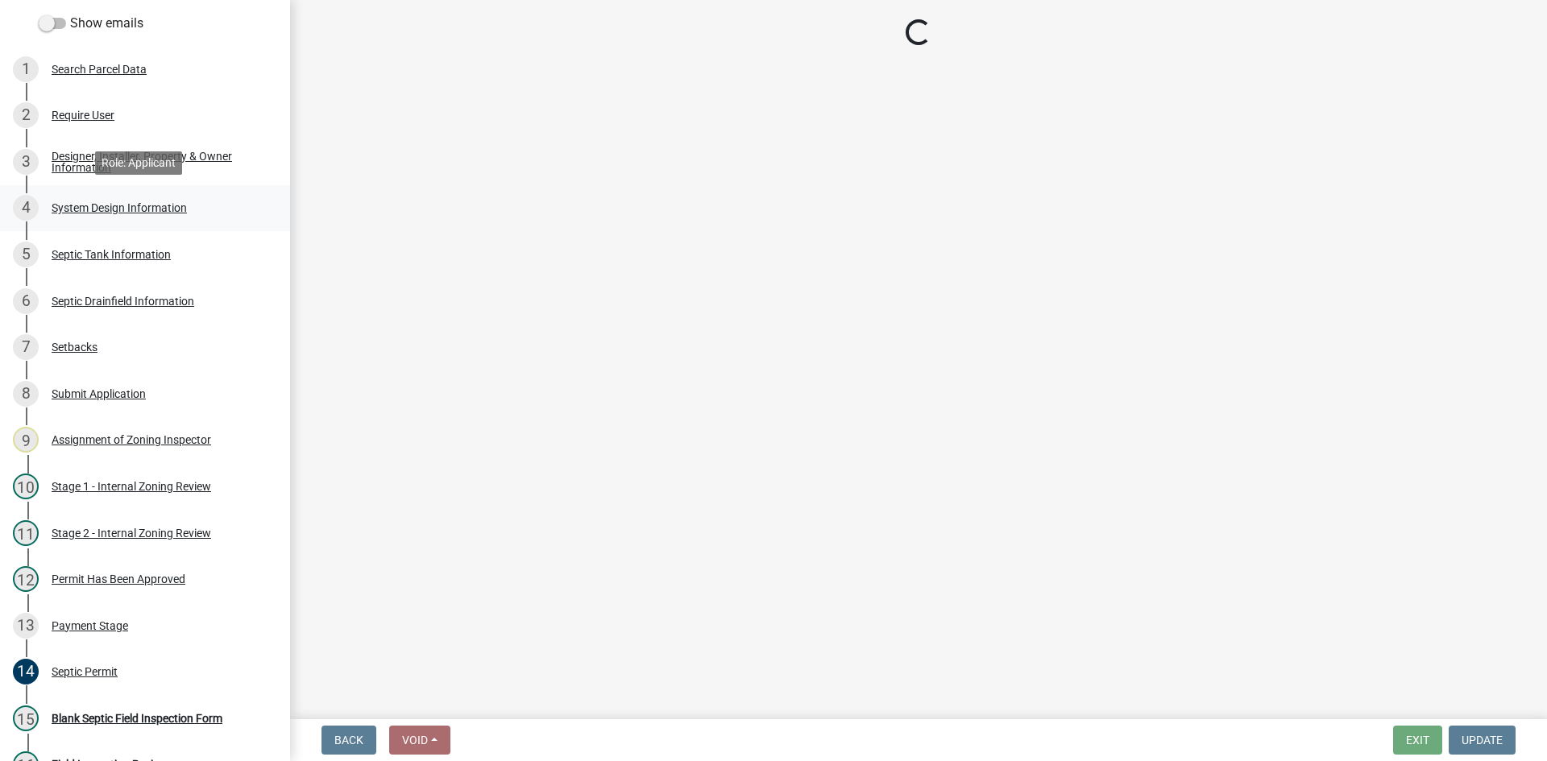
select select "ef698bf5-6172-44c1-9ffb-522c07469aed"
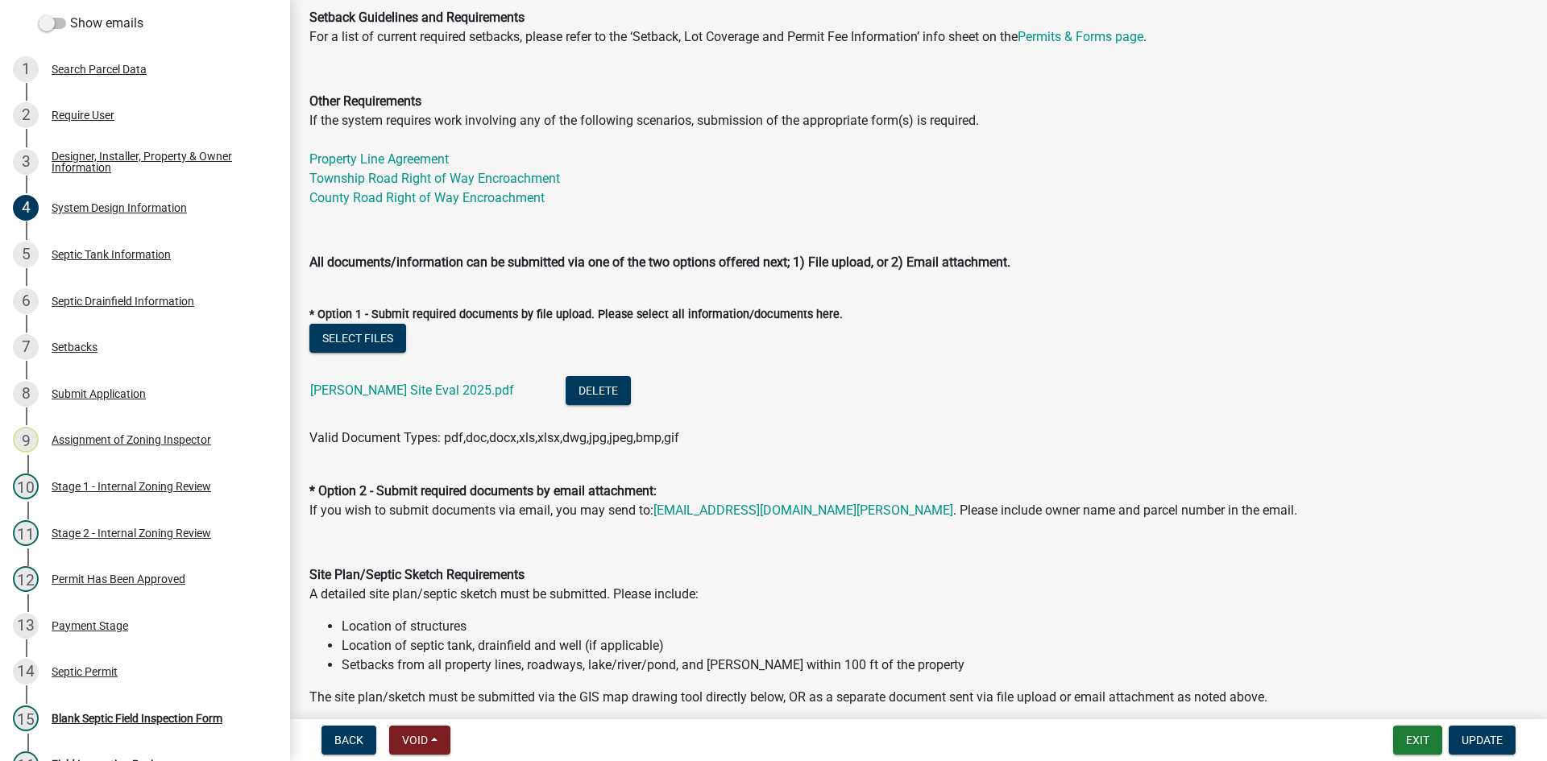
scroll to position [564, 0]
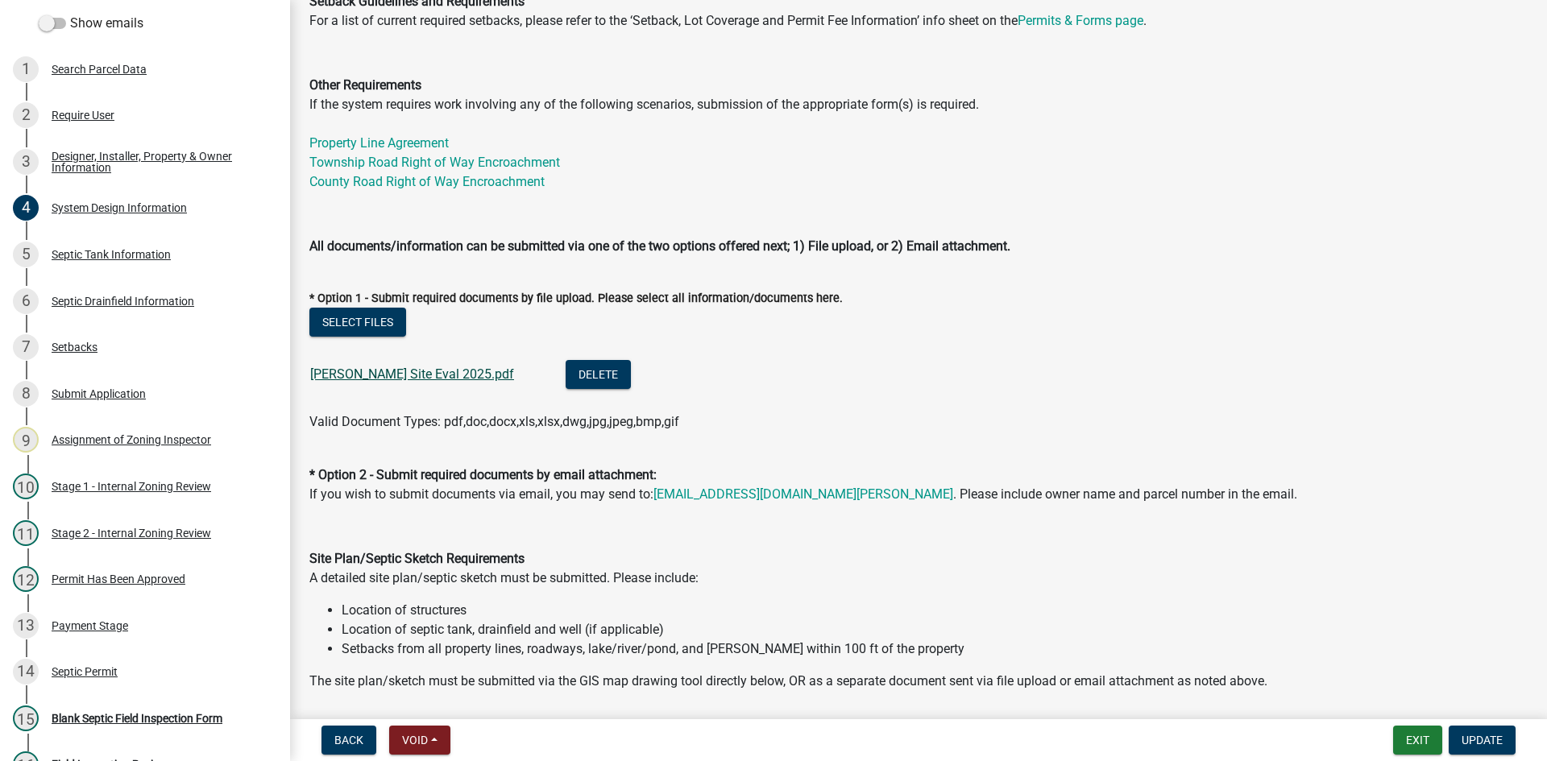
click at [458, 376] on link "[PERSON_NAME] Site Eval 2025.pdf" at bounding box center [412, 374] width 204 height 15
